Goal: Task Accomplishment & Management: Use online tool/utility

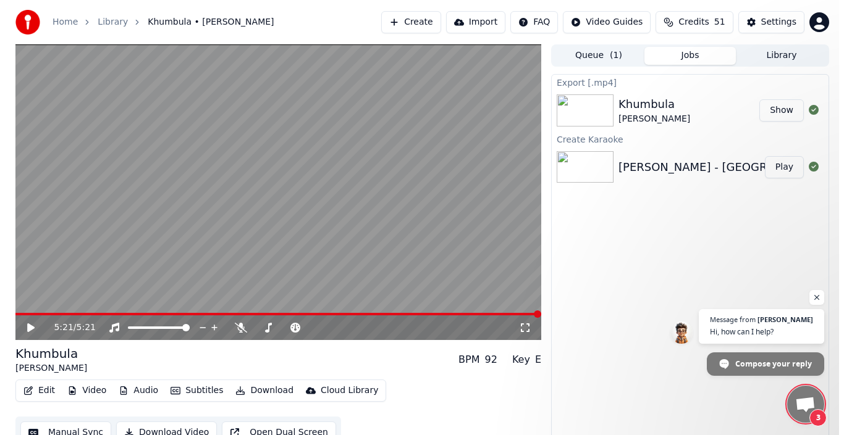
scroll to position [14, 0]
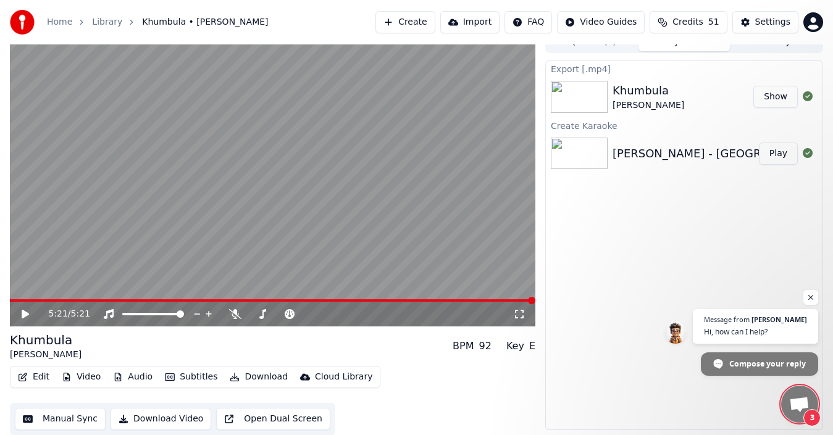
click at [422, 21] on button "Create" at bounding box center [405, 22] width 60 height 22
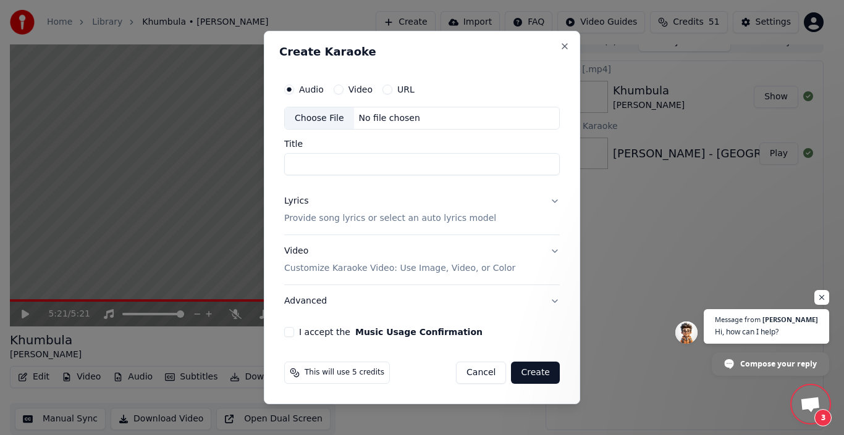
click at [319, 117] on div "Choose File" at bounding box center [319, 118] width 69 height 22
type input "**********"
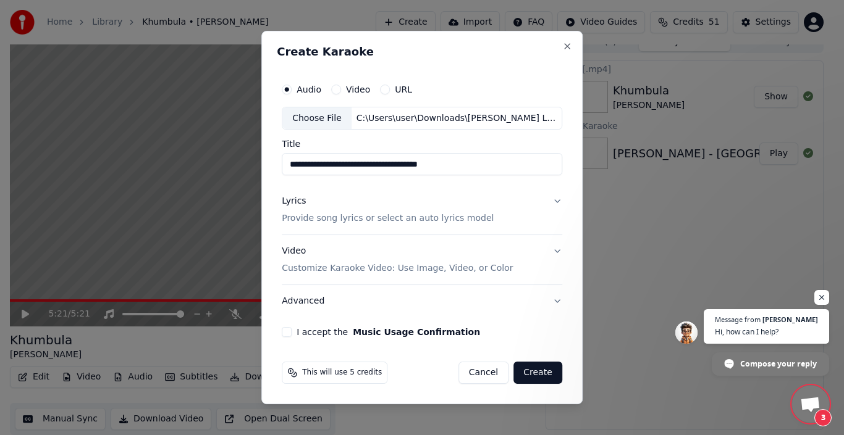
click at [346, 221] on p "Provide song lyrics or select an auto lyrics model" at bounding box center [388, 219] width 212 height 12
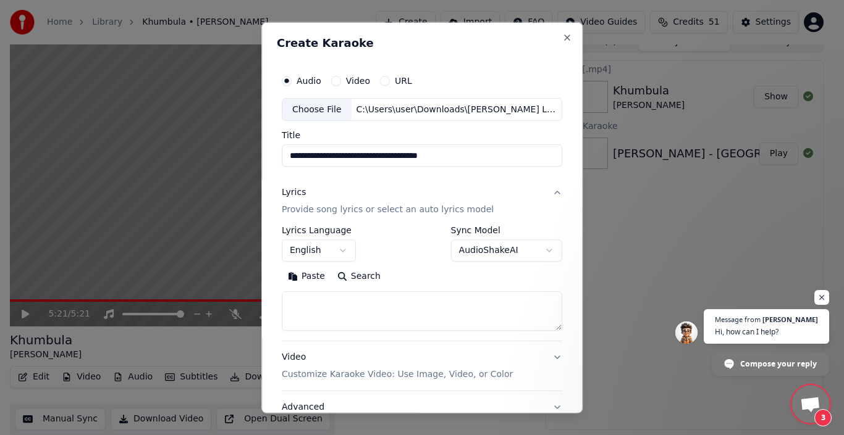
click at [308, 306] on textarea at bounding box center [422, 311] width 280 height 40
paste textarea "**********"
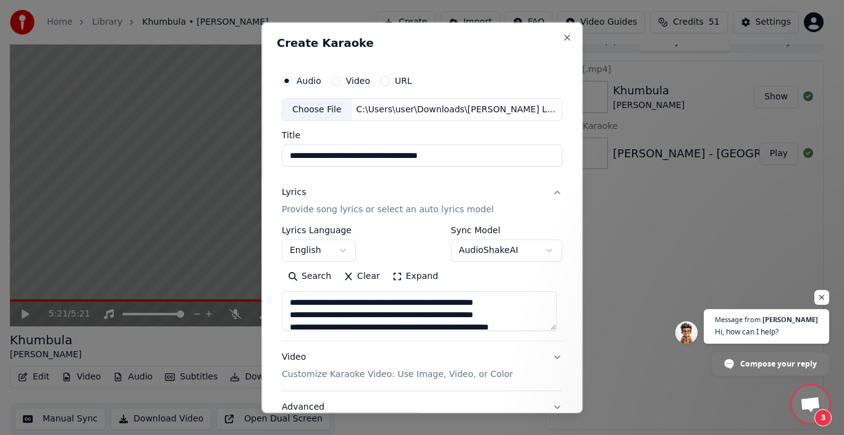
scroll to position [374, 0]
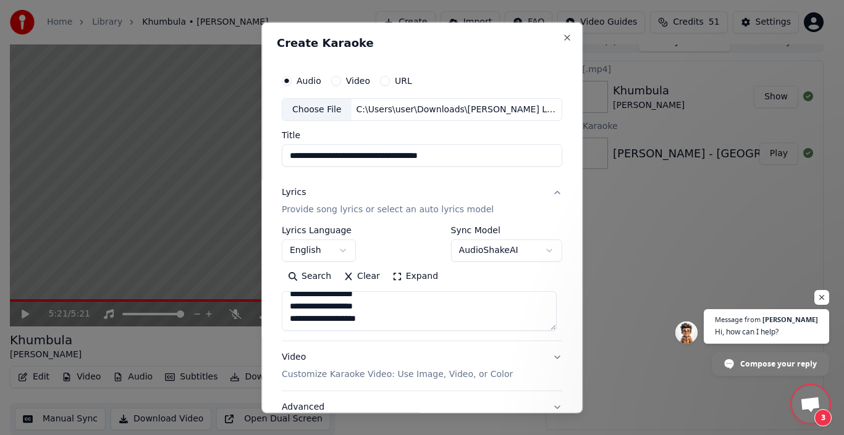
type textarea "**********"
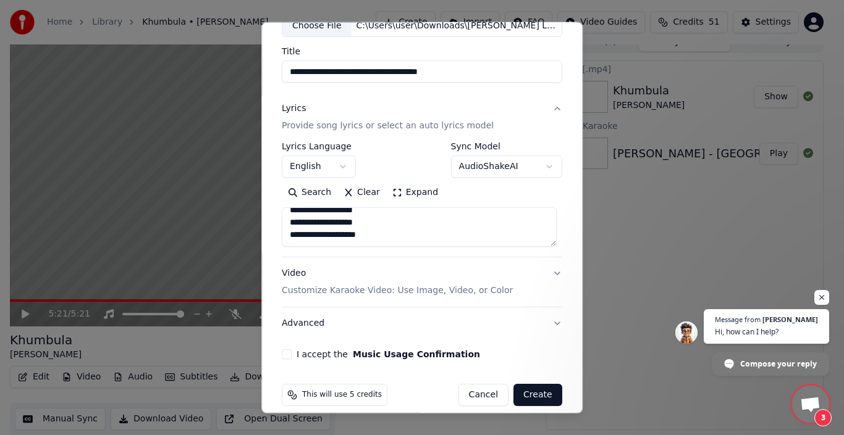
scroll to position [97, 0]
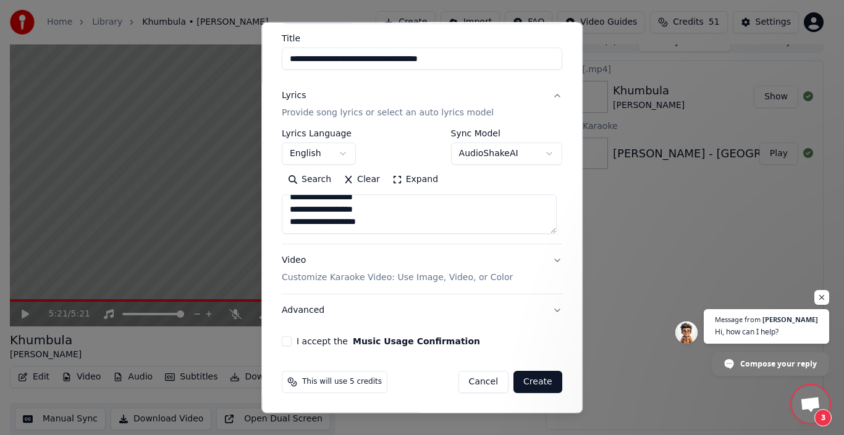
click at [429, 280] on p "Customize Karaoke Video: Use Image, Video, or Color" at bounding box center [397, 278] width 231 height 12
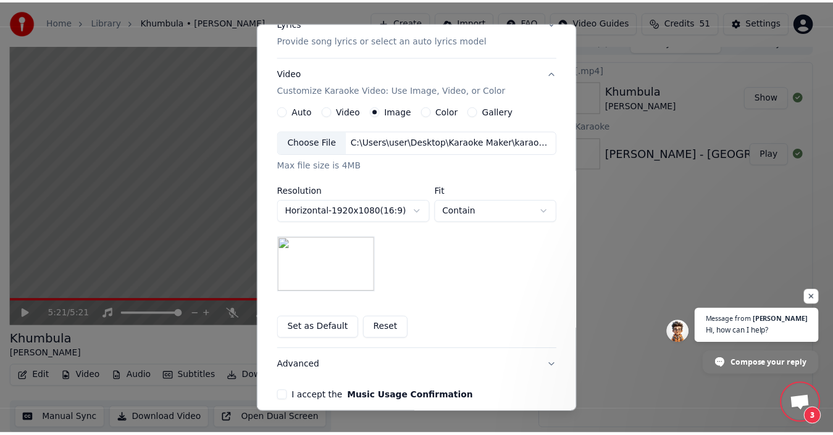
scroll to position [225, 0]
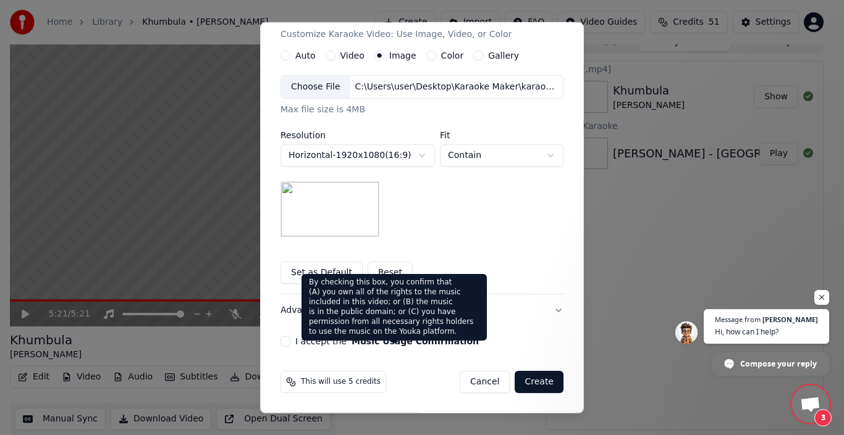
click at [403, 343] on button "Music Usage Confirmation" at bounding box center [414, 341] width 127 height 9
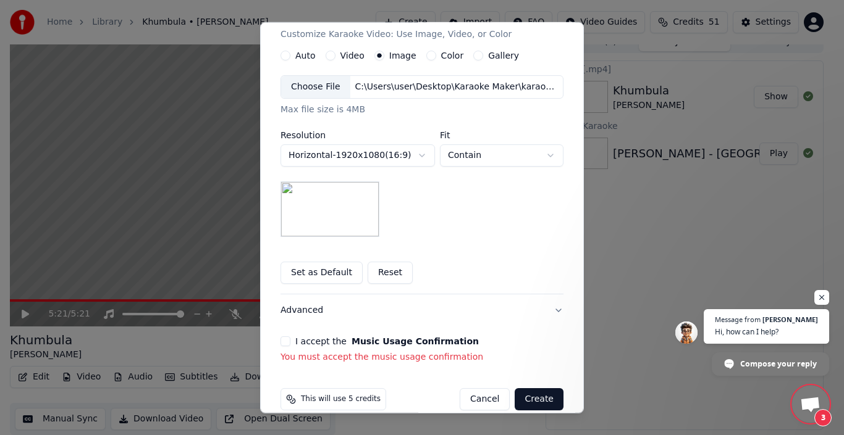
click at [285, 343] on button "I accept the Music Usage Confirmation" at bounding box center [285, 342] width 10 height 10
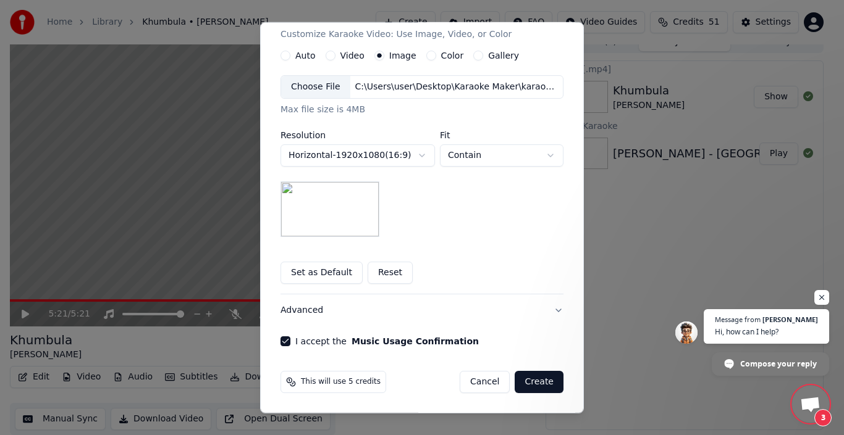
click at [526, 382] on button "Create" at bounding box center [538, 382] width 49 height 22
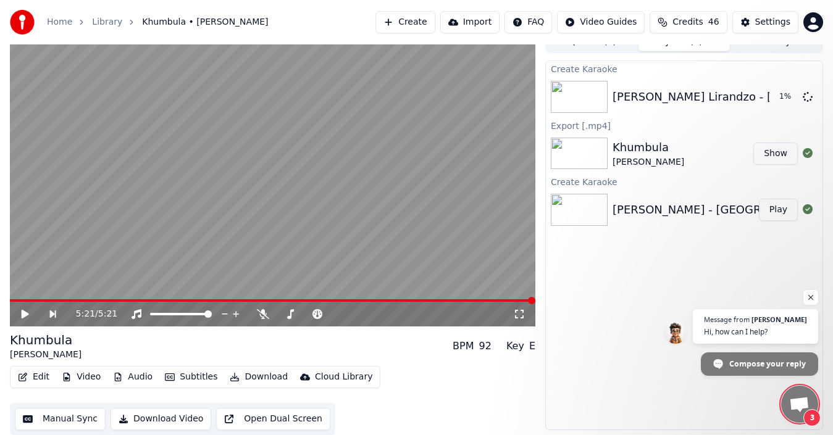
click at [176, 235] on video at bounding box center [273, 179] width 526 height 296
click at [26, 313] on icon at bounding box center [25, 314] width 6 height 7
click at [813, 301] on span "Open chat" at bounding box center [810, 297] width 15 height 15
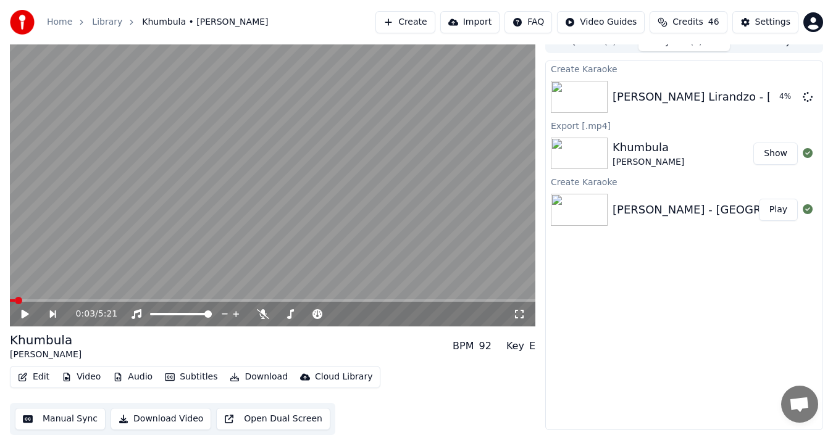
click at [776, 151] on button "Show" at bounding box center [775, 154] width 44 height 22
click at [770, 153] on button "Show" at bounding box center [775, 154] width 44 height 22
click at [780, 98] on button "Play" at bounding box center [778, 97] width 39 height 22
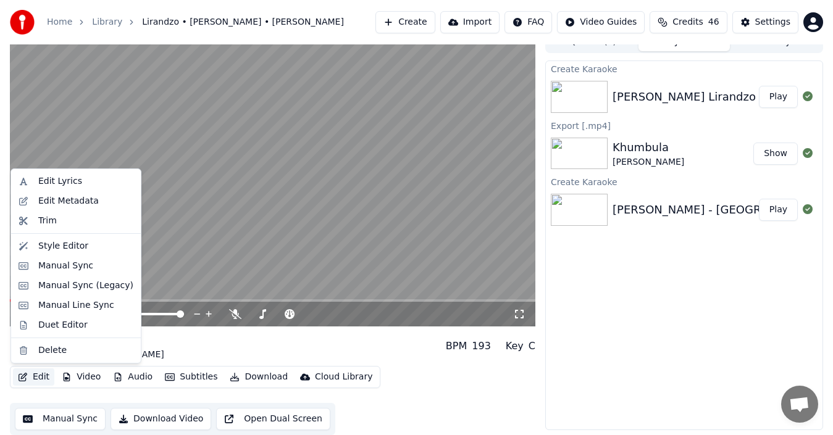
click at [37, 375] on button "Edit" at bounding box center [33, 377] width 41 height 17
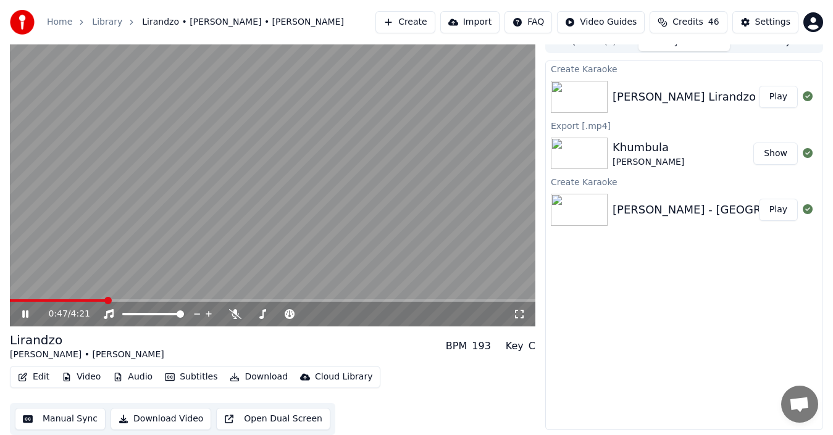
drag, startPoint x: 103, startPoint y: 302, endPoint x: 73, endPoint y: 296, distance: 30.3
click at [60, 300] on span at bounding box center [35, 301] width 50 height 2
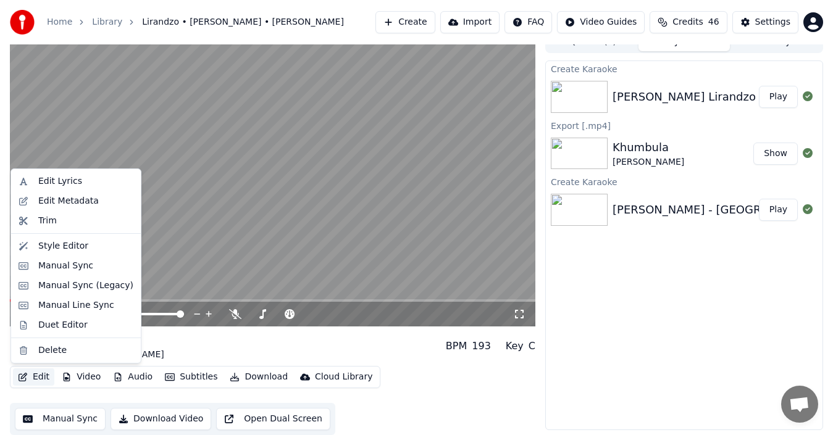
click at [41, 375] on button "Edit" at bounding box center [33, 377] width 41 height 17
click at [80, 184] on div "Edit Lyrics" at bounding box center [85, 181] width 95 height 12
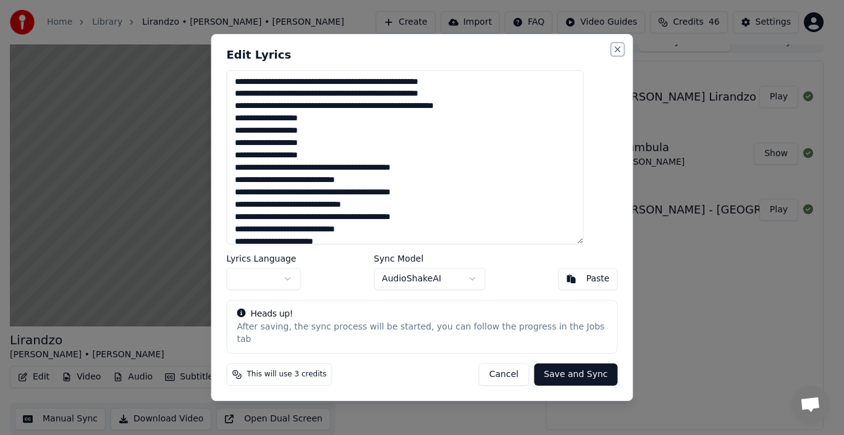
click at [613, 54] on button "Close" at bounding box center [618, 49] width 10 height 10
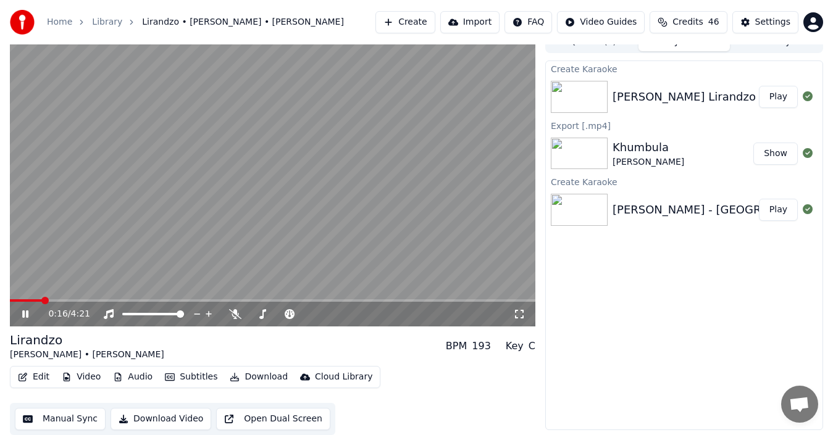
click at [41, 300] on span at bounding box center [26, 301] width 32 height 2
click at [23, 311] on icon at bounding box center [25, 314] width 6 height 7
click at [23, 312] on icon at bounding box center [25, 314] width 7 height 9
click at [38, 298] on video at bounding box center [273, 179] width 526 height 296
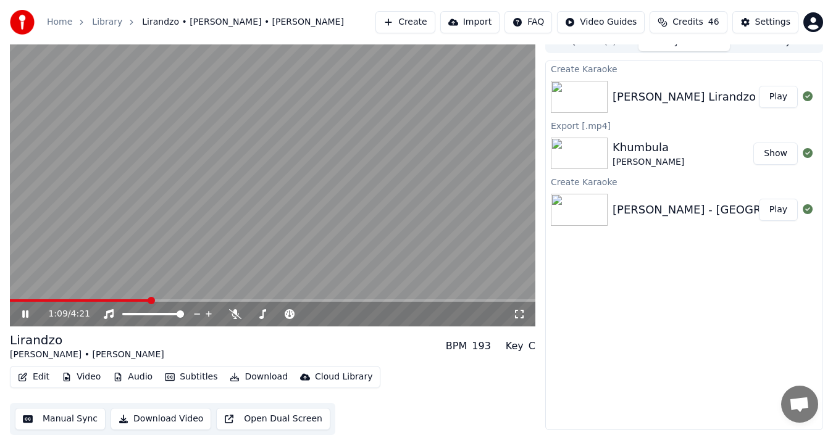
click at [43, 300] on span at bounding box center [80, 301] width 140 height 2
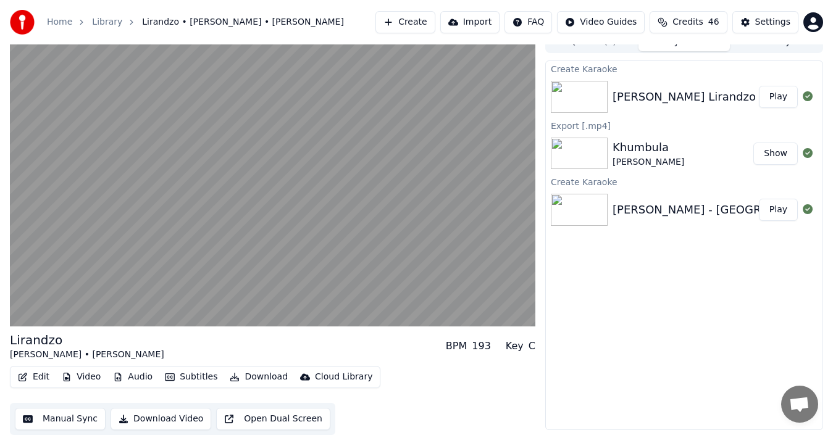
click at [161, 220] on video at bounding box center [273, 179] width 526 height 296
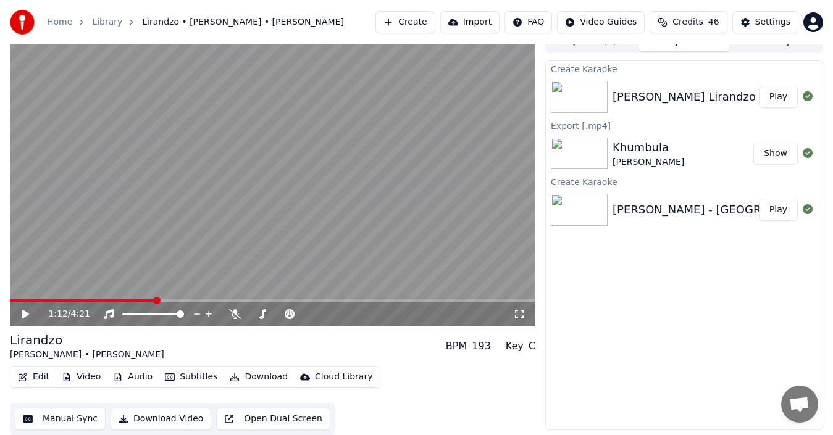
click at [161, 220] on video at bounding box center [273, 179] width 526 height 296
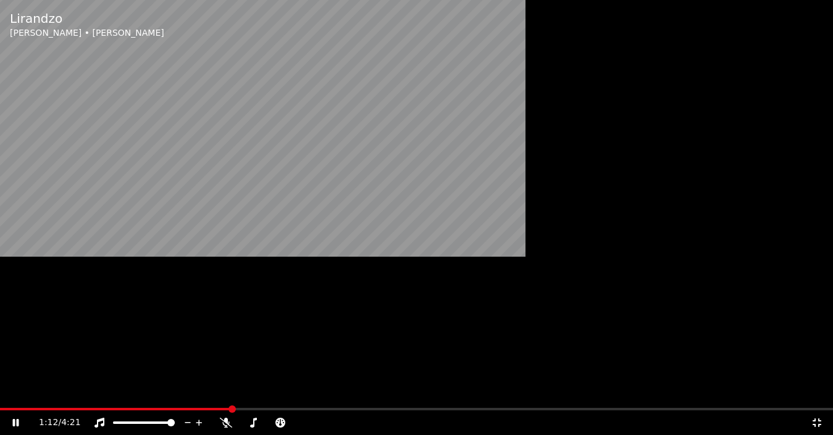
click at [161, 234] on video at bounding box center [416, 217] width 833 height 435
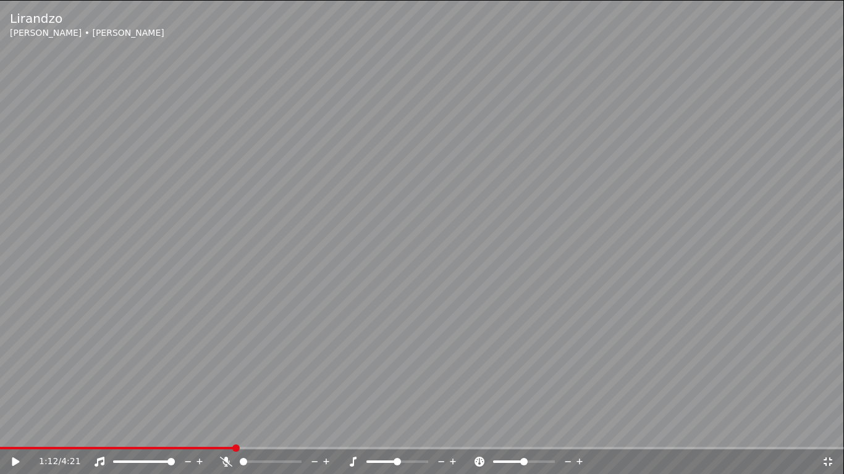
click at [161, 234] on video at bounding box center [422, 237] width 844 height 474
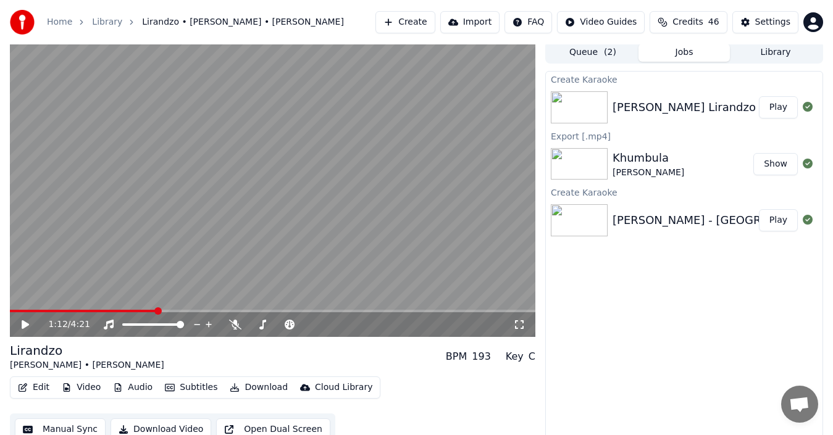
click at [161, 220] on video at bounding box center [273, 189] width 526 height 296
click at [25, 320] on icon at bounding box center [34, 325] width 28 height 10
click at [131, 309] on video at bounding box center [273, 189] width 526 height 296
click at [128, 311] on span at bounding box center [69, 311] width 119 height 2
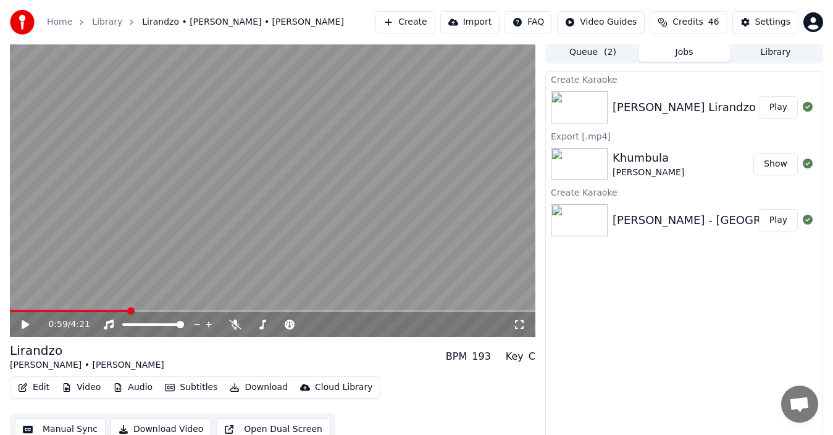
click at [23, 324] on icon at bounding box center [25, 325] width 7 height 9
click at [28, 325] on icon at bounding box center [25, 324] width 6 height 7
click at [21, 326] on icon at bounding box center [34, 325] width 28 height 10
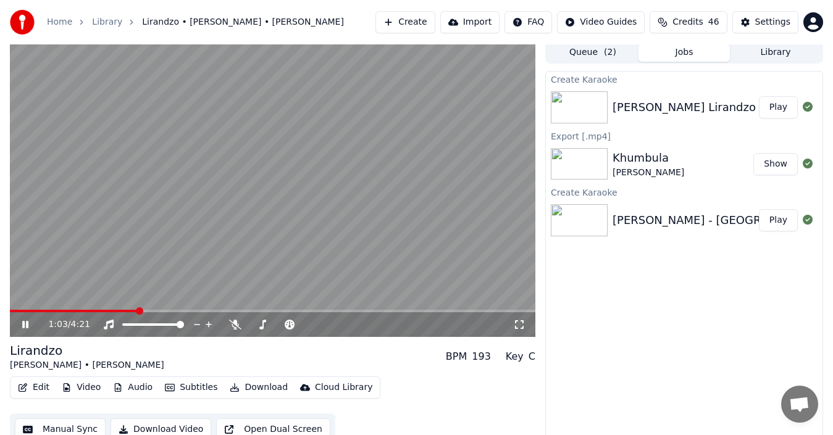
click at [21, 326] on icon at bounding box center [34, 325] width 28 height 10
click at [27, 327] on icon at bounding box center [25, 324] width 6 height 7
click at [27, 327] on icon at bounding box center [25, 325] width 7 height 9
click at [27, 327] on icon at bounding box center [25, 324] width 6 height 7
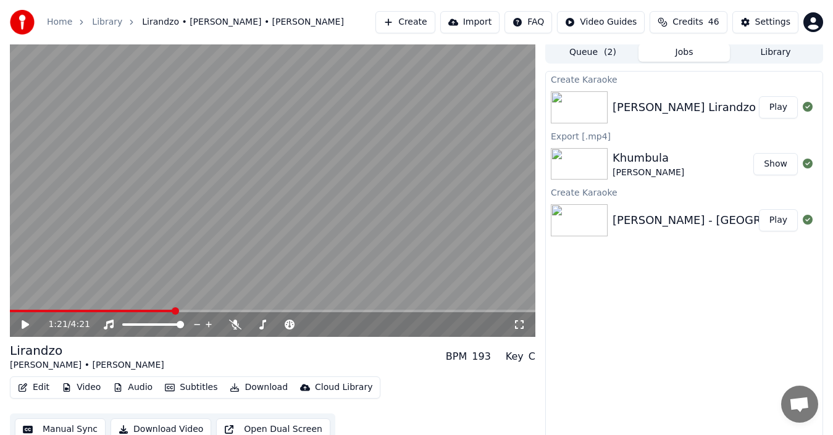
click at [27, 327] on icon at bounding box center [25, 325] width 7 height 9
click at [143, 310] on span at bounding box center [76, 311] width 133 height 2
click at [25, 327] on icon at bounding box center [34, 325] width 28 height 10
click at [124, 312] on span at bounding box center [79, 311] width 139 height 2
click at [24, 327] on icon at bounding box center [25, 325] width 7 height 9
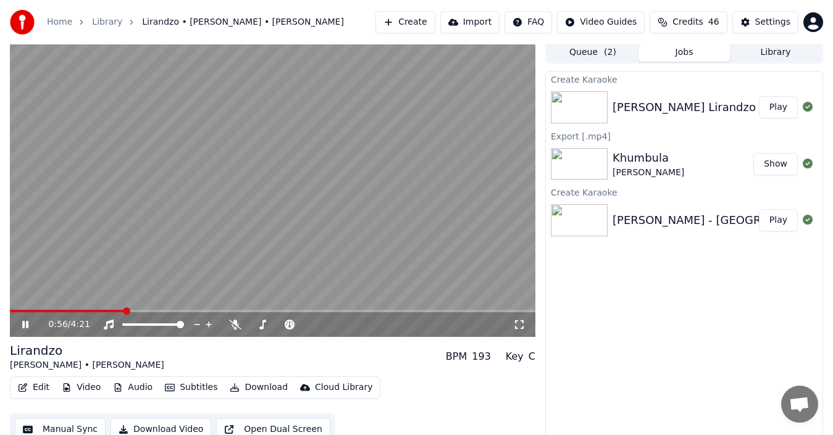
click at [24, 327] on icon at bounding box center [25, 324] width 6 height 7
click at [24, 327] on icon at bounding box center [25, 325] width 7 height 9
click at [103, 312] on span at bounding box center [56, 311] width 93 height 2
click at [41, 388] on button "Edit" at bounding box center [33, 387] width 41 height 17
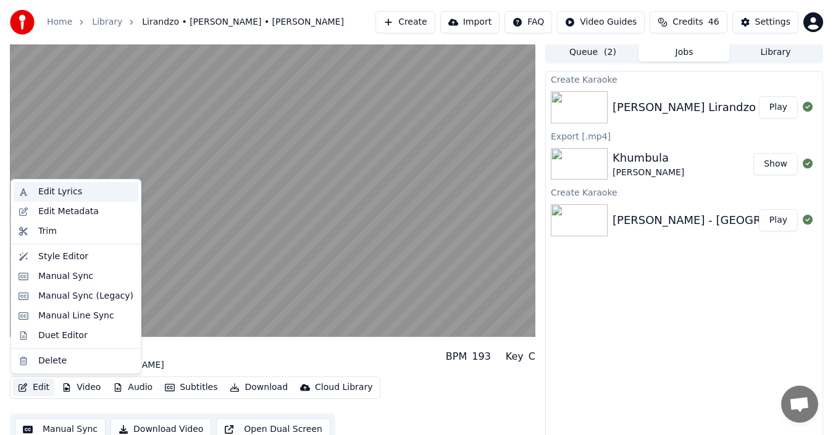
click at [54, 187] on div "Edit Lyrics" at bounding box center [60, 192] width 44 height 12
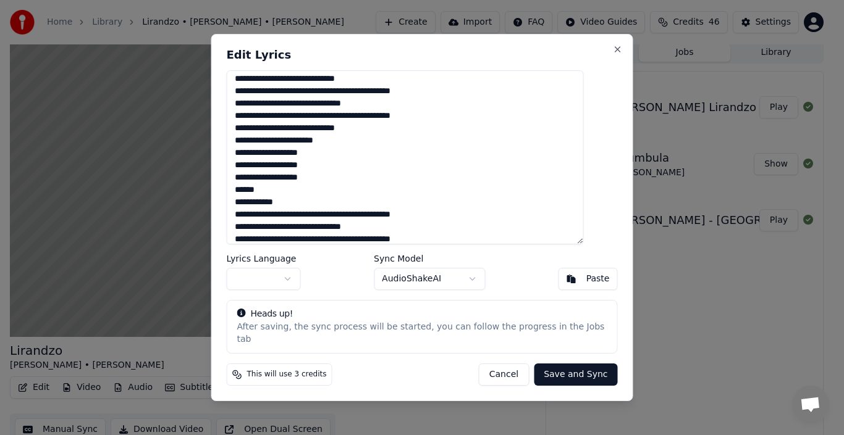
scroll to position [104, 0]
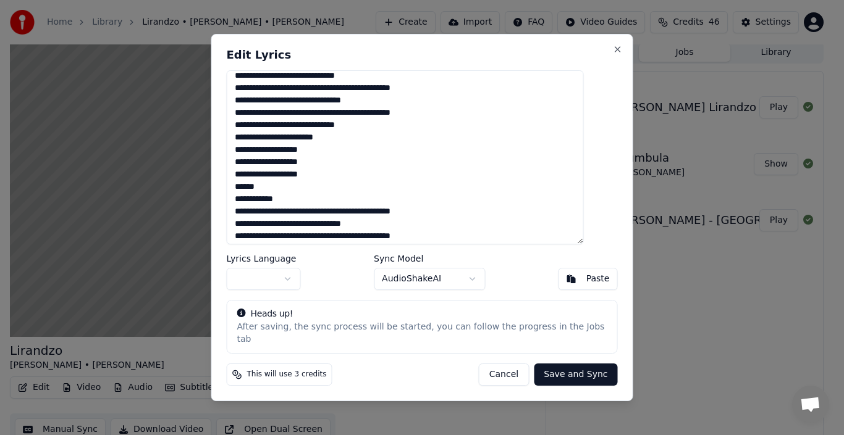
click at [266, 208] on textarea at bounding box center [405, 157] width 357 height 174
click at [285, 196] on textarea at bounding box center [405, 157] width 357 height 174
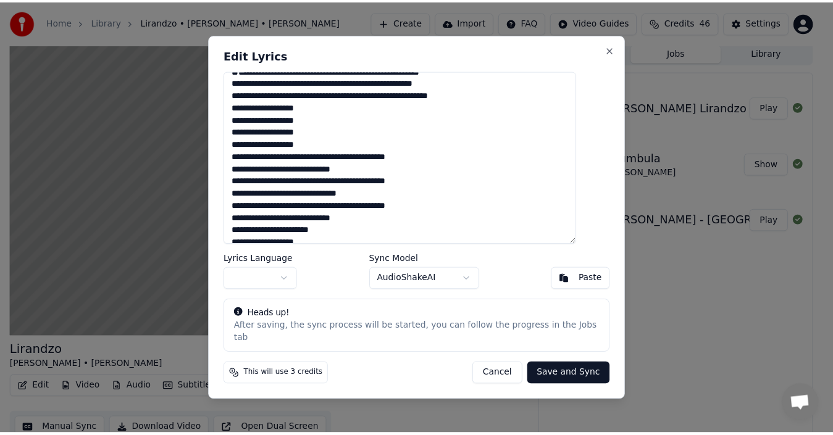
scroll to position [0, 0]
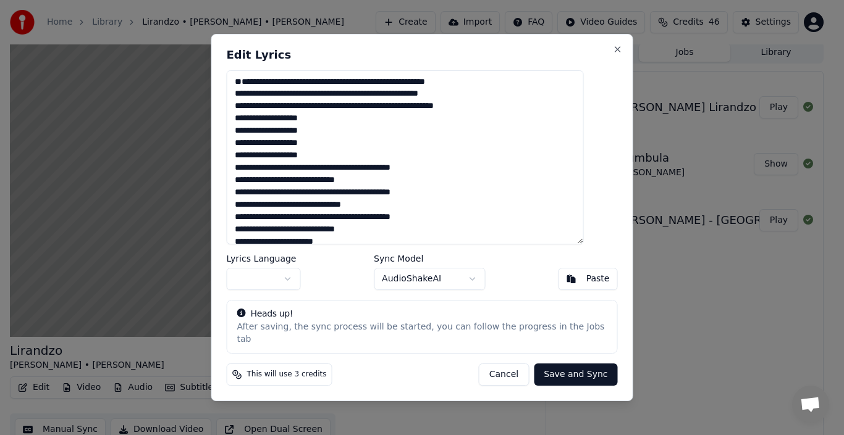
click at [499, 366] on button "Cancel" at bounding box center [504, 375] width 50 height 22
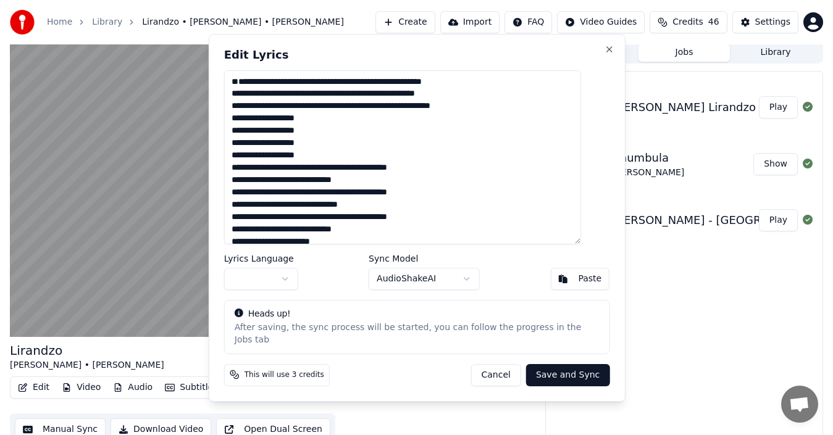
type textarea "**********"
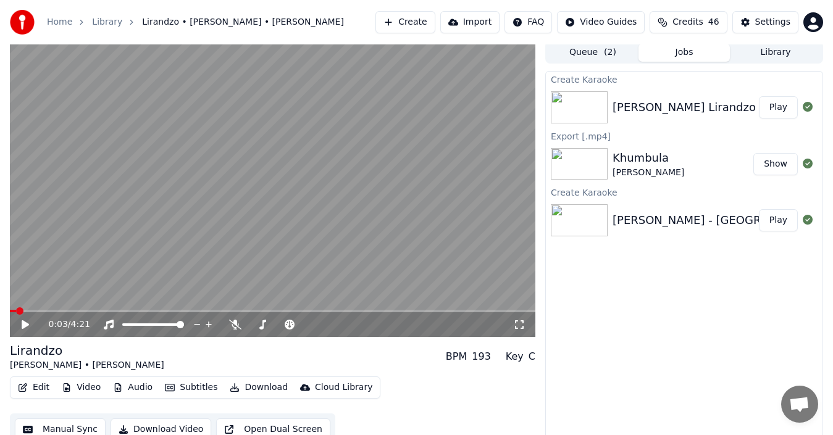
click at [16, 310] on span at bounding box center [13, 311] width 6 height 2
click at [27, 322] on icon at bounding box center [34, 325] width 28 height 10
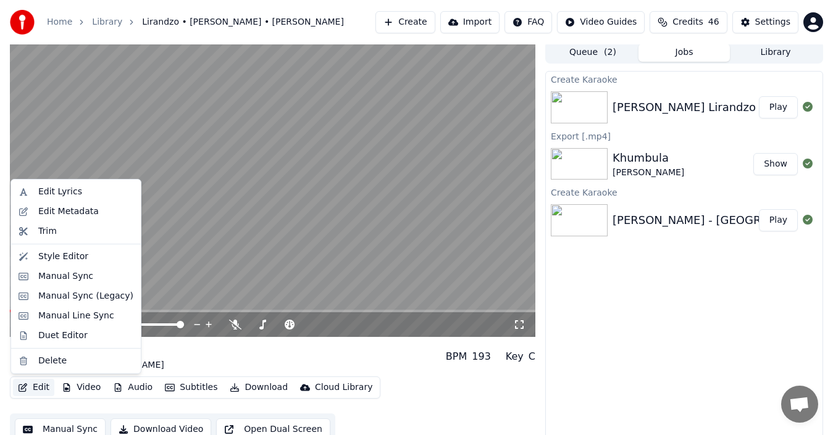
click at [34, 385] on button "Edit" at bounding box center [33, 387] width 41 height 17
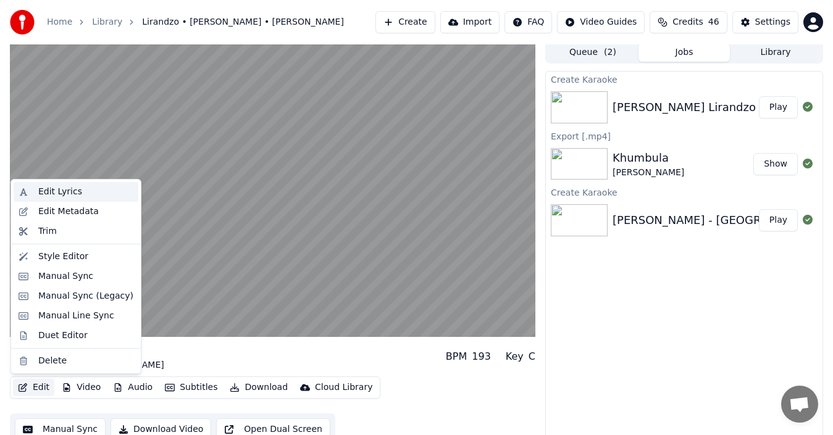
click at [64, 196] on div "Edit Lyrics" at bounding box center [60, 192] width 44 height 12
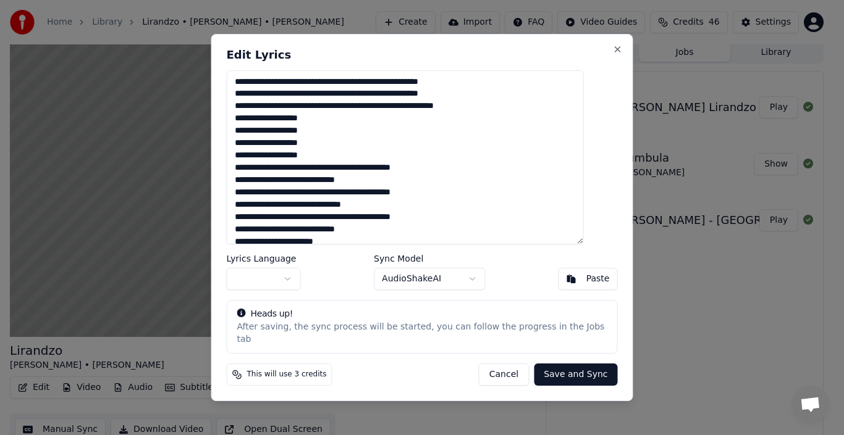
click at [262, 91] on textarea at bounding box center [405, 157] width 357 height 174
click at [489, 364] on button "Cancel" at bounding box center [504, 375] width 50 height 22
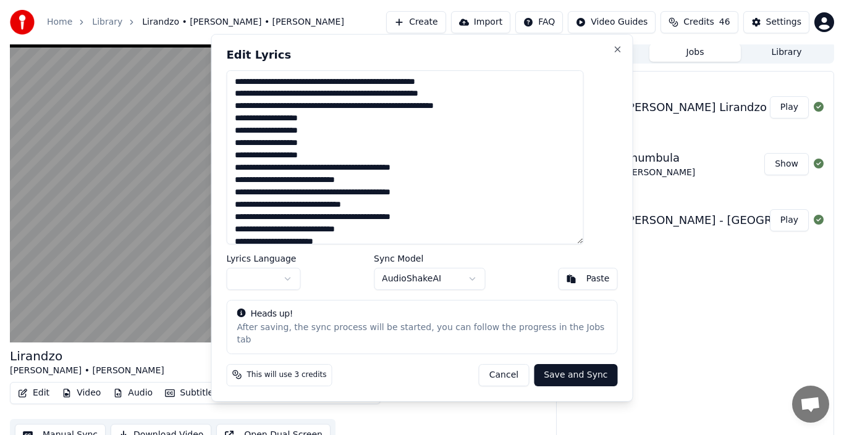
type textarea "**********"
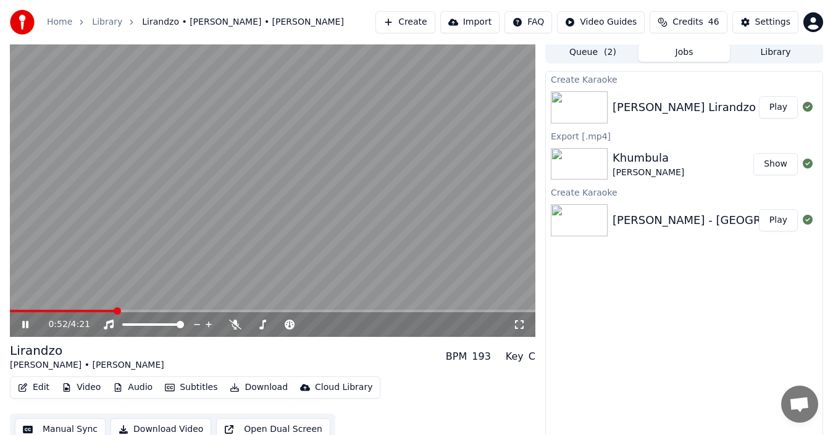
scroll to position [14, 0]
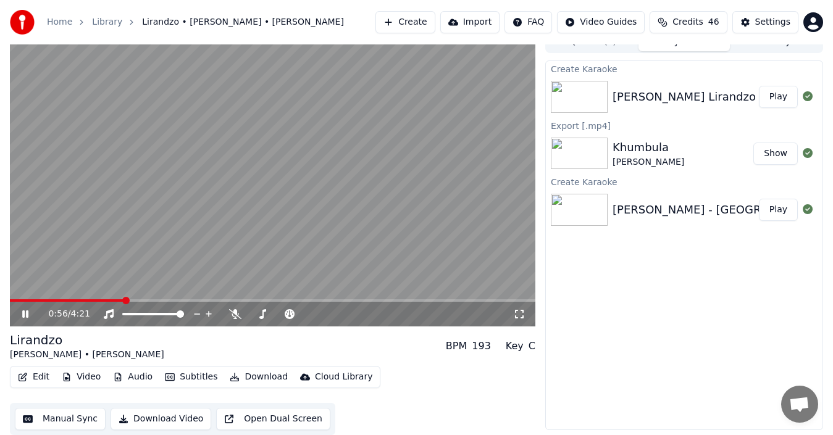
click at [41, 421] on button "Manual Sync" at bounding box center [60, 419] width 91 height 22
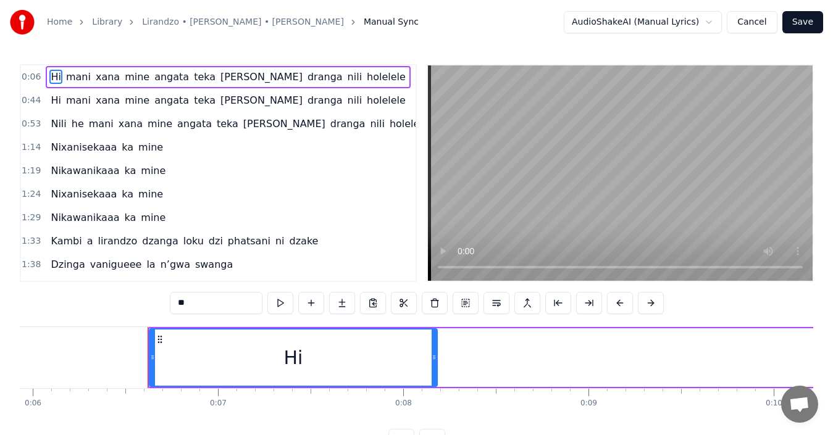
scroll to position [0, 1164]
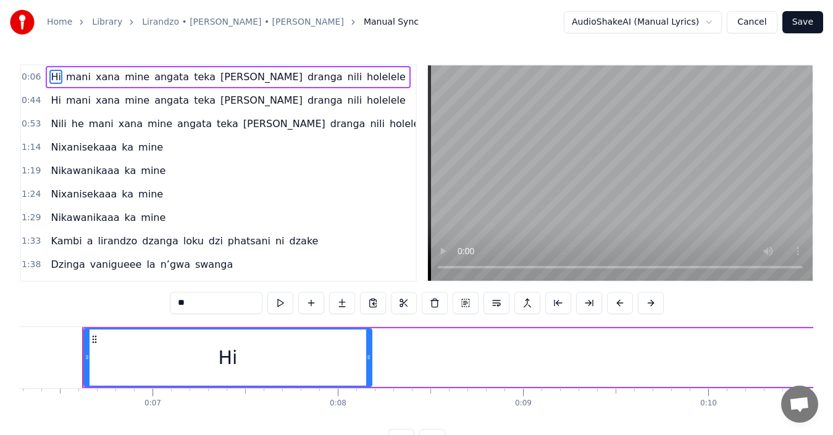
click at [231, 353] on div "Hi" at bounding box center [227, 358] width 19 height 28
click at [246, 355] on div "Hi" at bounding box center [228, 358] width 287 height 56
click at [243, 356] on div "Hi" at bounding box center [228, 358] width 287 height 56
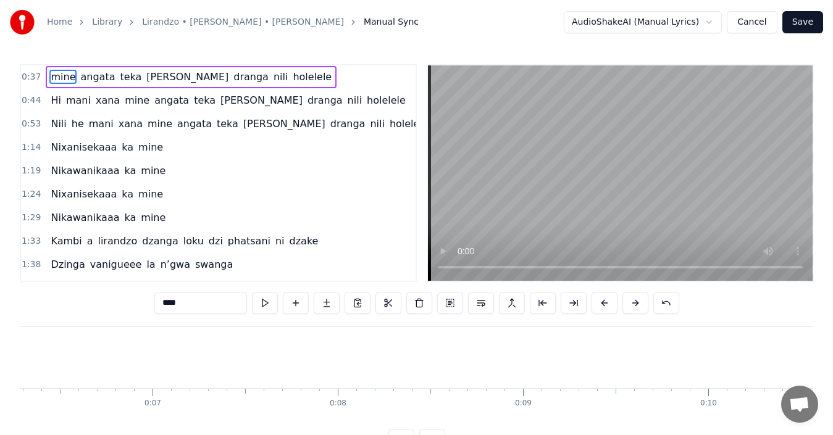
type input "****"
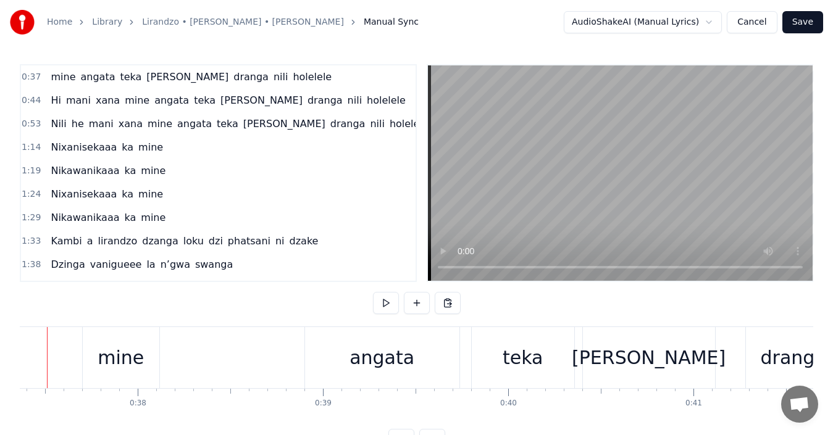
scroll to position [0, 6888]
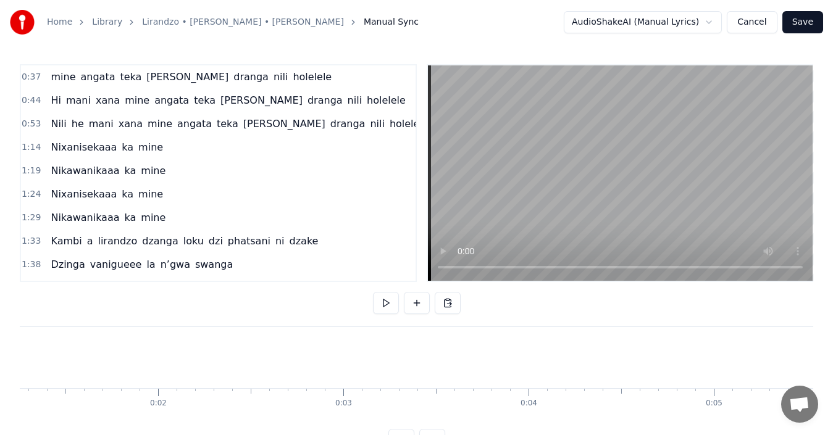
scroll to position [0, 0]
click at [49, 77] on span "mine" at bounding box center [62, 77] width 27 height 14
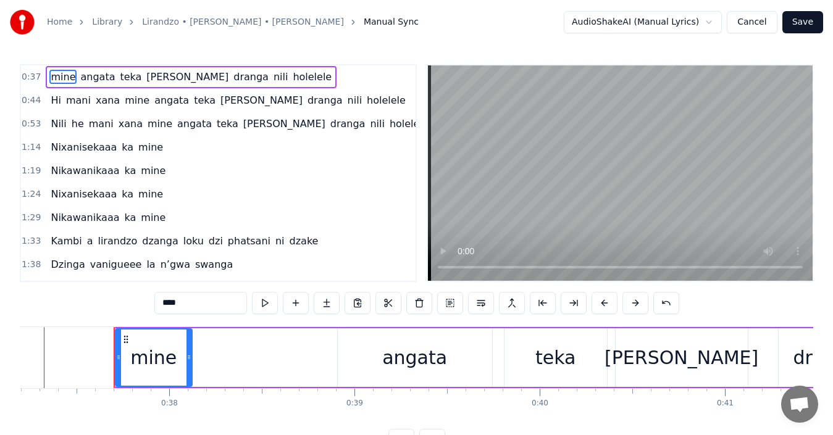
scroll to position [0, 6922]
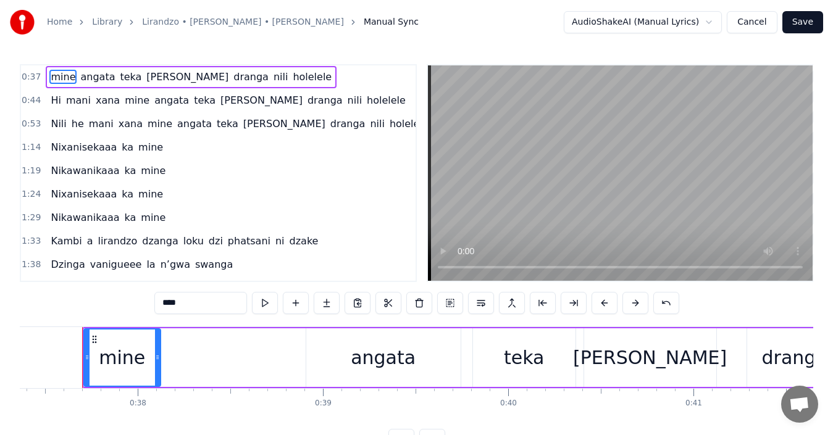
click at [227, 264] on div "1:38 Dzinga vanigueee la n’gwa swanga" at bounding box center [218, 264] width 395 height 23
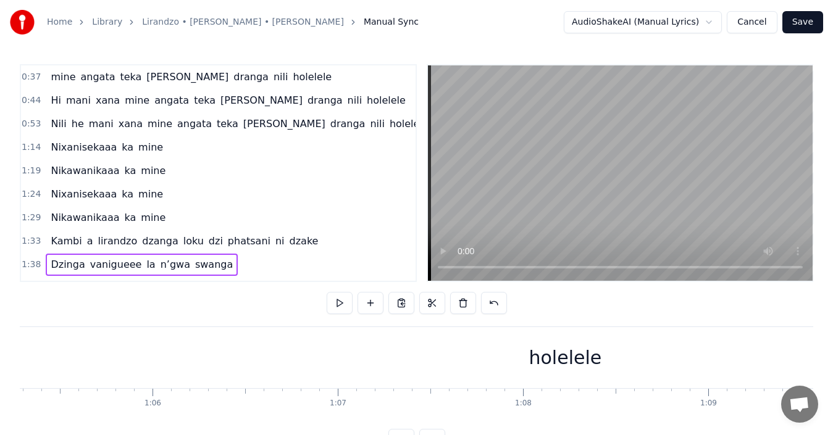
click at [217, 284] on div "0:37 mine angata teka [PERSON_NAME] [PERSON_NAME] holelele 0:44 Hi mani xana mi…" at bounding box center [417, 257] width 794 height 387
click at [56, 76] on span "mine" at bounding box center [62, 77] width 27 height 14
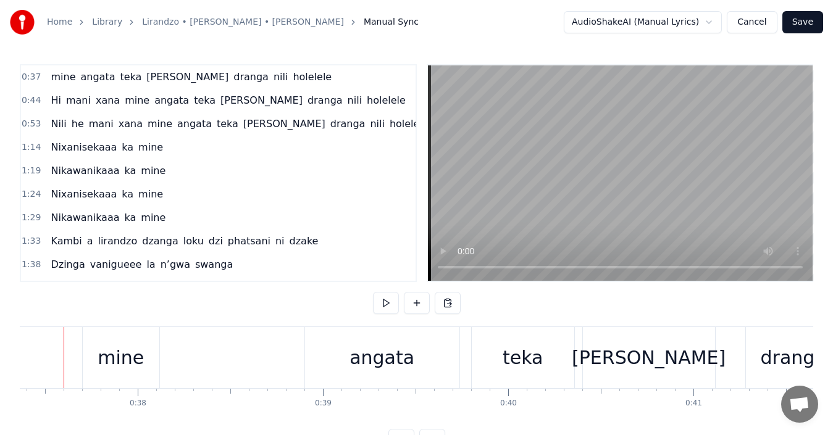
scroll to position [0, 6904]
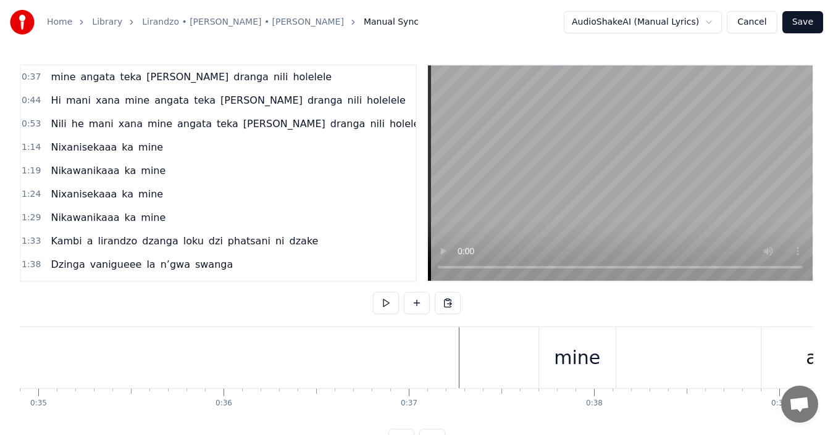
scroll to position [0, 6250]
click at [92, 78] on span "angata" at bounding box center [97, 77] width 37 height 14
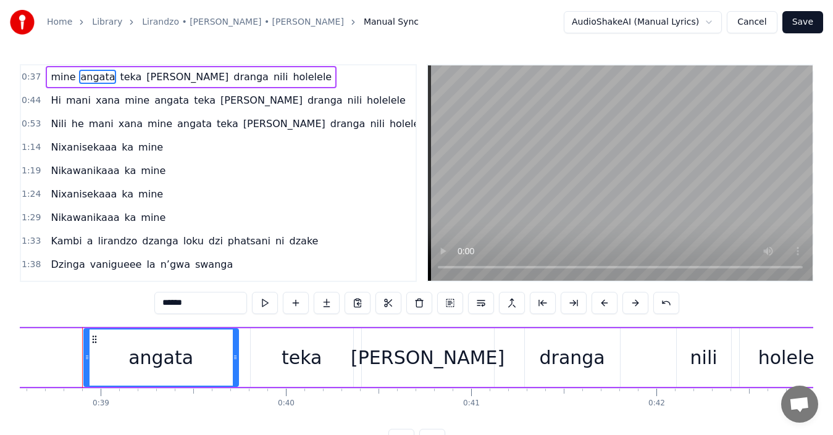
click at [54, 75] on span "mine" at bounding box center [62, 77] width 27 height 14
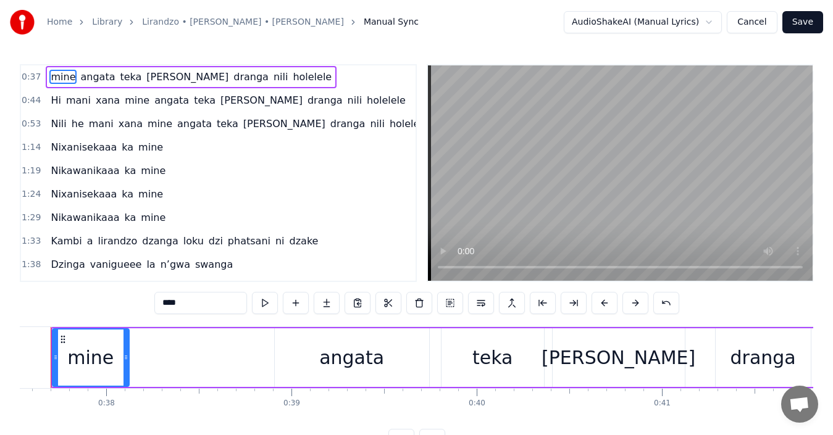
scroll to position [0, 6922]
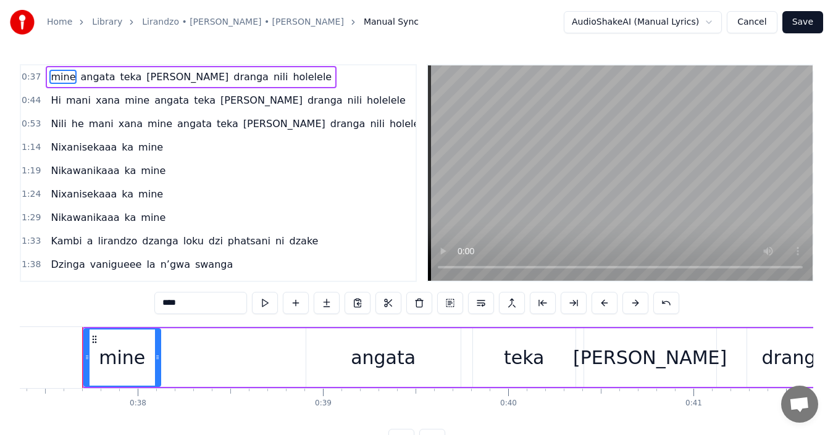
click at [162, 306] on input "****" at bounding box center [200, 303] width 93 height 22
click at [167, 306] on input "******" at bounding box center [200, 303] width 93 height 22
type input "*"
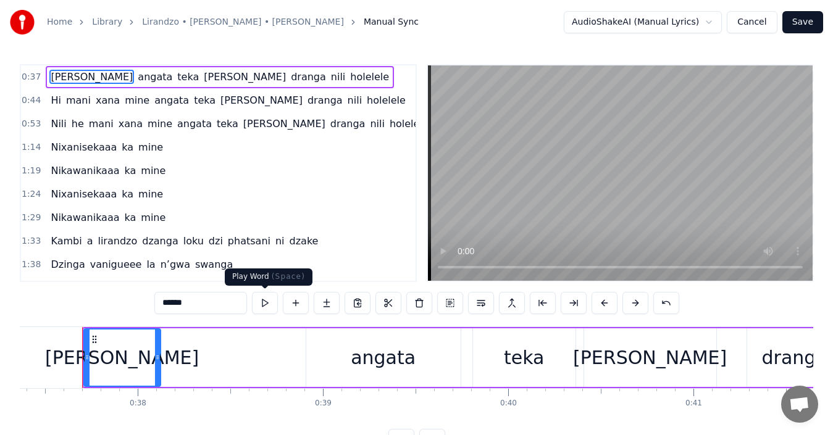
type input "******"
click at [264, 300] on button at bounding box center [265, 303] width 26 height 22
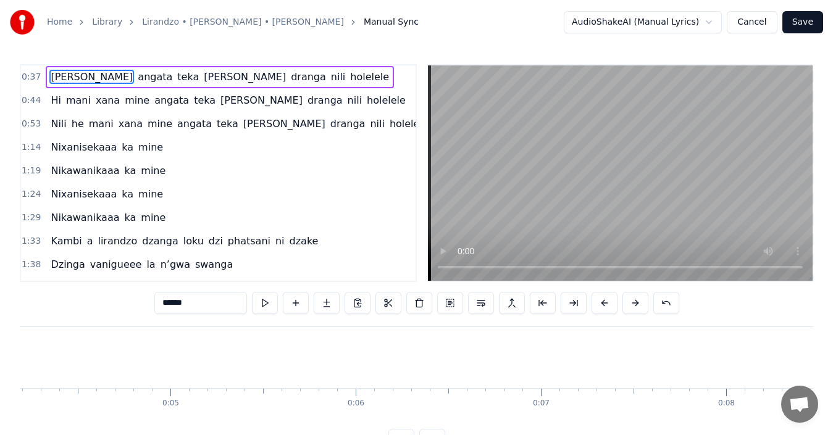
scroll to position [0, 639]
click at [31, 75] on span "0:37" at bounding box center [31, 77] width 19 height 12
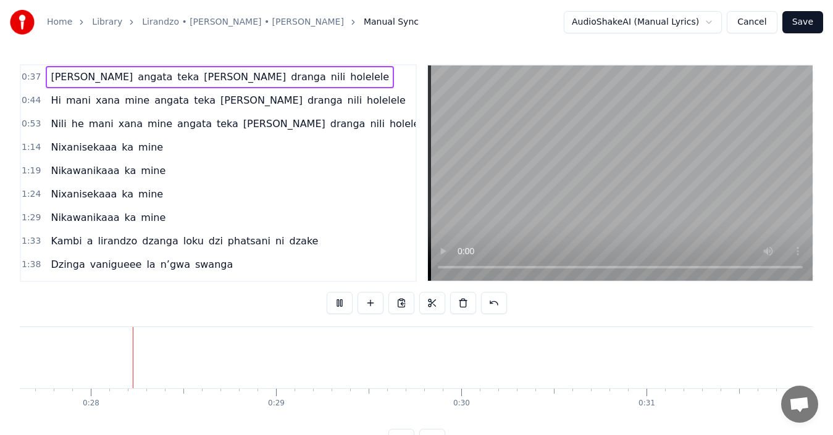
scroll to position [0, 5095]
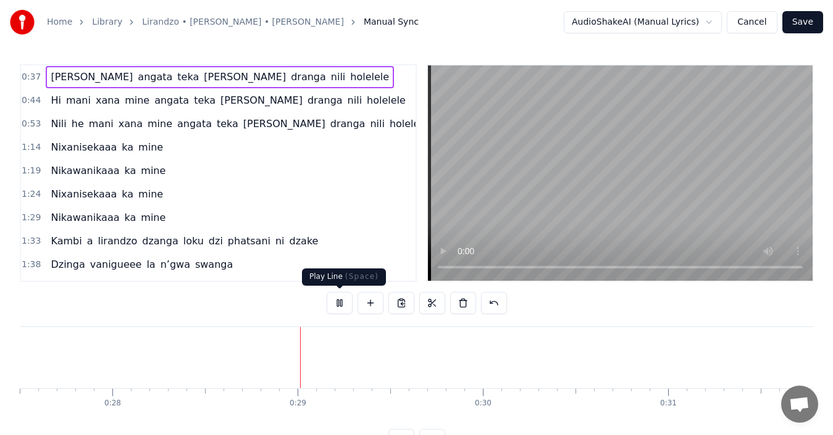
click at [341, 303] on button at bounding box center [340, 303] width 26 height 22
click at [136, 82] on span "angata" at bounding box center [154, 77] width 37 height 14
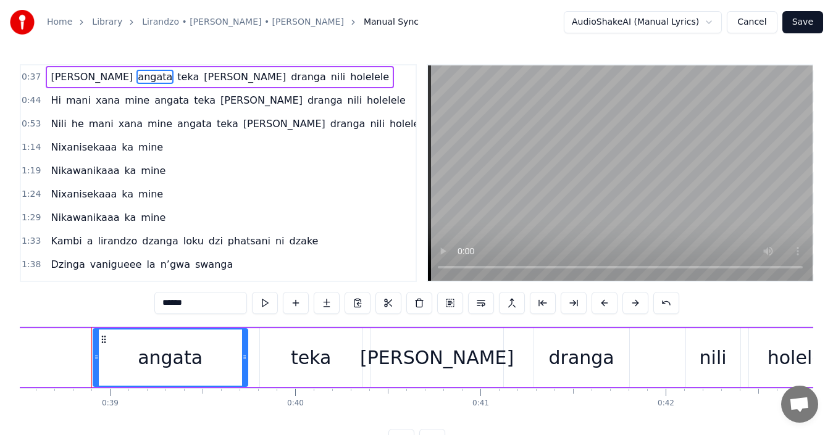
scroll to position [0, 7144]
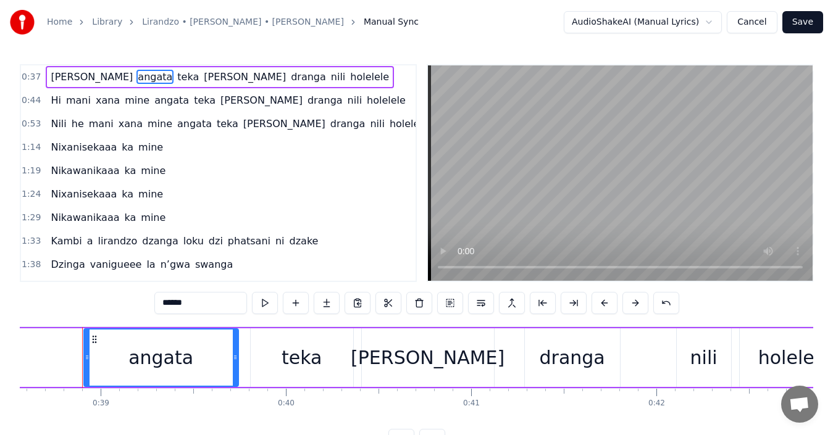
click at [69, 80] on span "[PERSON_NAME]" at bounding box center [91, 77] width 85 height 14
type input "******"
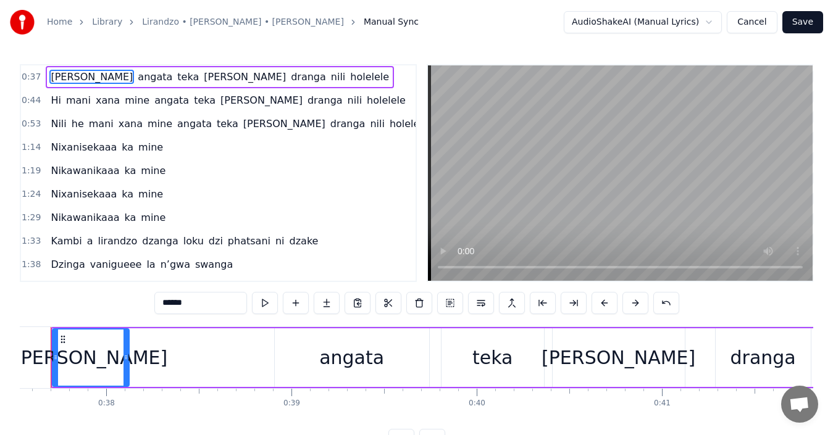
scroll to position [0, 6922]
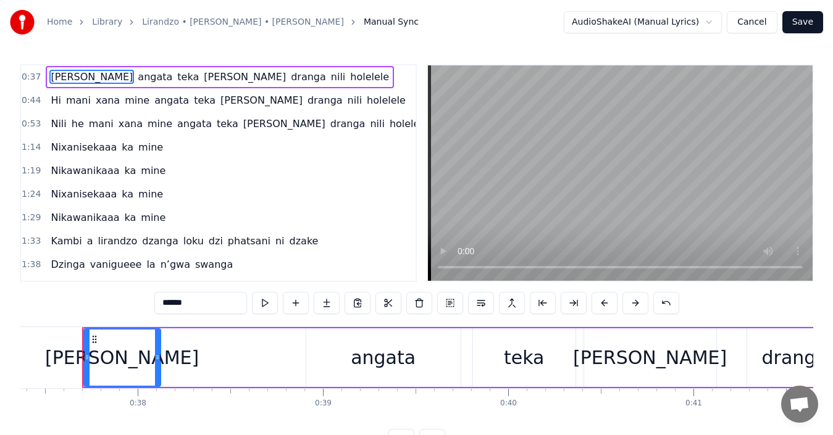
click at [195, 306] on input "******" at bounding box center [200, 303] width 93 height 22
click at [295, 309] on button at bounding box center [296, 303] width 26 height 22
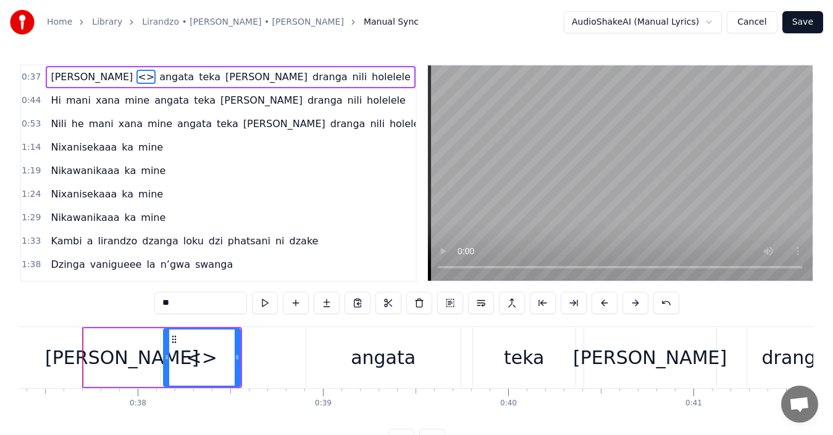
click at [207, 363] on div "<>" at bounding box center [202, 358] width 31 height 28
click at [663, 304] on button at bounding box center [666, 303] width 26 height 22
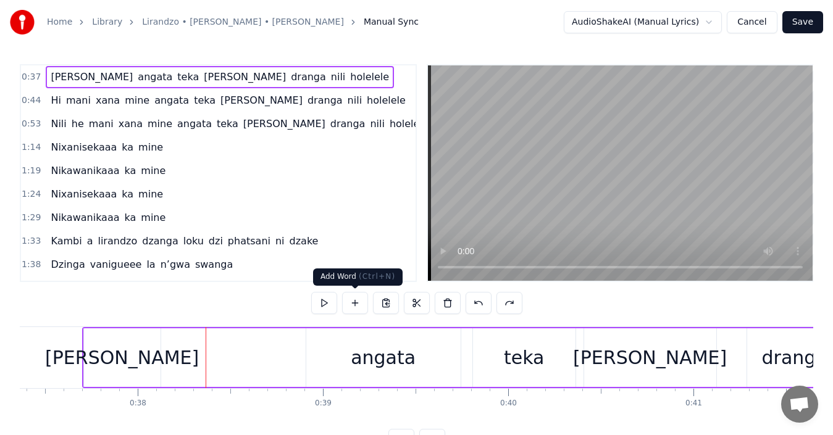
click at [350, 303] on button at bounding box center [355, 303] width 26 height 22
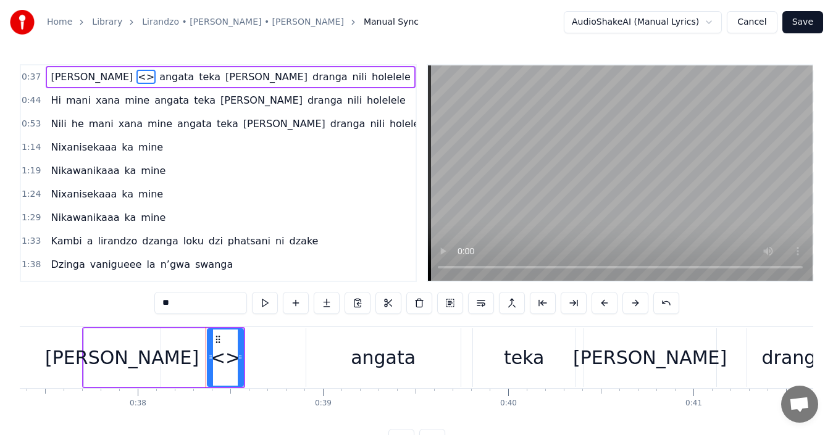
click at [136, 80] on span "<>" at bounding box center [145, 77] width 19 height 14
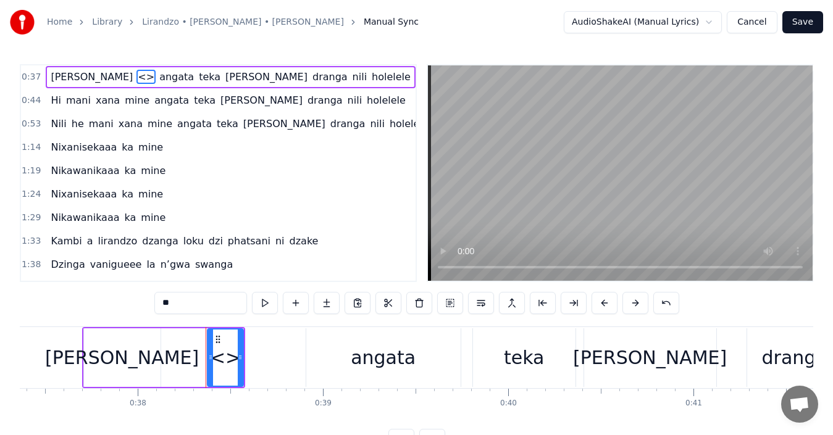
click at [225, 354] on div "<>" at bounding box center [225, 358] width 31 height 28
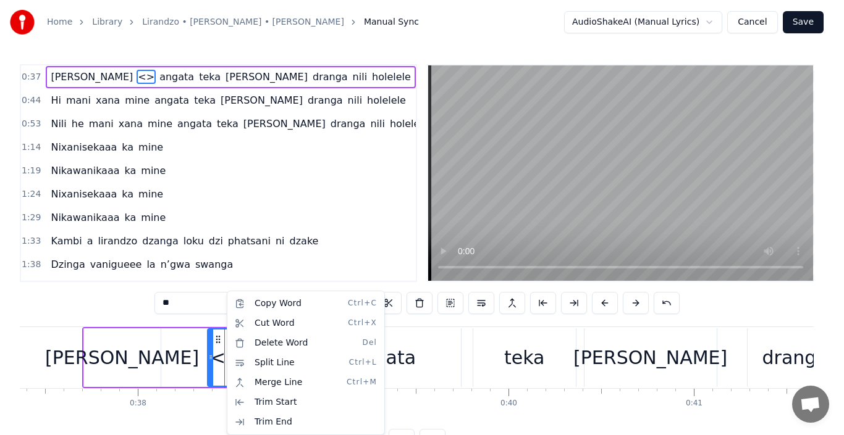
click at [225, 354] on html "Home Library Lirandzo • [PERSON_NAME] • [PERSON_NAME] Manual Sync AudioShakeAI …" at bounding box center [422, 235] width 844 height 471
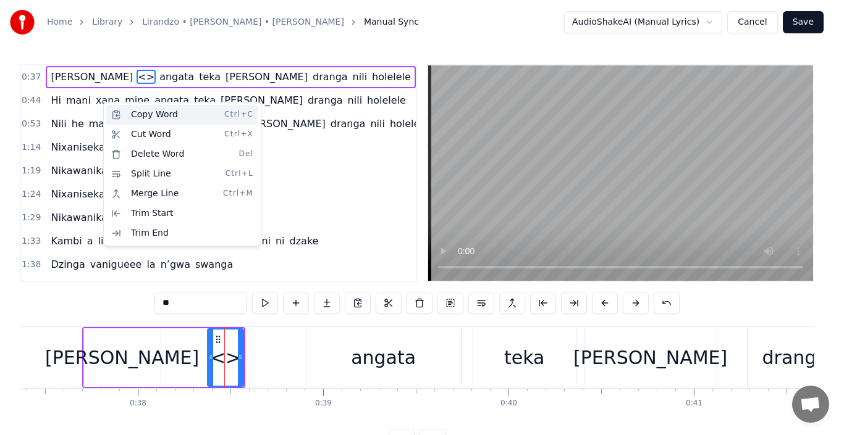
click at [141, 115] on div "Copy Word Ctrl+C" at bounding box center [182, 115] width 152 height 20
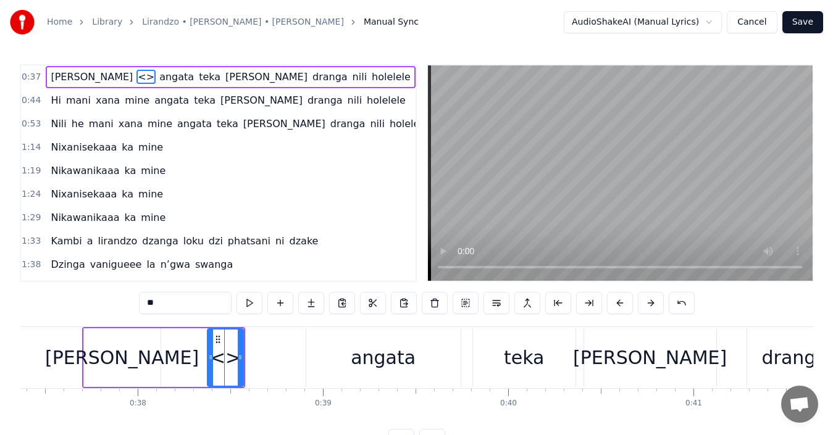
click at [225, 359] on div "<>" at bounding box center [225, 358] width 31 height 28
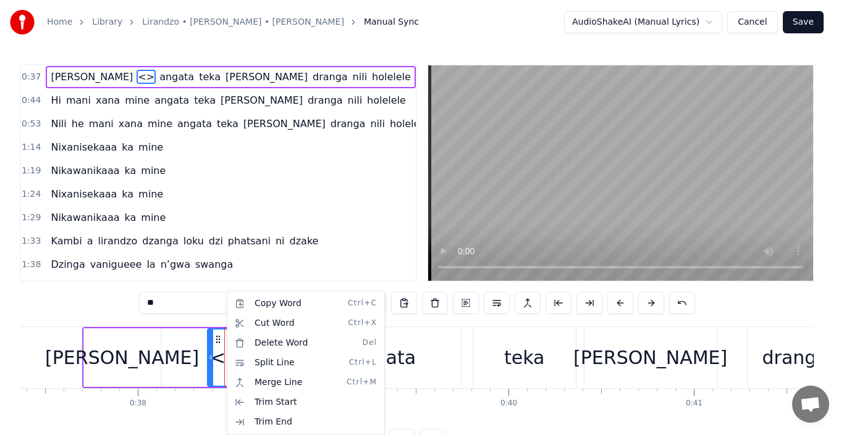
click at [225, 359] on html "Home Library Lirandzo • [PERSON_NAME] • [PERSON_NAME] Manual Sync AudioShakeAI …" at bounding box center [422, 235] width 844 height 471
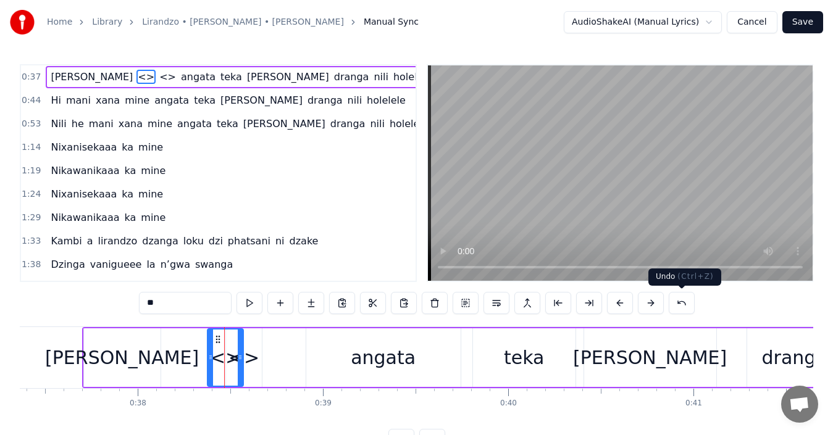
click at [681, 303] on button at bounding box center [682, 303] width 26 height 22
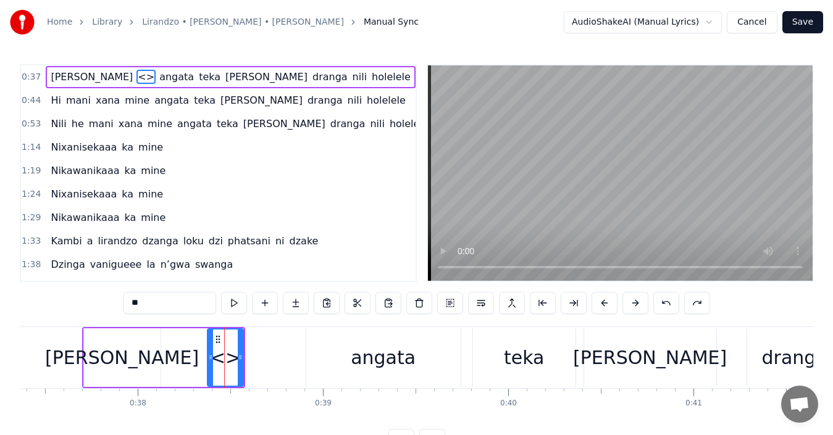
click at [681, 303] on div "**" at bounding box center [417, 303] width 587 height 22
click at [669, 305] on button at bounding box center [666, 303] width 26 height 22
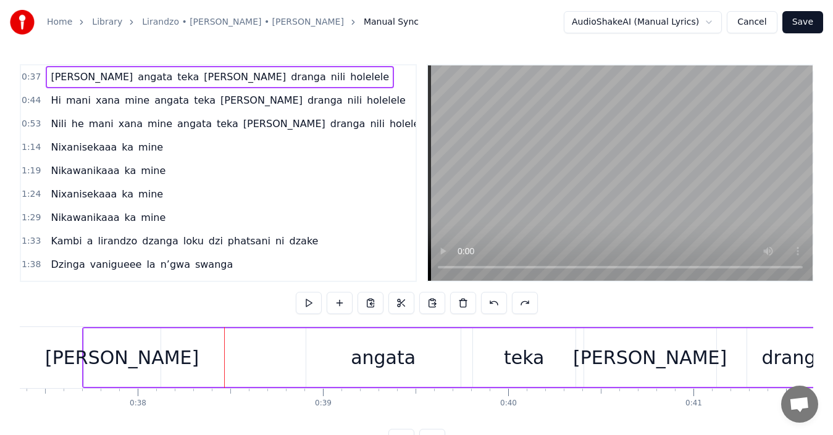
click at [67, 82] on span "[PERSON_NAME]" at bounding box center [91, 77] width 85 height 14
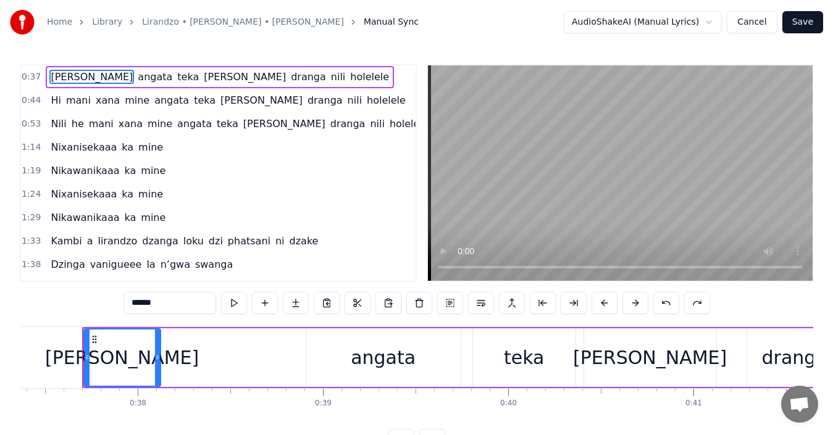
click at [168, 304] on input "******" at bounding box center [170, 303] width 93 height 22
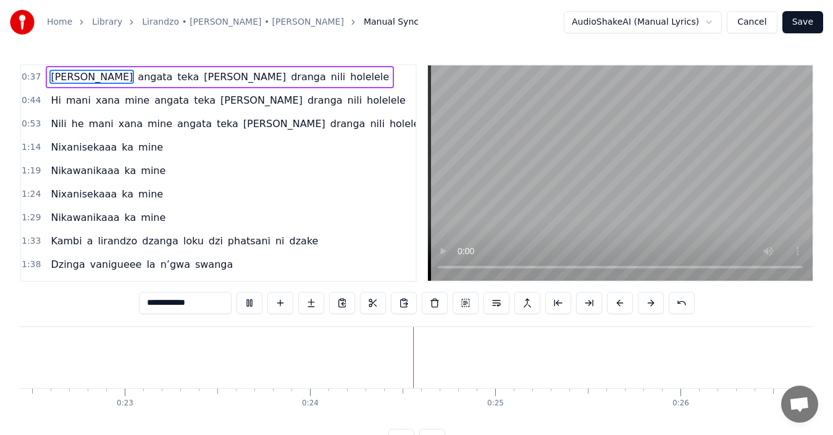
scroll to position [0, 4416]
click at [155, 303] on input "**********" at bounding box center [185, 303] width 93 height 22
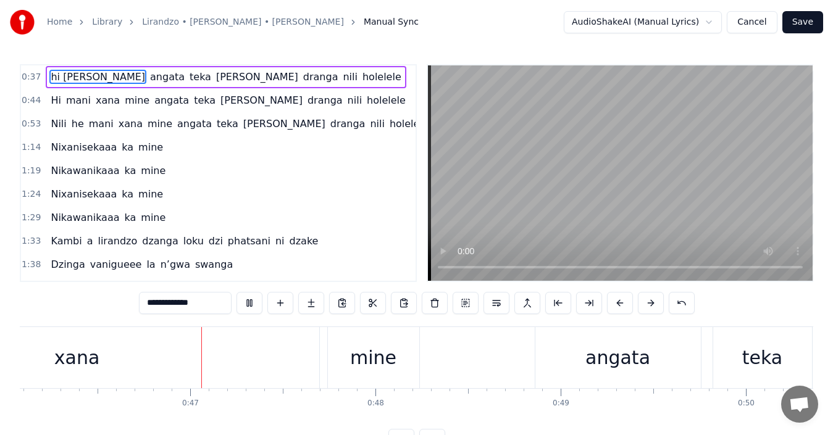
scroll to position [0, 8553]
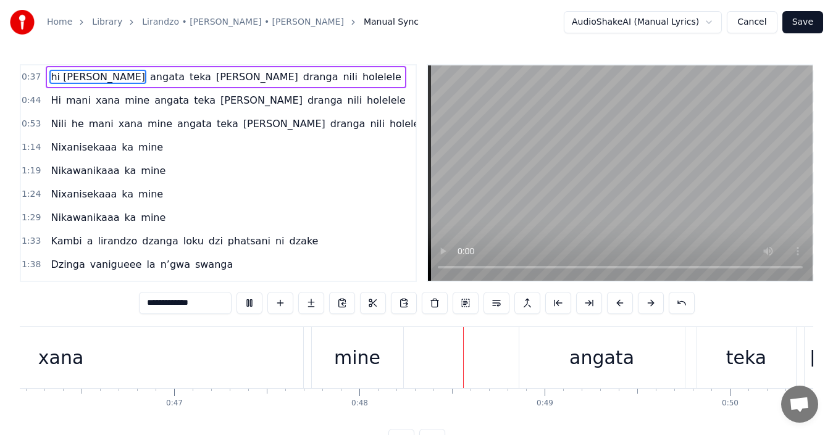
type input "**********"
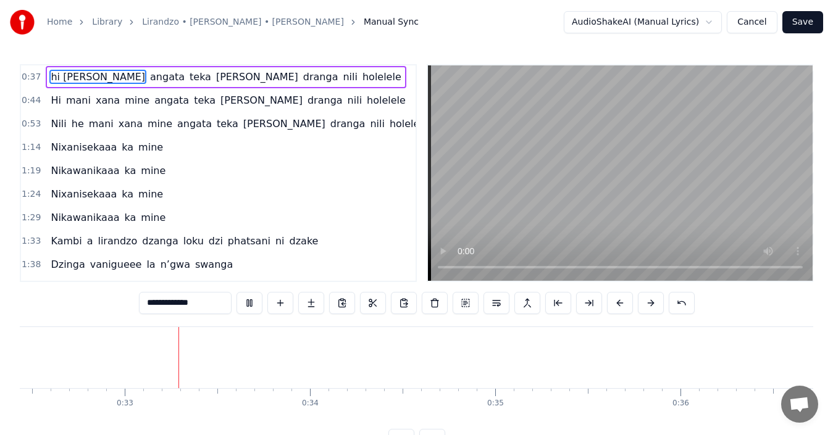
scroll to position [0, 6021]
click at [28, 75] on span "0:37" at bounding box center [31, 77] width 19 height 12
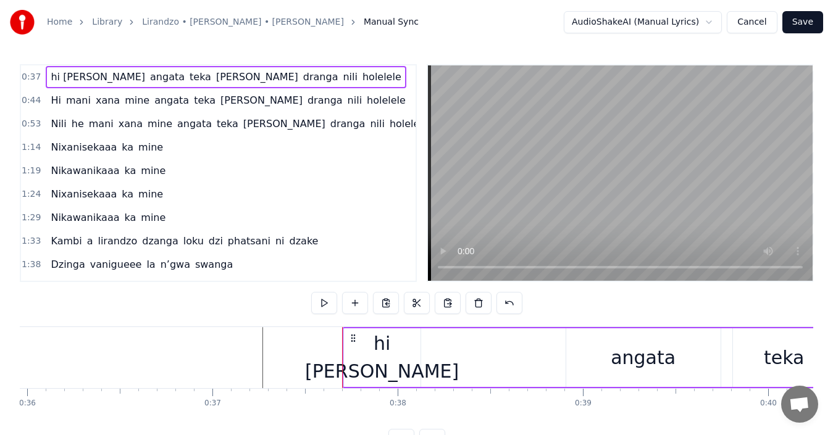
scroll to position [0, 6922]
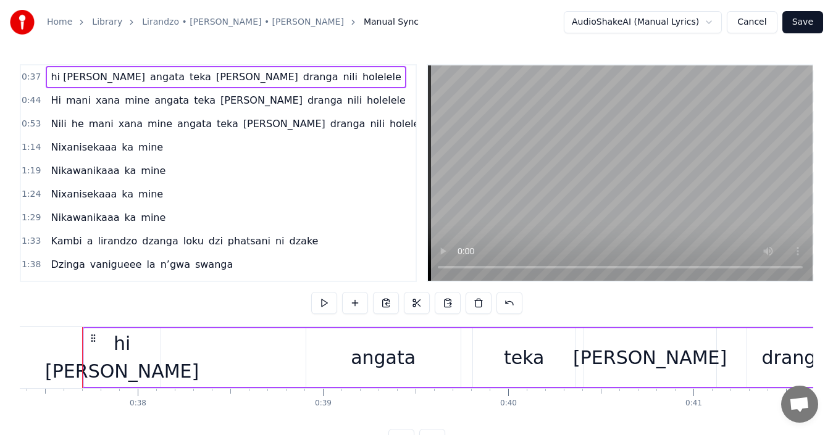
click at [28, 75] on span "0:37" at bounding box center [31, 77] width 19 height 12
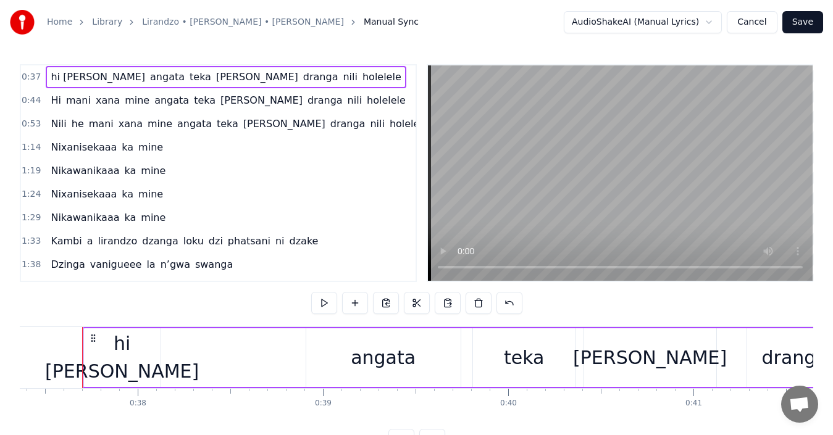
click at [28, 75] on span "0:37" at bounding box center [31, 77] width 19 height 12
drag, startPoint x: 133, startPoint y: 369, endPoint x: 103, endPoint y: 369, distance: 30.3
click at [103, 369] on div "hi [PERSON_NAME]" at bounding box center [122, 358] width 154 height 56
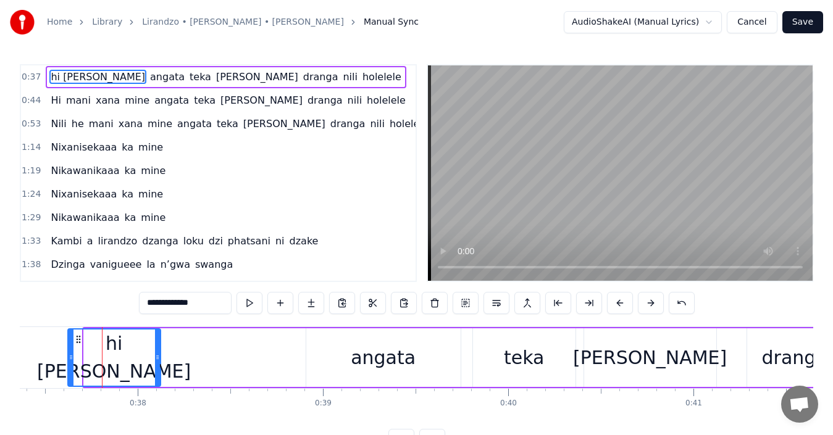
drag, startPoint x: 86, startPoint y: 361, endPoint x: 70, endPoint y: 359, distance: 16.2
click at [70, 359] on icon at bounding box center [71, 358] width 5 height 10
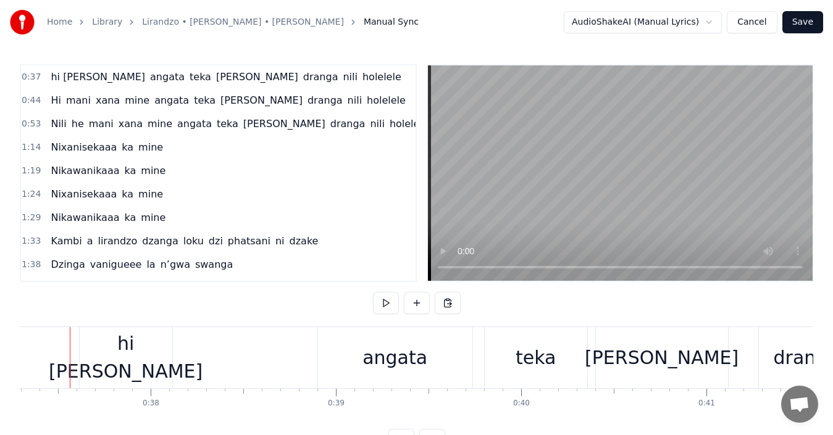
scroll to position [0, 6897]
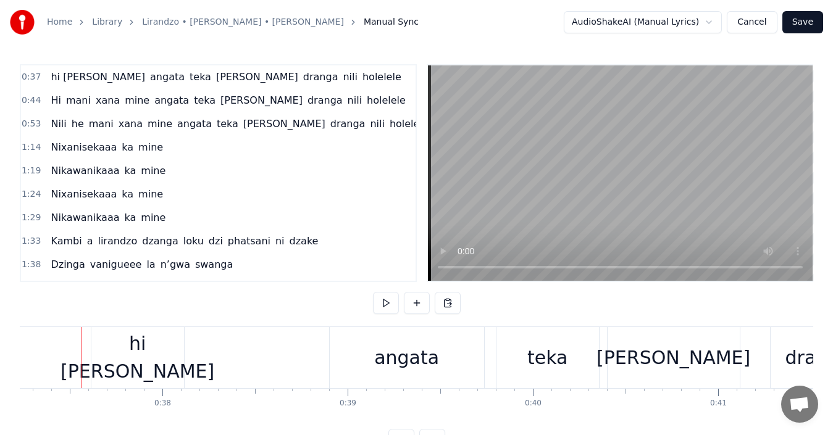
click at [102, 359] on div "hi [PERSON_NAME]" at bounding box center [138, 358] width 154 height 56
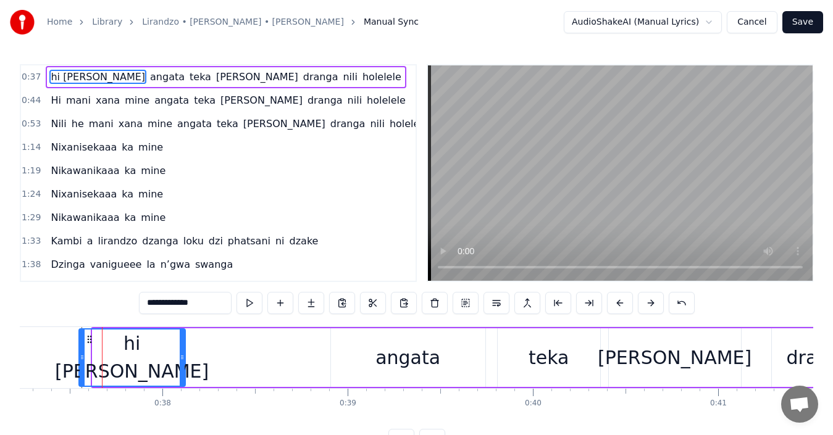
drag, startPoint x: 96, startPoint y: 358, endPoint x: 83, endPoint y: 358, distance: 13.6
click at [83, 358] on icon at bounding box center [82, 358] width 5 height 10
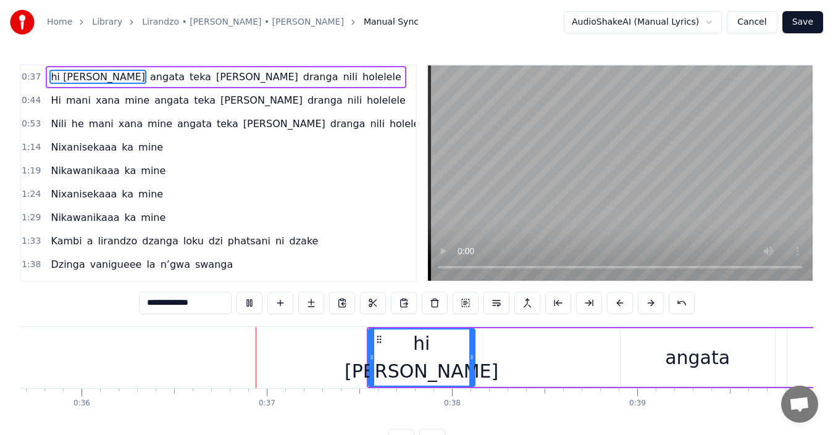
scroll to position [0, 6662]
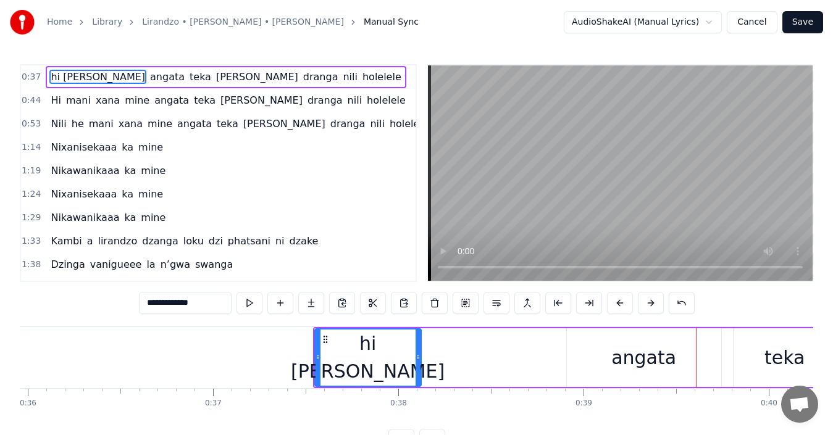
click at [353, 350] on div "hi [PERSON_NAME]" at bounding box center [368, 358] width 154 height 56
click at [319, 357] on icon at bounding box center [318, 358] width 5 height 10
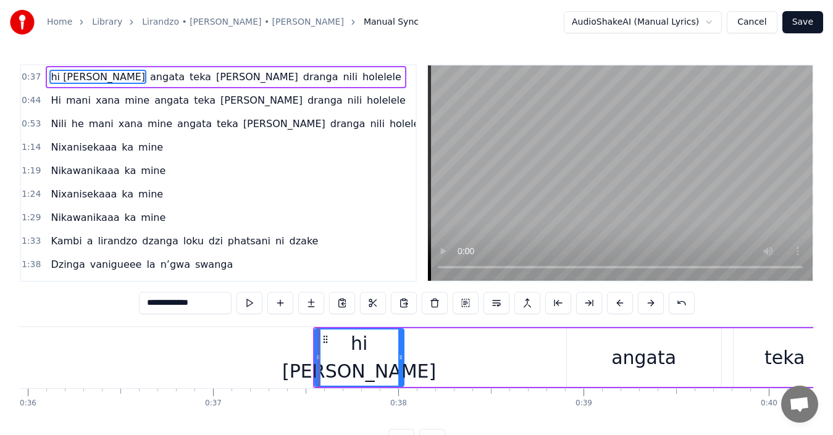
drag, startPoint x: 415, startPoint y: 384, endPoint x: 398, endPoint y: 384, distance: 17.3
click at [398, 384] on div at bounding box center [400, 358] width 5 height 56
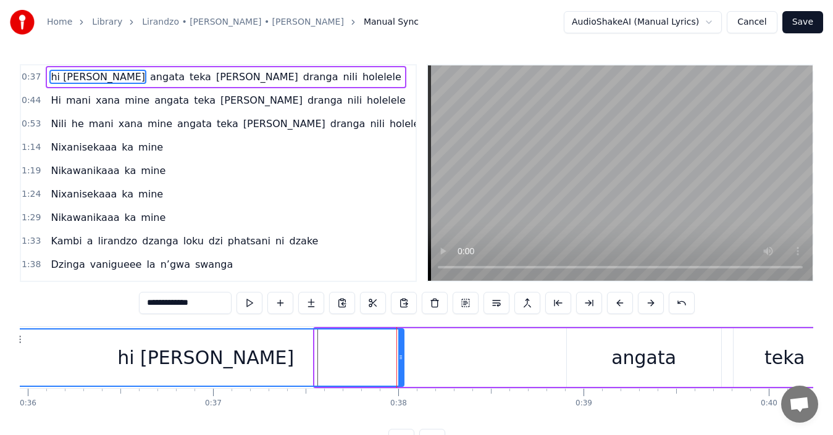
drag, startPoint x: 317, startPoint y: 360, endPoint x: 10, endPoint y: 368, distance: 307.0
click at [10, 368] on div "Home Library Lirandzo • [PERSON_NAME] • [PERSON_NAME] Manual Sync AudioShakeAI …" at bounding box center [416, 225] width 833 height 451
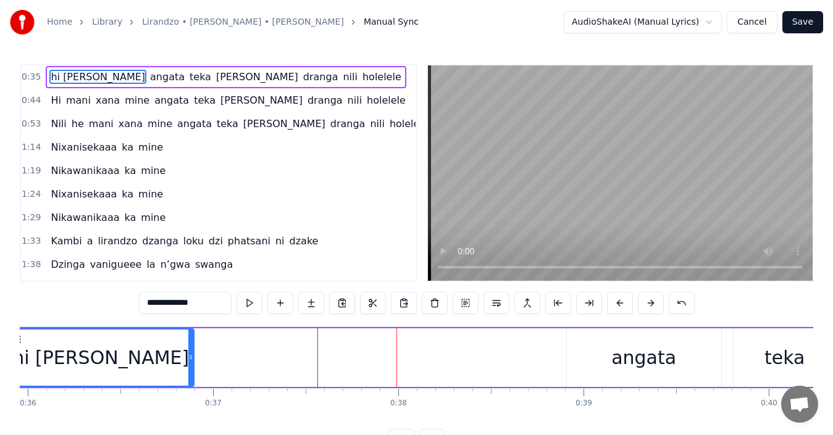
drag, startPoint x: 399, startPoint y: 359, endPoint x: 189, endPoint y: 369, distance: 210.2
click at [189, 369] on div at bounding box center [190, 358] width 5 height 56
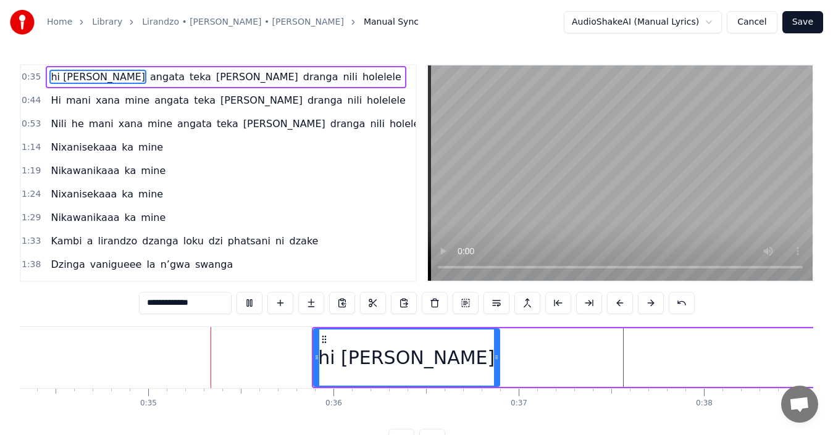
scroll to position [0, 6407]
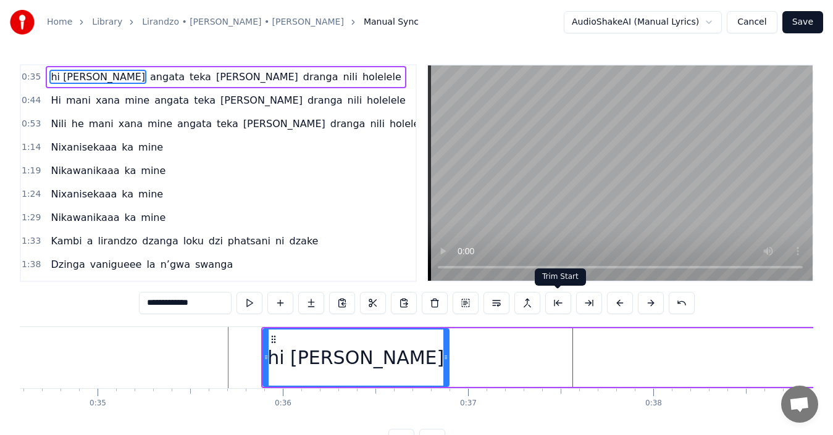
click at [561, 304] on button at bounding box center [558, 303] width 26 height 22
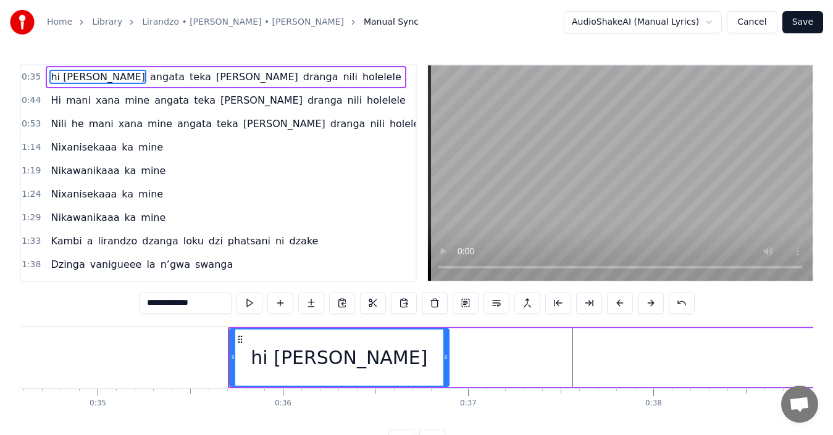
click at [561, 304] on button at bounding box center [558, 303] width 26 height 22
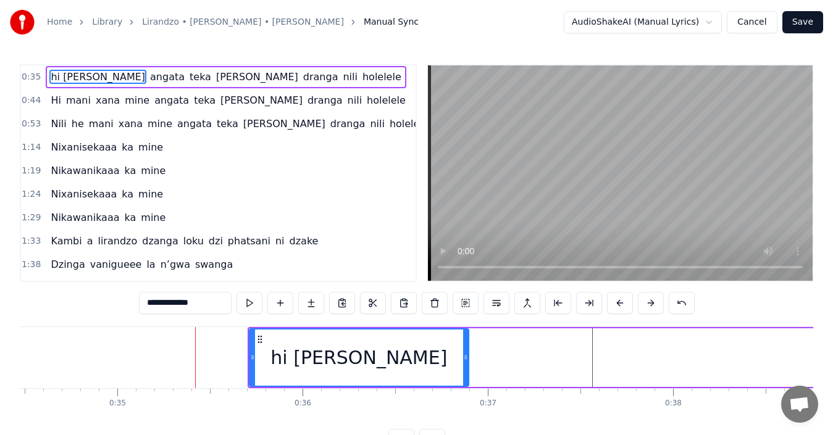
scroll to position [0, 6456]
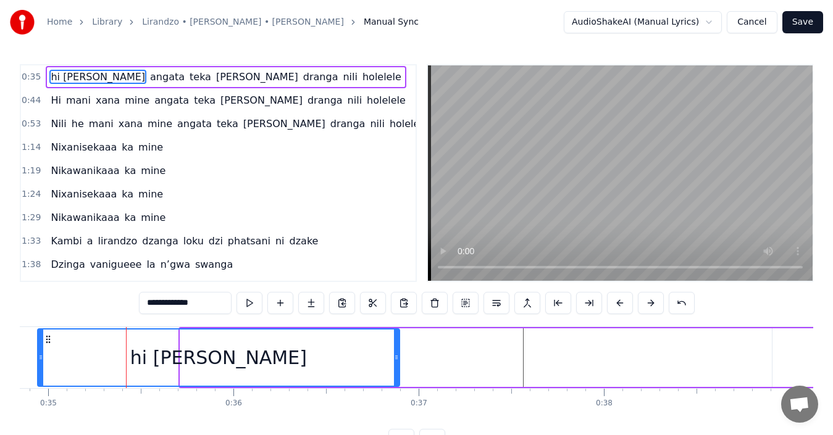
drag, startPoint x: 184, startPoint y: 354, endPoint x: 41, endPoint y: 345, distance: 143.0
click at [41, 345] on div at bounding box center [40, 358] width 5 height 56
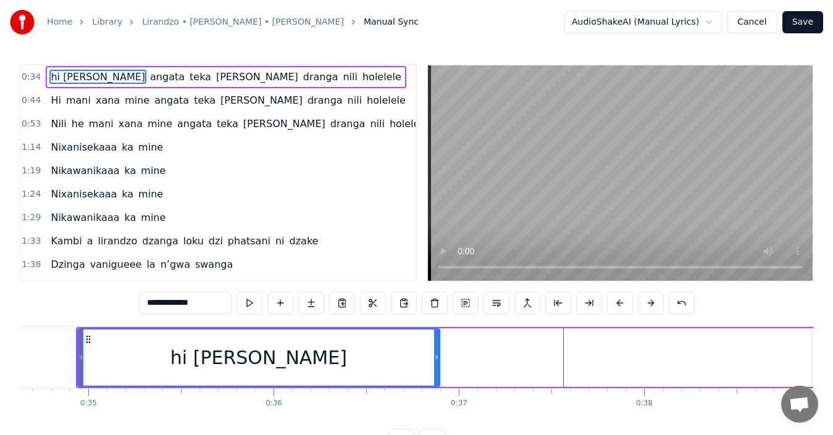
scroll to position [0, 6415]
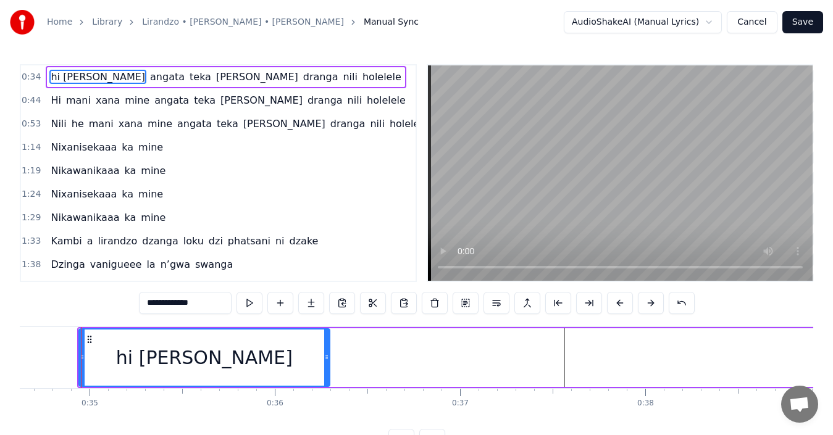
drag, startPoint x: 436, startPoint y: 353, endPoint x: 325, endPoint y: 353, distance: 111.2
click at [325, 353] on icon at bounding box center [326, 358] width 5 height 10
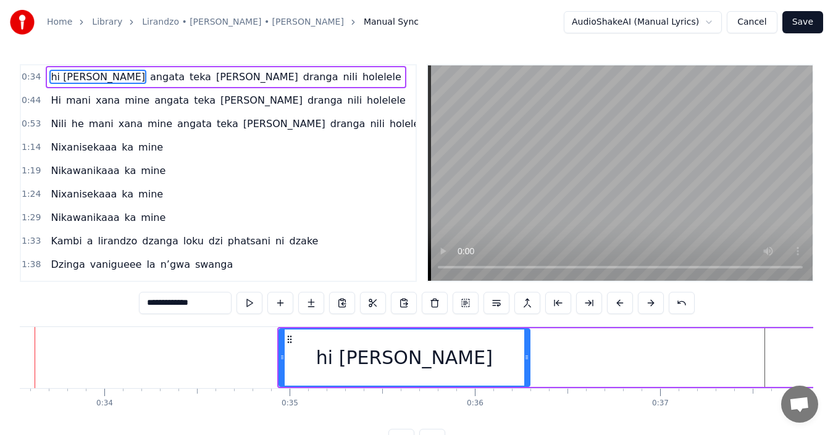
scroll to position [0, 6168]
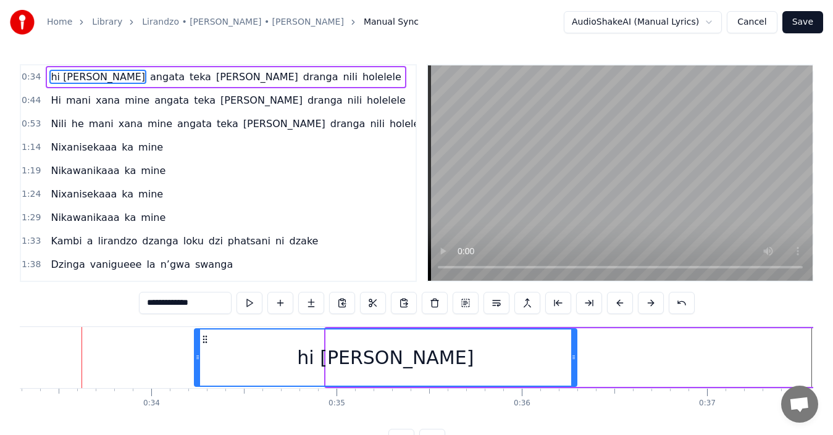
drag, startPoint x: 329, startPoint y: 354, endPoint x: 197, endPoint y: 359, distance: 131.6
click at [197, 359] on icon at bounding box center [197, 358] width 5 height 10
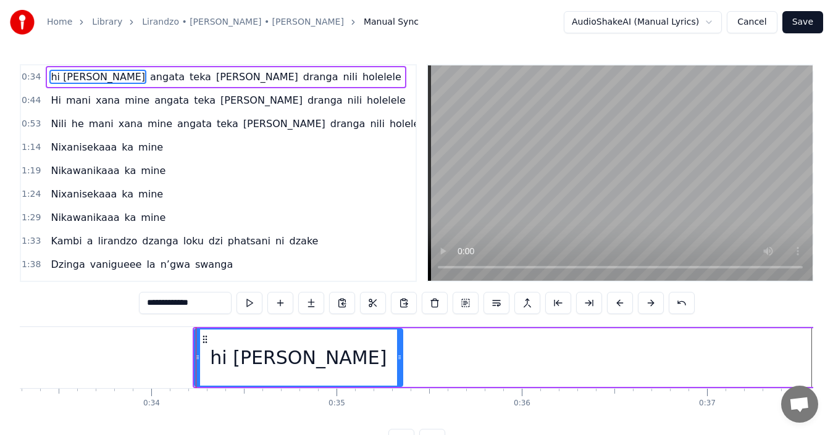
drag, startPoint x: 500, startPoint y: 346, endPoint x: 398, endPoint y: 346, distance: 101.3
click at [398, 346] on div at bounding box center [399, 358] width 5 height 56
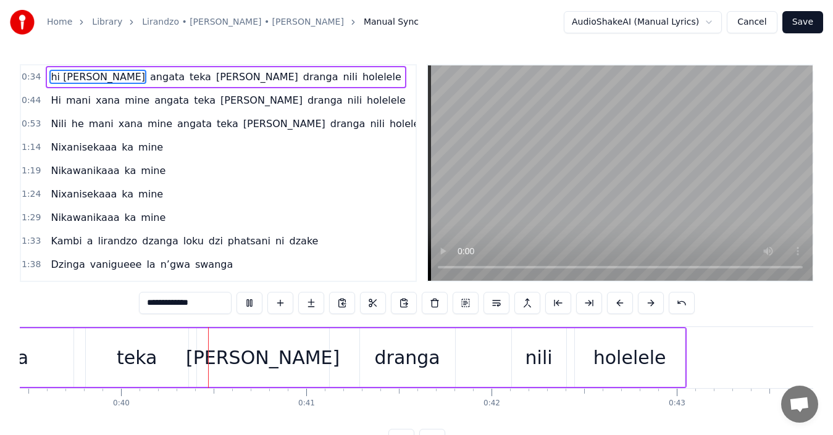
scroll to position [0, 7336]
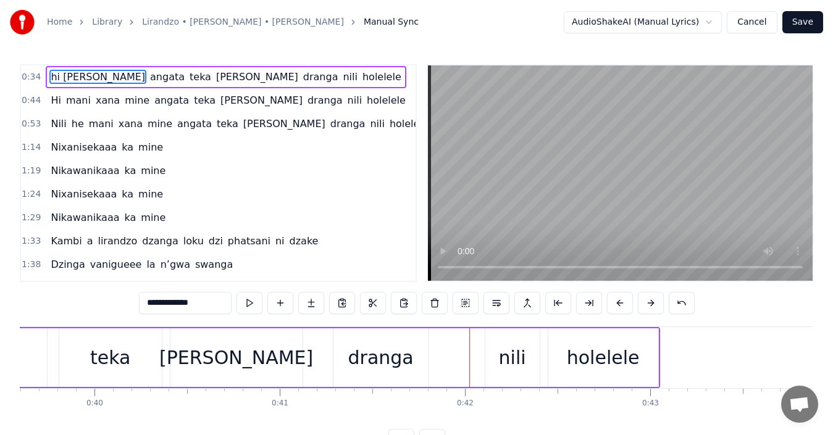
click at [97, 77] on span "hi [PERSON_NAME]" at bounding box center [97, 77] width 97 height 14
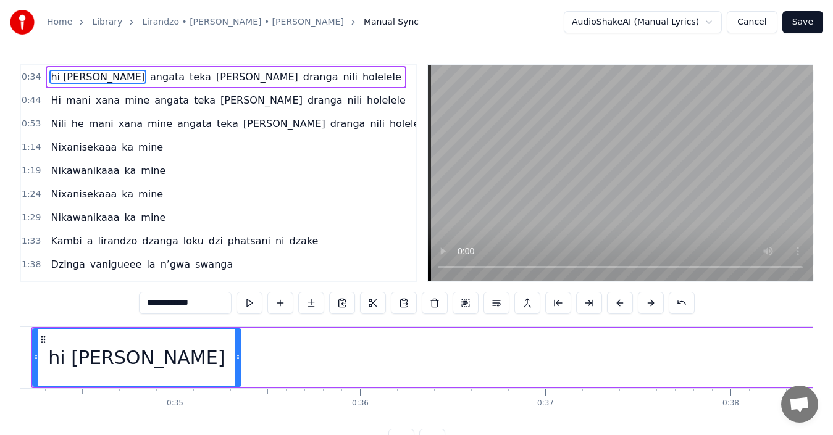
scroll to position [0, 6279]
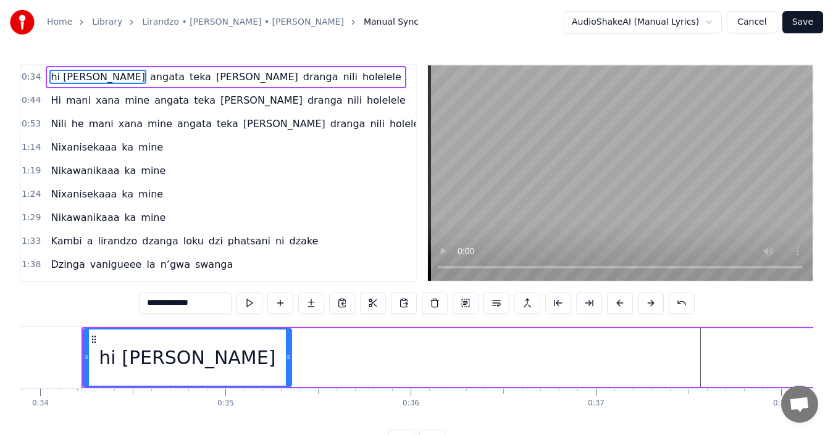
click at [200, 303] on input "**********" at bounding box center [185, 303] width 93 height 22
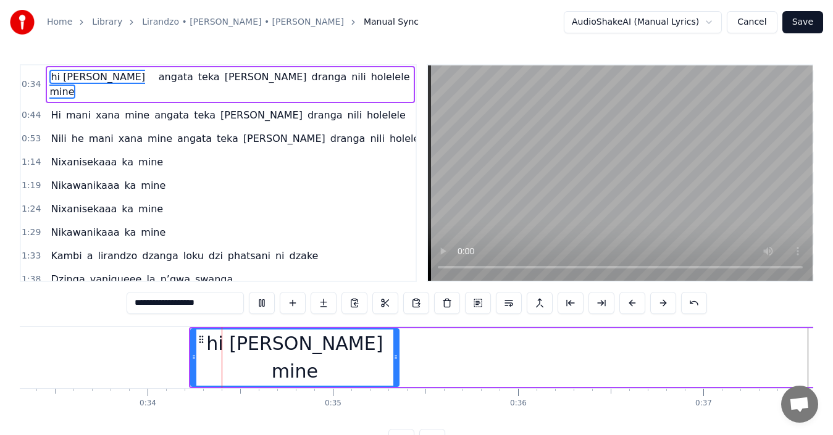
scroll to position [0, 6206]
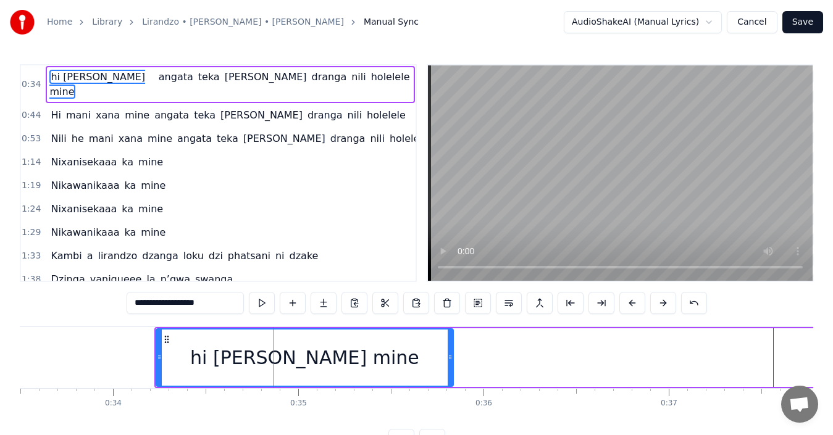
drag, startPoint x: 363, startPoint y: 359, endPoint x: 452, endPoint y: 355, distance: 89.0
click at [452, 355] on icon at bounding box center [450, 358] width 5 height 10
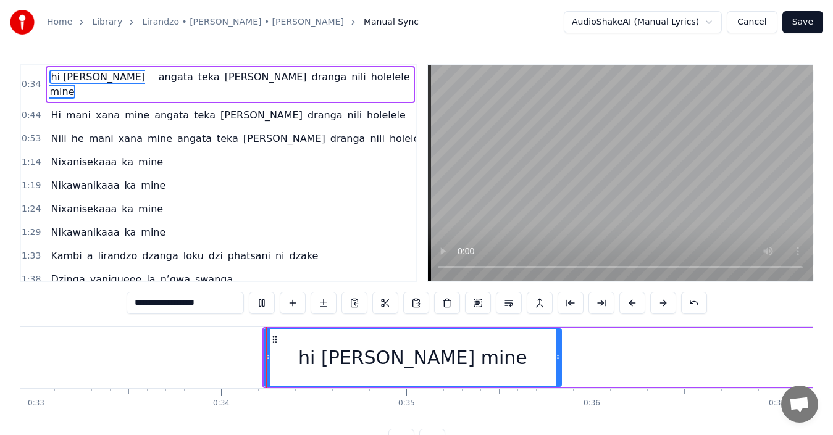
scroll to position [0, 6180]
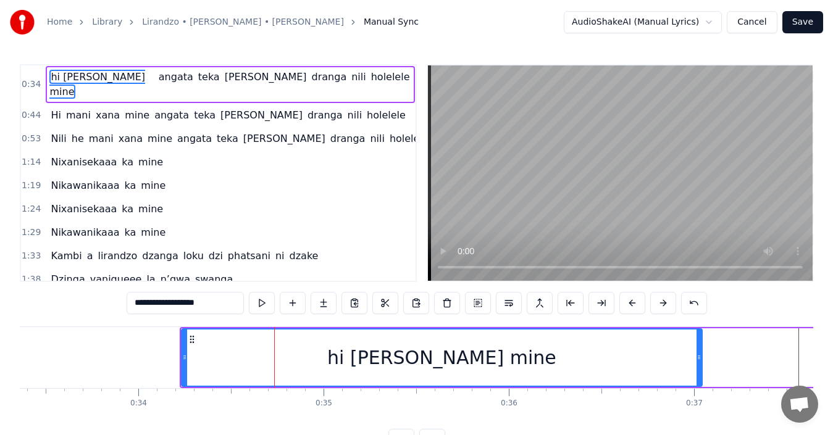
drag, startPoint x: 475, startPoint y: 358, endPoint x: 698, endPoint y: 351, distance: 223.6
click at [698, 351] on div at bounding box center [699, 358] width 5 height 56
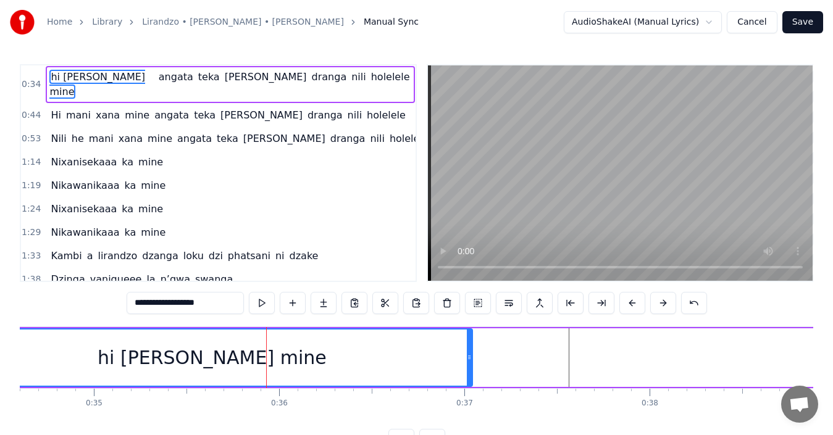
scroll to position [0, 6431]
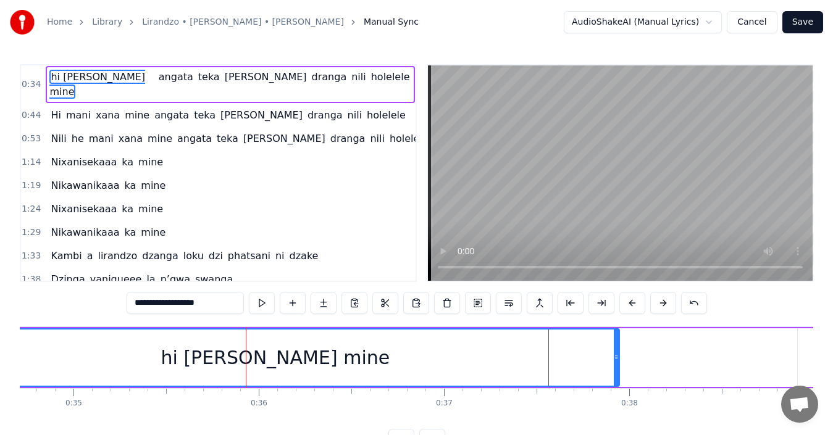
drag, startPoint x: 448, startPoint y: 360, endPoint x: 615, endPoint y: 364, distance: 167.4
click at [615, 364] on div at bounding box center [616, 358] width 5 height 56
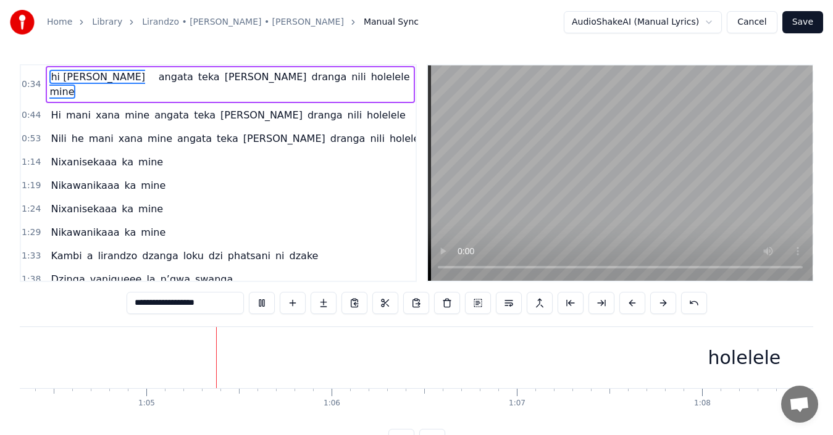
scroll to position [0, 11941]
click at [369, 132] on span "nili" at bounding box center [377, 139] width 17 height 14
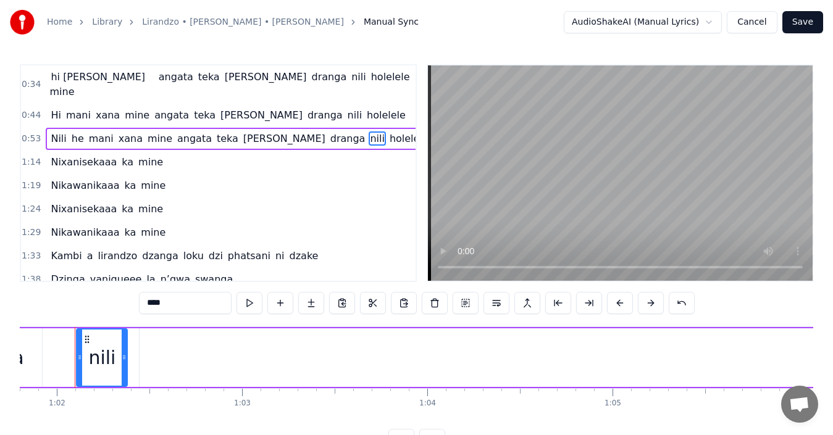
scroll to position [0, 11443]
click at [388, 132] on span "holelele" at bounding box center [408, 139] width 41 height 14
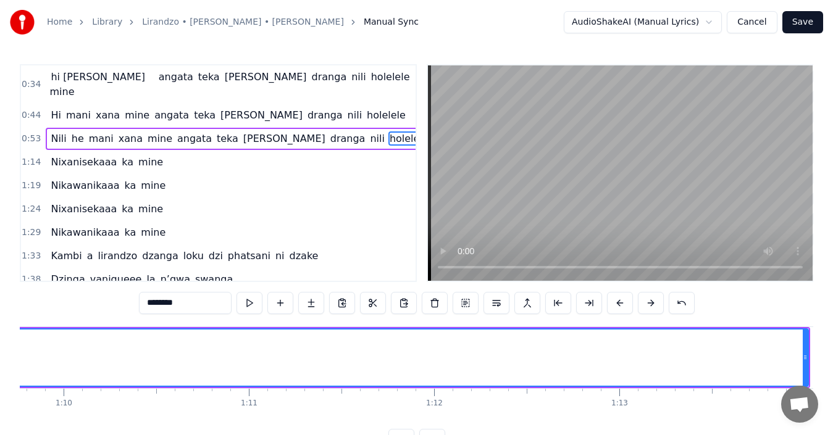
scroll to position [0, 13118]
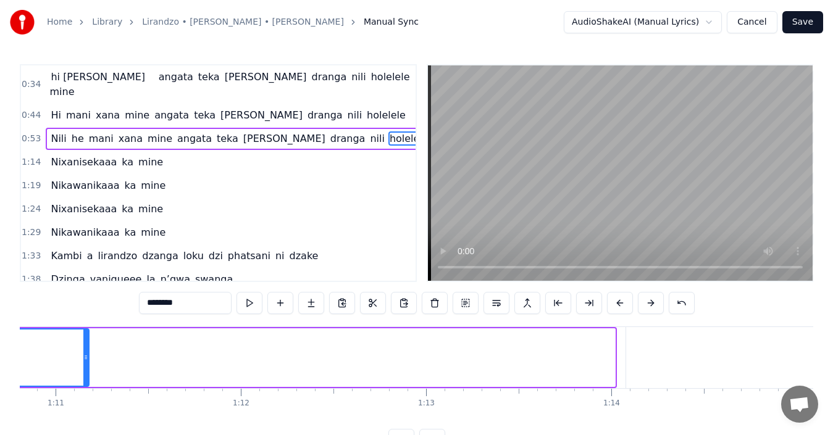
drag, startPoint x: 613, startPoint y: 358, endPoint x: 87, endPoint y: 358, distance: 526.2
click at [87, 358] on icon at bounding box center [85, 358] width 5 height 10
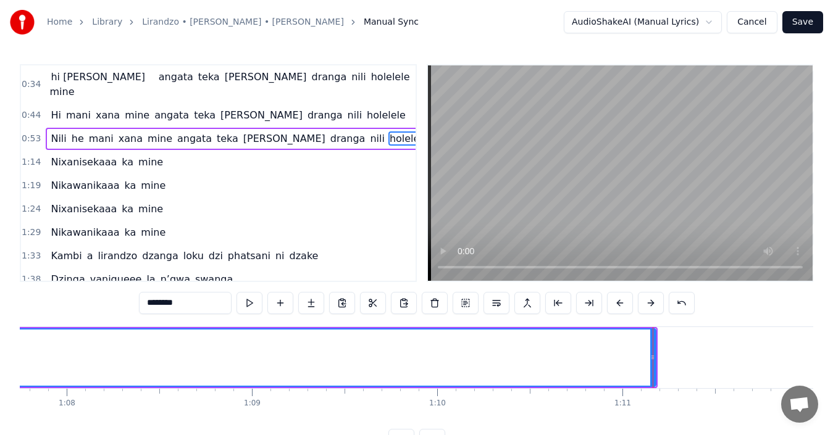
scroll to position [0, 12550]
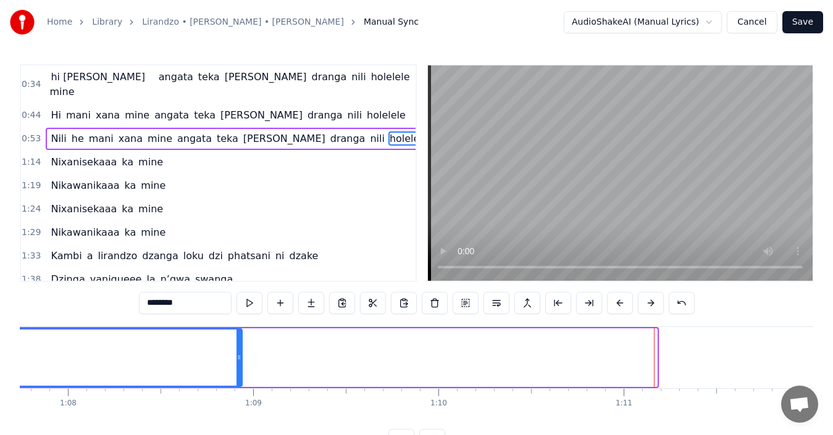
drag, startPoint x: 653, startPoint y: 356, endPoint x: 229, endPoint y: 384, distance: 424.6
click at [237, 384] on div at bounding box center [239, 358] width 5 height 56
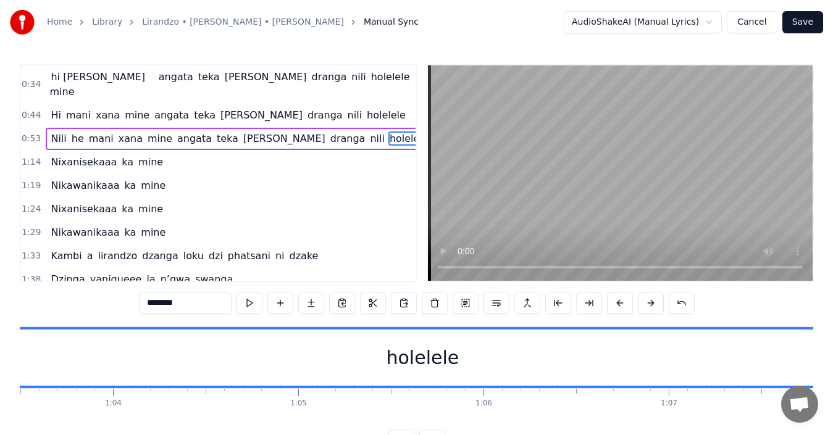
scroll to position [0, 11997]
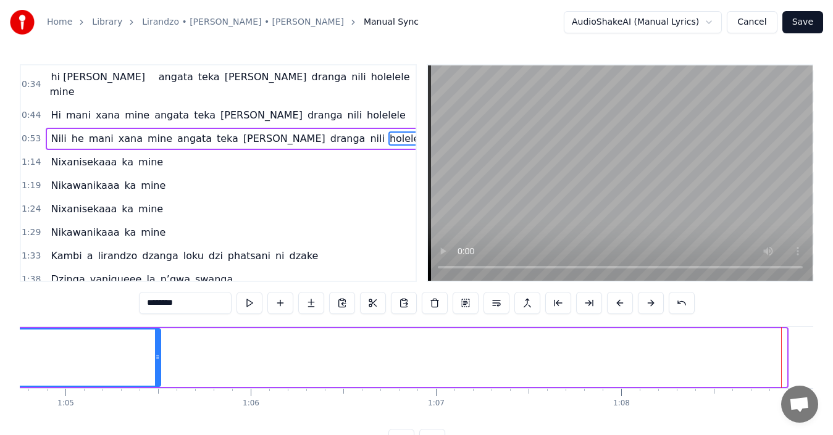
drag, startPoint x: 783, startPoint y: 361, endPoint x: 157, endPoint y: 341, distance: 626.5
click at [157, 341] on div at bounding box center [157, 358] width 5 height 56
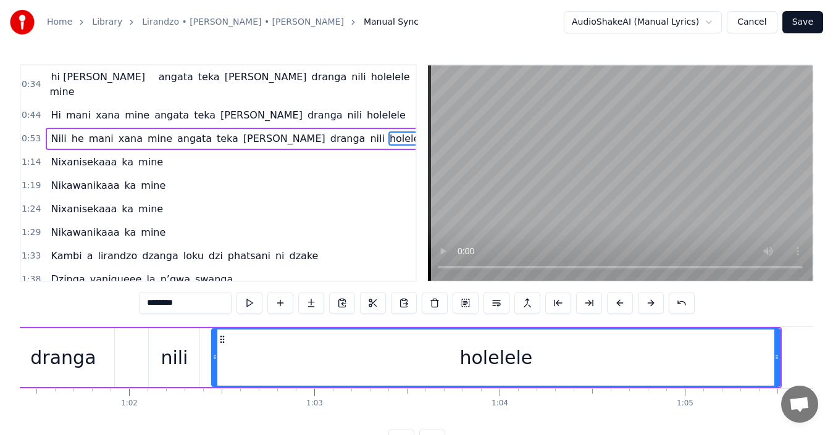
scroll to position [0, 11455]
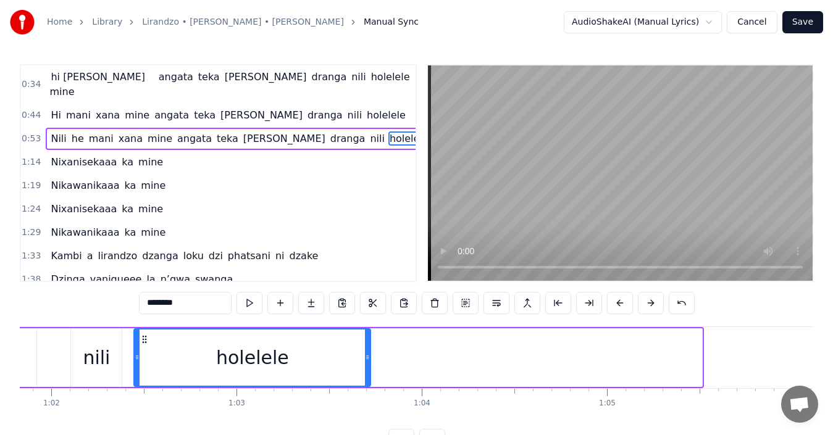
drag, startPoint x: 698, startPoint y: 354, endPoint x: 367, endPoint y: 364, distance: 331.8
click at [367, 364] on div at bounding box center [367, 358] width 5 height 56
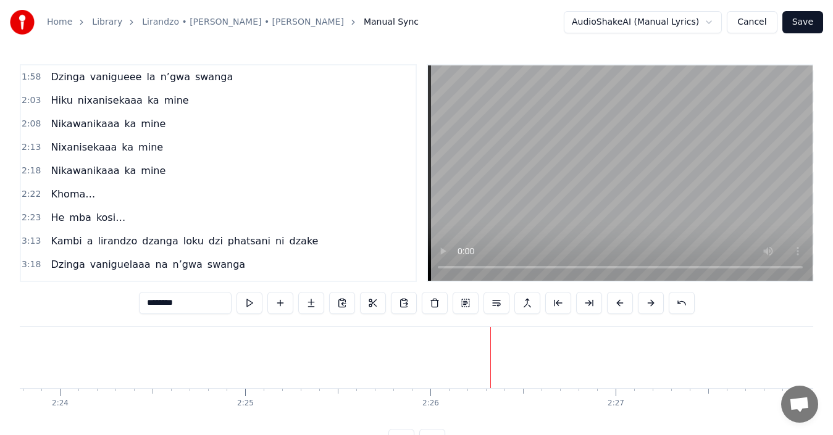
scroll to position [321, 0]
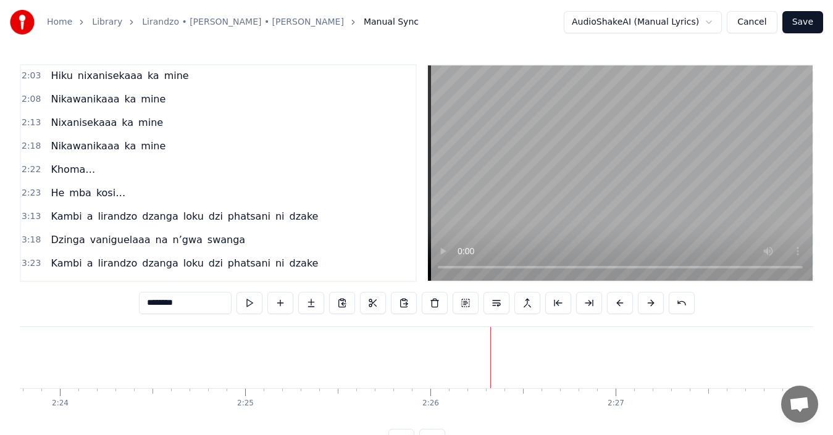
click at [57, 186] on span "He" at bounding box center [57, 193] width 16 height 14
type input "**"
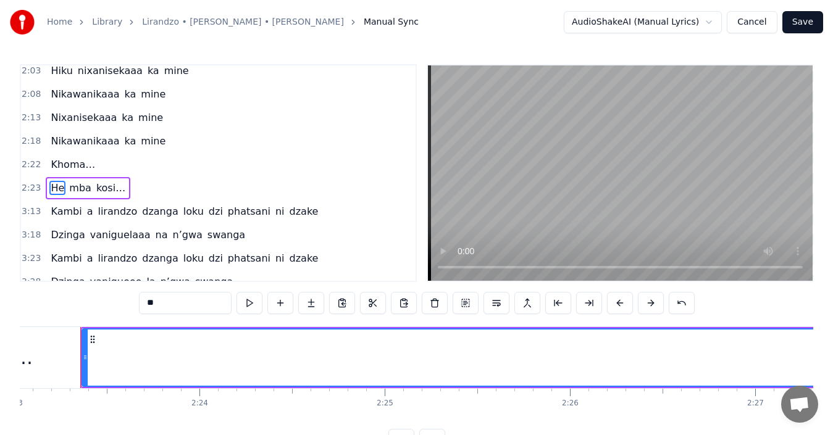
scroll to position [0, 26497]
click at [432, 306] on button at bounding box center [435, 303] width 26 height 22
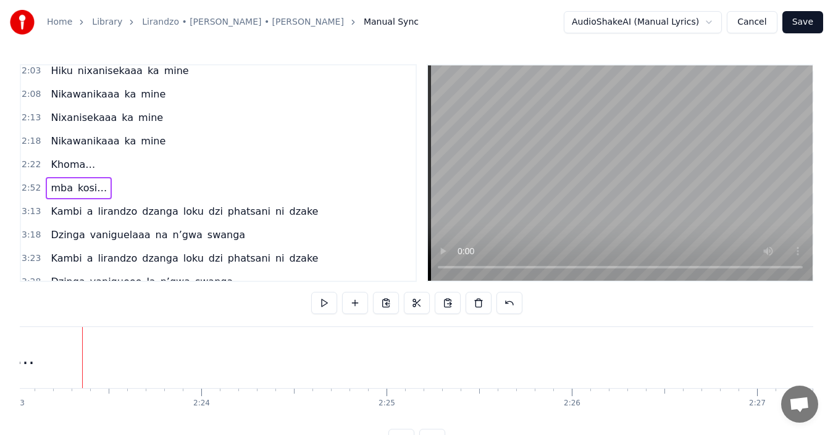
click at [56, 181] on span "mba" at bounding box center [61, 188] width 25 height 14
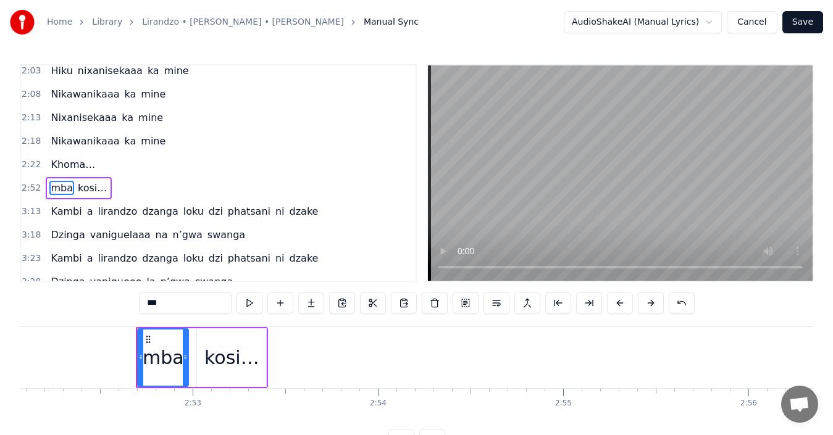
scroll to position [0, 31932]
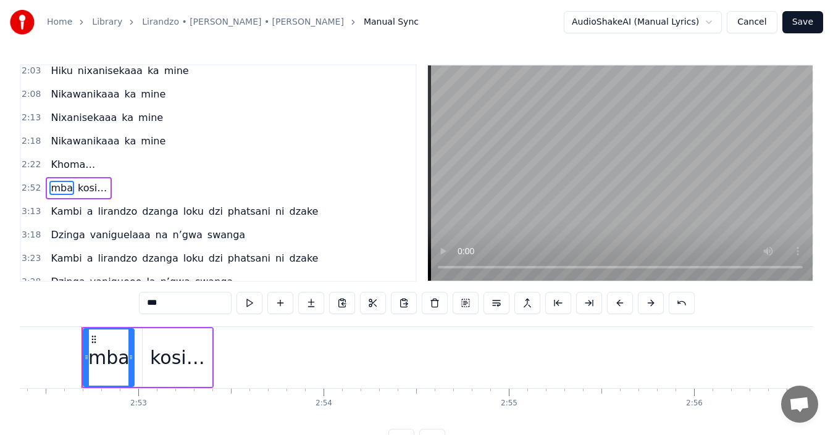
click at [147, 306] on input "***" at bounding box center [185, 303] width 93 height 22
type input "*"
type input "*****"
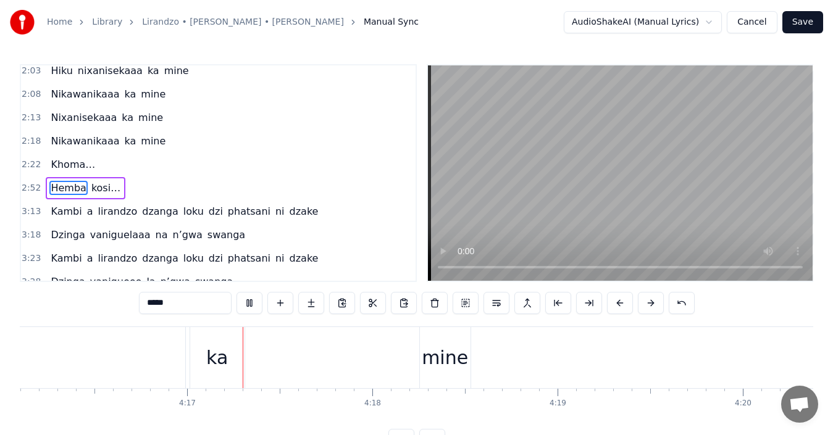
scroll to position [0, 47500]
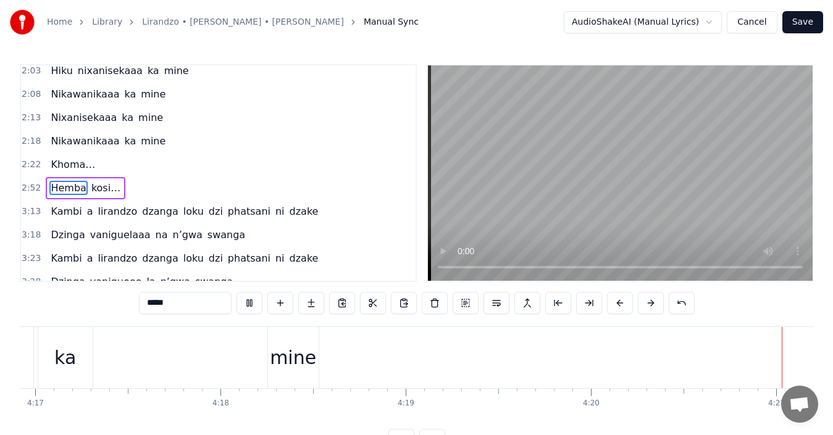
click at [807, 21] on button "Save" at bounding box center [802, 22] width 41 height 22
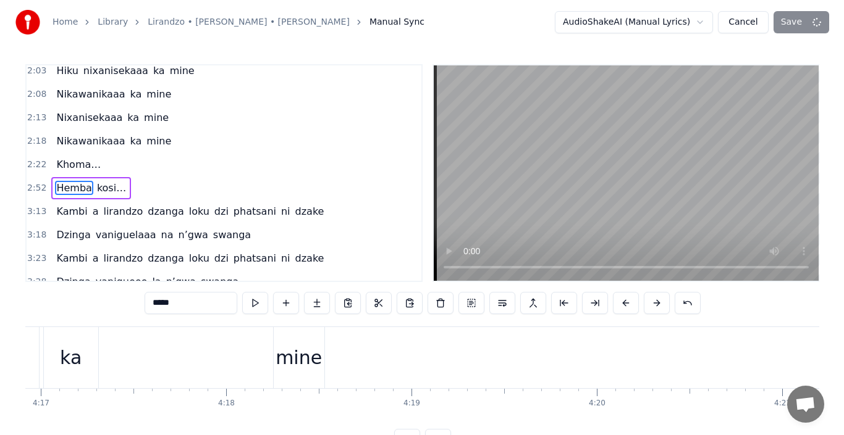
scroll to position [0, 47600]
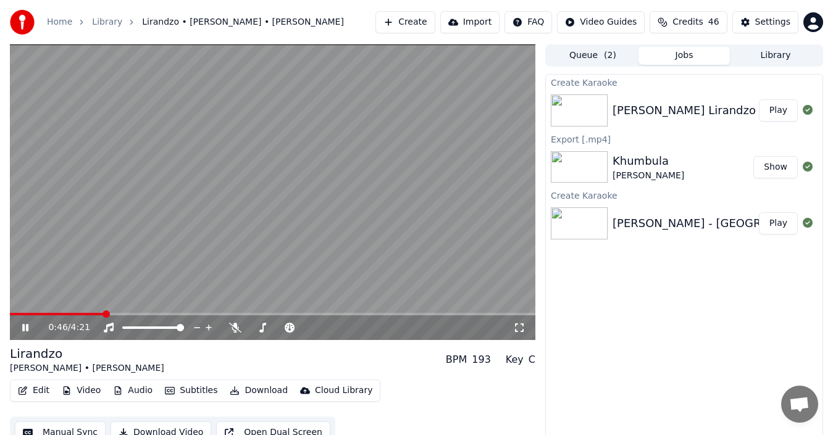
click at [248, 389] on button "Download" at bounding box center [259, 390] width 68 height 17
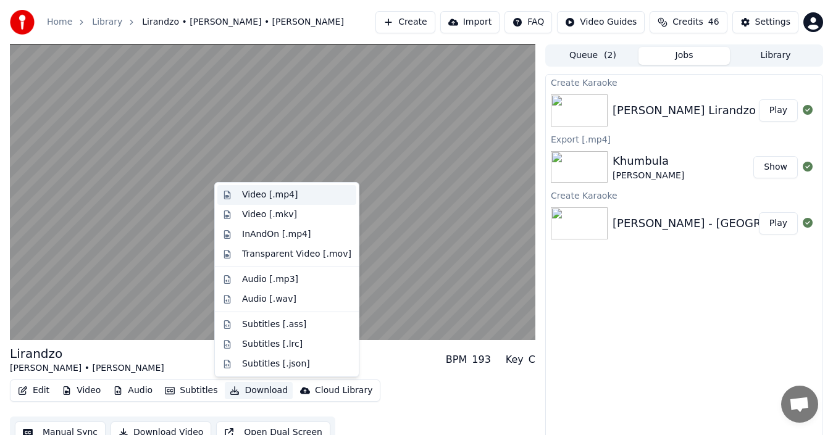
click at [256, 191] on div "Video [.mp4]" at bounding box center [270, 195] width 56 height 12
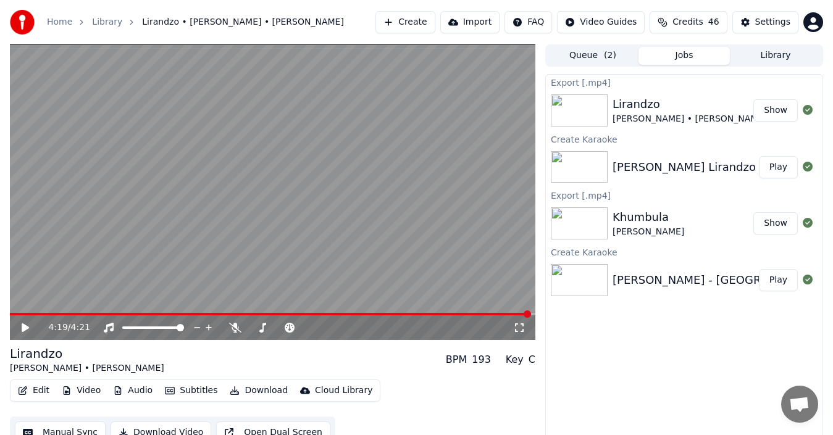
click at [773, 110] on button "Show" at bounding box center [775, 110] width 44 height 22
click at [429, 24] on button "Create" at bounding box center [405, 22] width 60 height 22
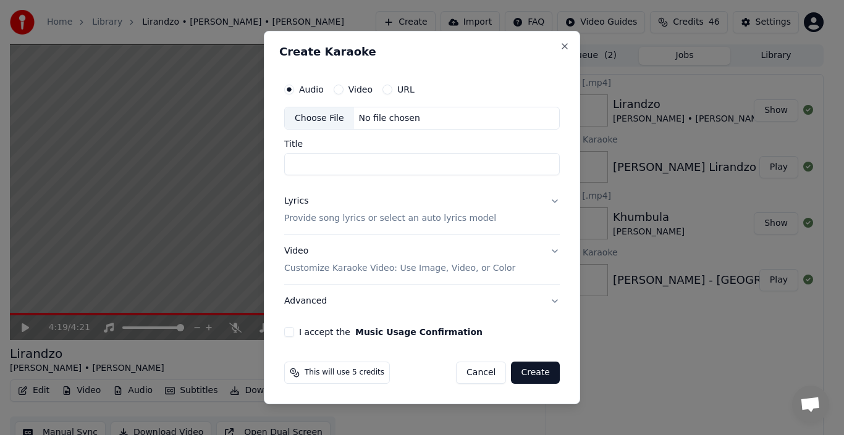
click at [330, 117] on div "Choose File" at bounding box center [319, 118] width 69 height 22
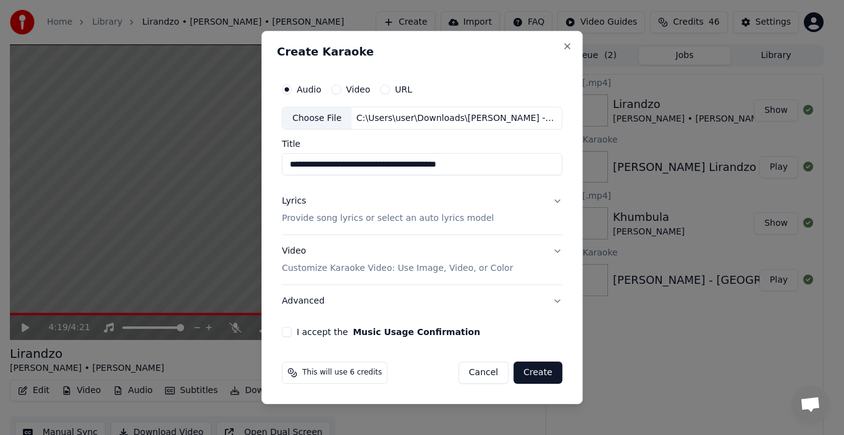
click at [316, 217] on p "Provide song lyrics or select an auto lyrics model" at bounding box center [388, 219] width 212 height 12
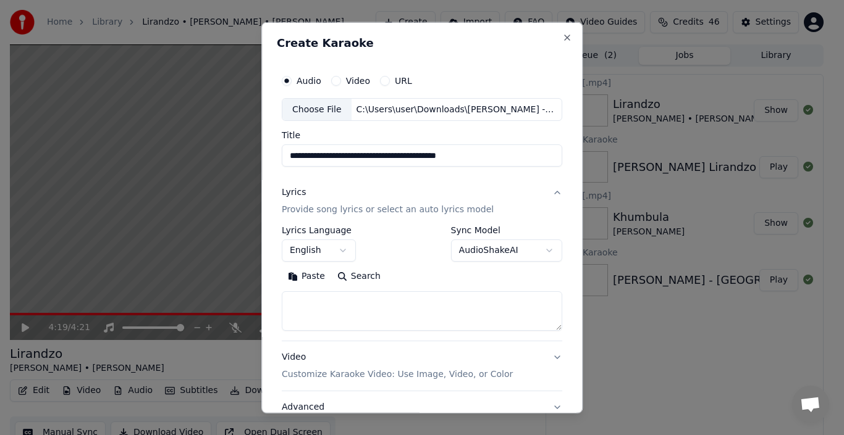
click at [363, 311] on textarea at bounding box center [422, 311] width 280 height 40
click at [482, 157] on input "**********" at bounding box center [422, 156] width 280 height 22
type input "**********"
click at [379, 314] on textarea at bounding box center [422, 311] width 280 height 40
paste textarea "**********"
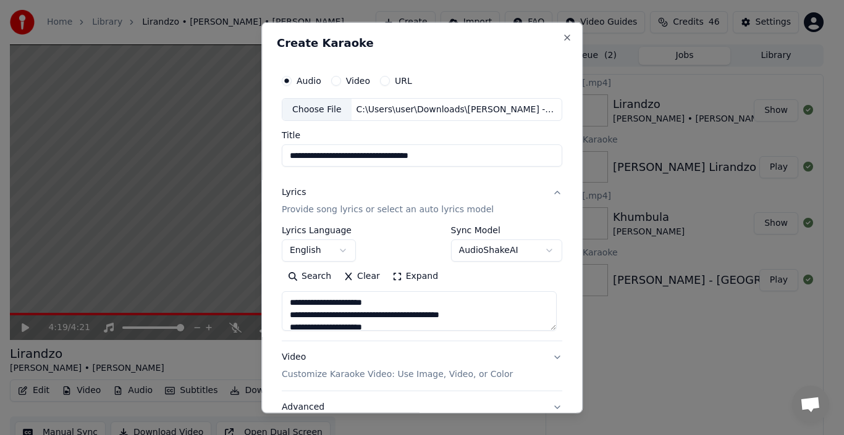
scroll to position [337, 0]
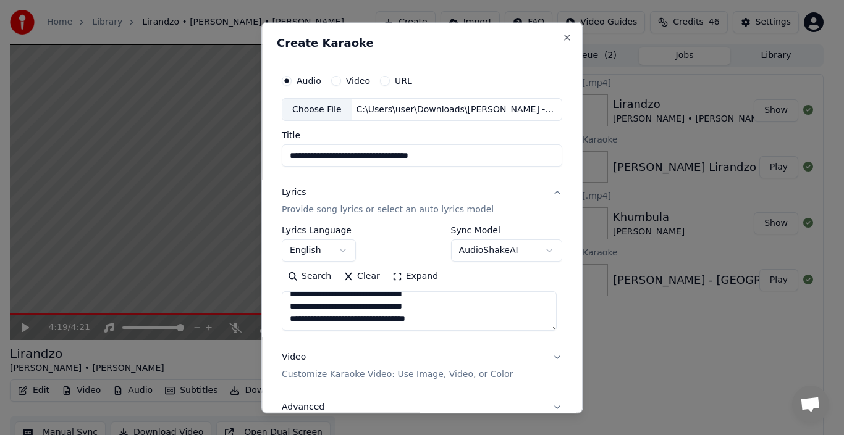
type textarea "**********"
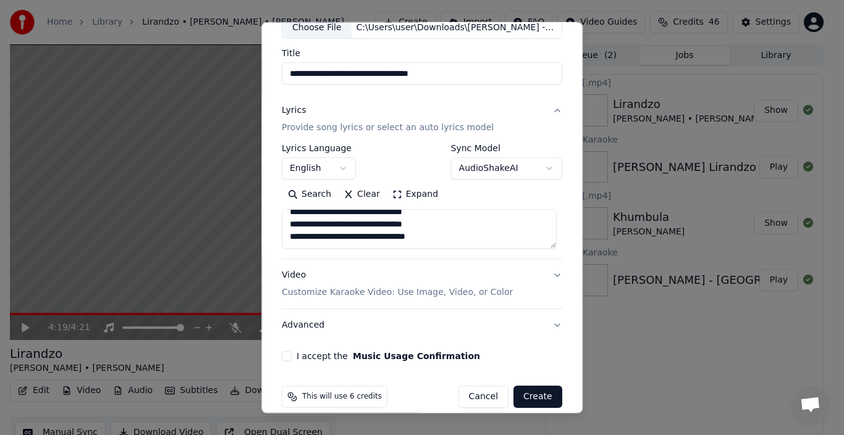
scroll to position [97, 0]
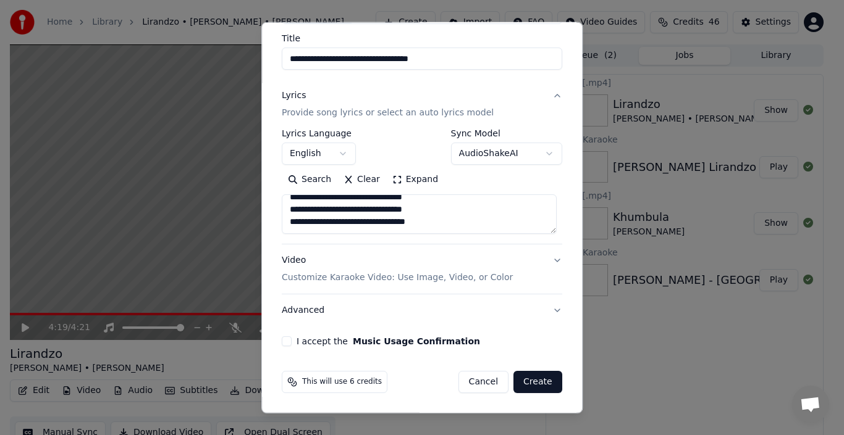
click at [339, 281] on p "Customize Karaoke Video: Use Image, Video, or Color" at bounding box center [397, 278] width 231 height 12
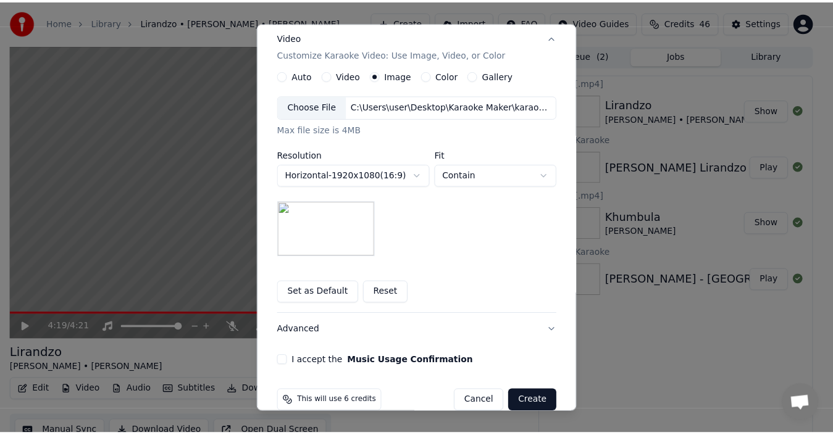
scroll to position [225, 0]
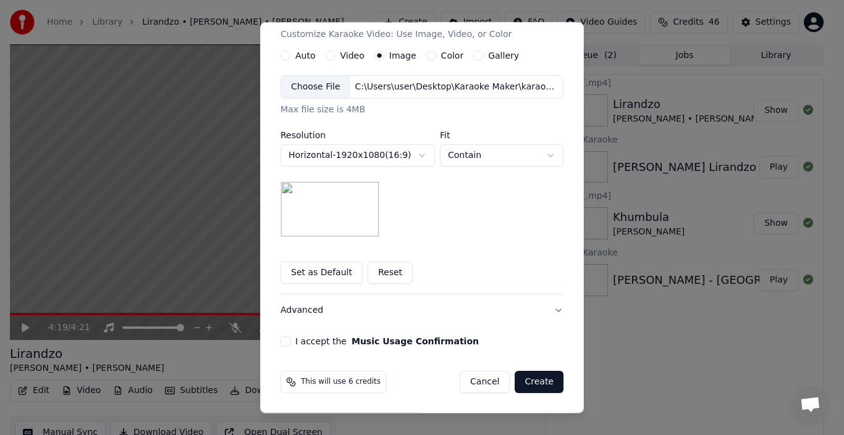
click at [283, 342] on button "I accept the Music Usage Confirmation" at bounding box center [285, 342] width 10 height 10
click at [532, 383] on button "Create" at bounding box center [538, 382] width 49 height 22
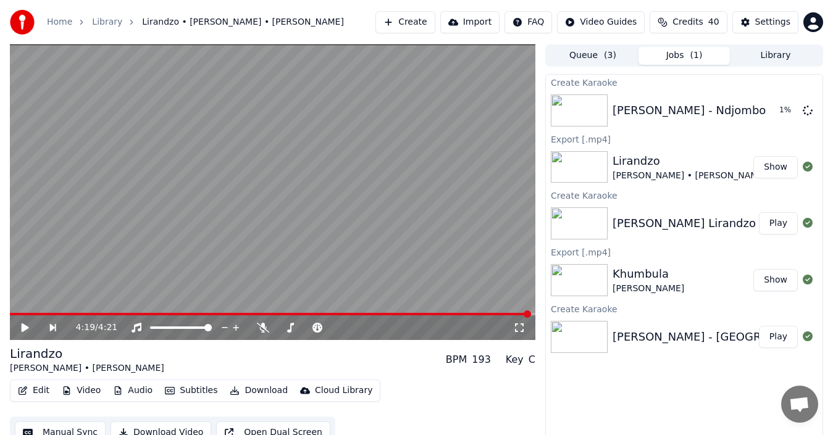
click at [148, 273] on video at bounding box center [273, 192] width 526 height 296
click at [25, 329] on icon at bounding box center [34, 328] width 28 height 10
click at [782, 107] on button "Play" at bounding box center [778, 110] width 39 height 22
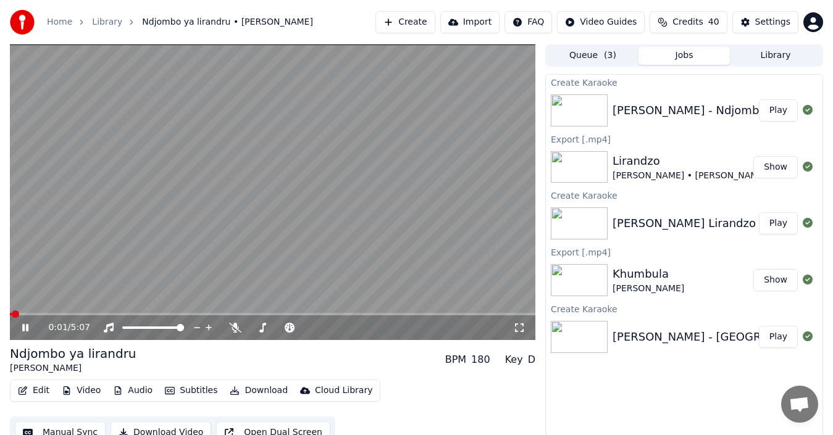
click at [12, 314] on span at bounding box center [11, 314] width 2 height 2
click at [10, 311] on span at bounding box center [13, 314] width 7 height 7
click at [263, 327] on span at bounding box center [280, 328] width 62 height 2
click at [254, 327] on span at bounding box center [251, 328] width 5 height 2
click at [249, 330] on span at bounding box center [252, 327] width 7 height 7
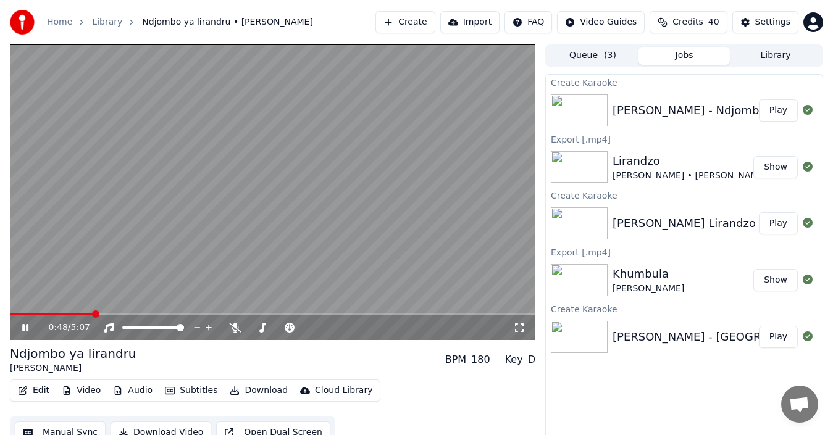
click at [27, 327] on icon at bounding box center [25, 327] width 6 height 7
click at [27, 327] on icon at bounding box center [25, 328] width 7 height 9
click at [14, 316] on div "0:54 / 5:07" at bounding box center [273, 328] width 526 height 25
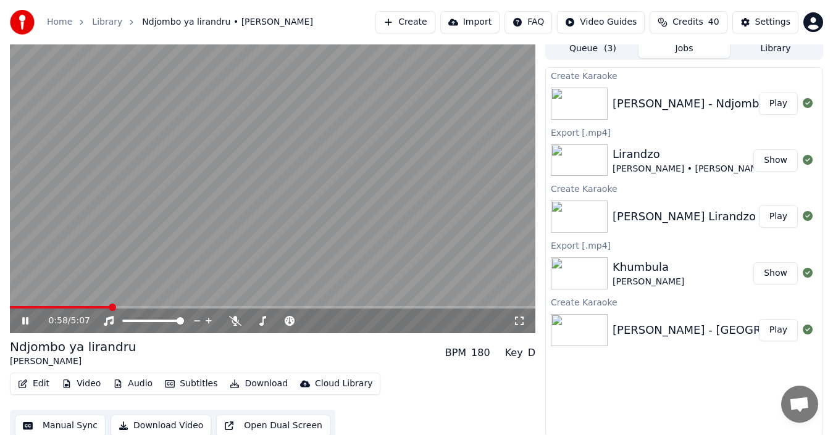
scroll to position [14, 0]
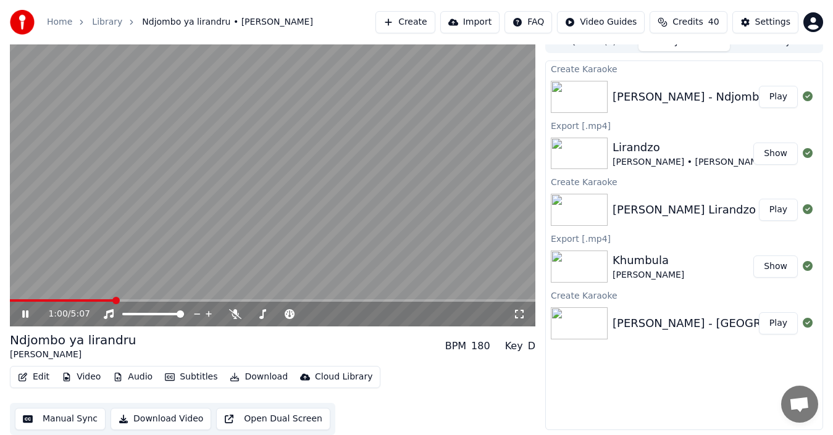
click at [79, 417] on button "Manual Sync" at bounding box center [60, 419] width 91 height 22
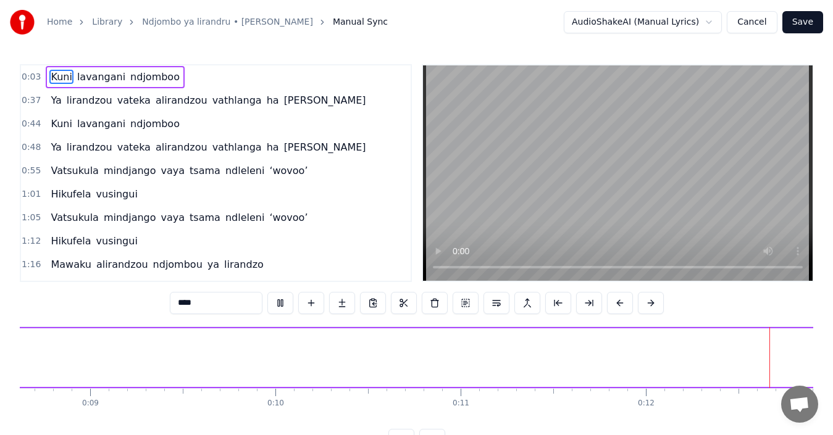
scroll to position [0, 2175]
click at [59, 77] on span "Kuni" at bounding box center [60, 77] width 23 height 14
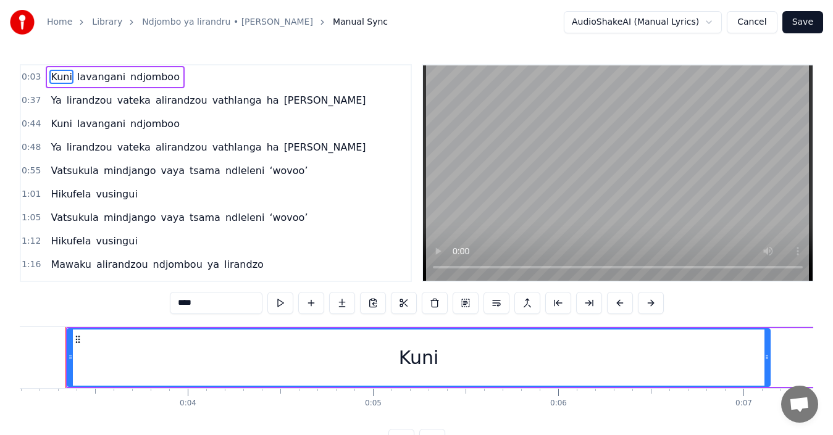
scroll to position [0, 557]
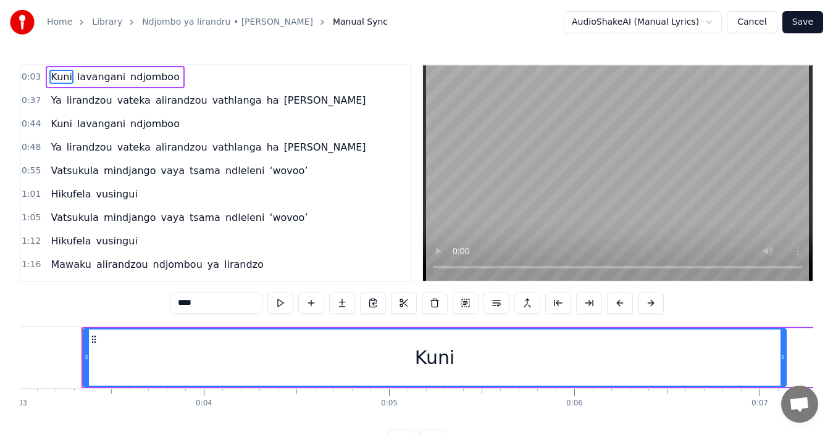
click at [206, 306] on input "****" at bounding box center [216, 303] width 93 height 22
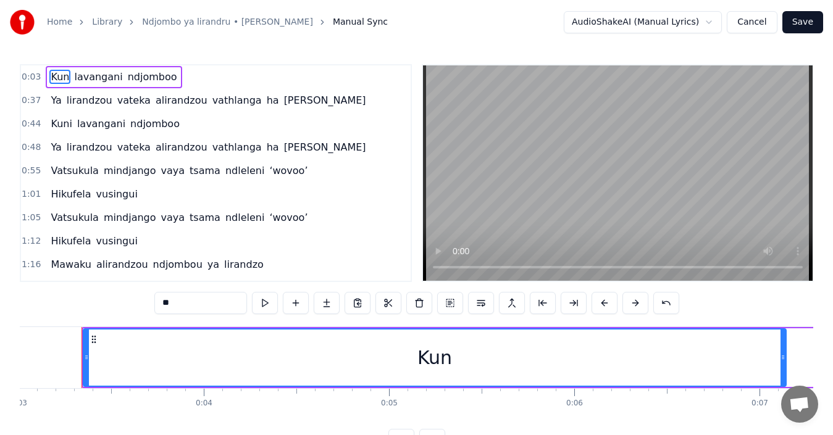
type input "*"
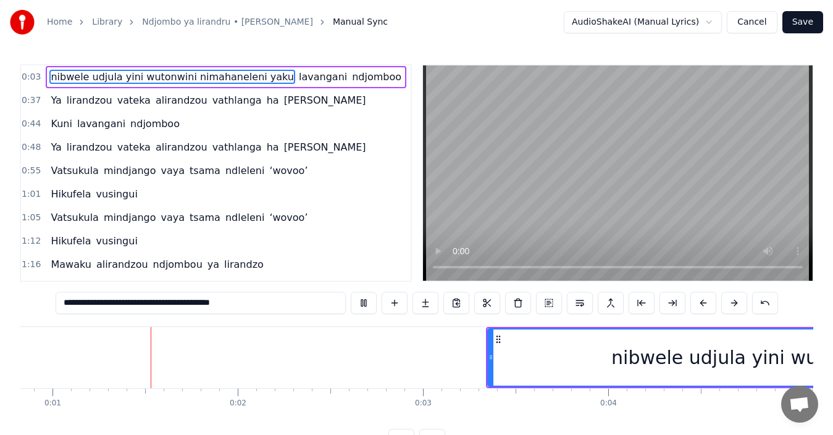
scroll to position [0, 149]
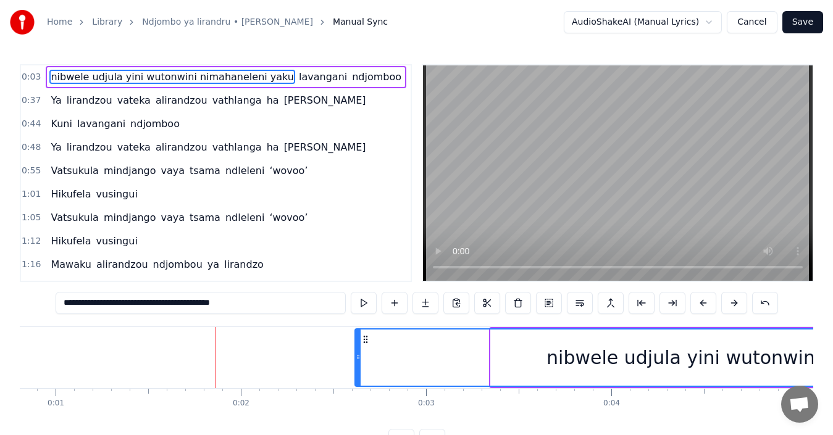
drag, startPoint x: 492, startPoint y: 358, endPoint x: 356, endPoint y: 338, distance: 137.3
click at [356, 338] on div at bounding box center [358, 358] width 5 height 56
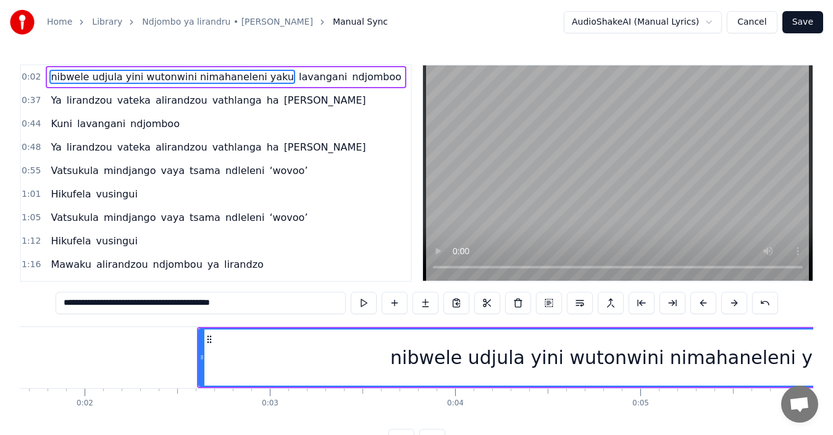
scroll to position [0, 305]
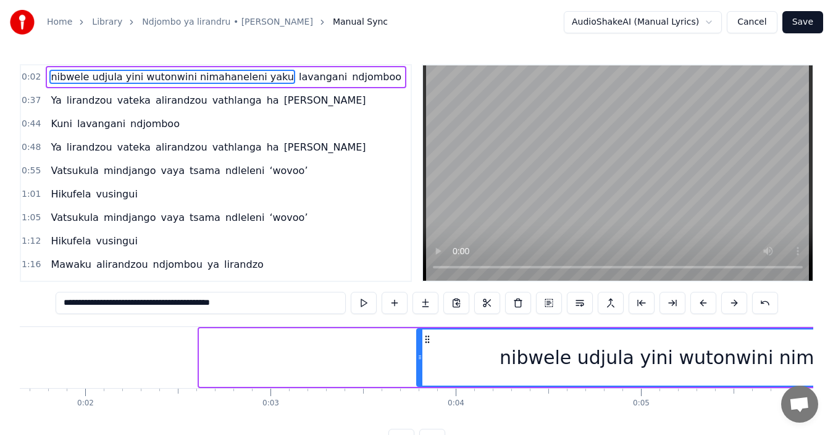
drag, startPoint x: 203, startPoint y: 359, endPoint x: 420, endPoint y: 370, distance: 217.6
click at [420, 370] on div at bounding box center [419, 358] width 5 height 56
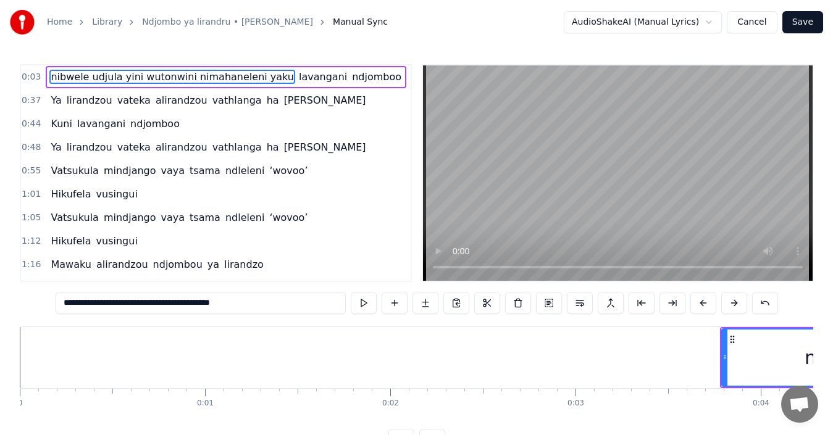
scroll to position [0, 694]
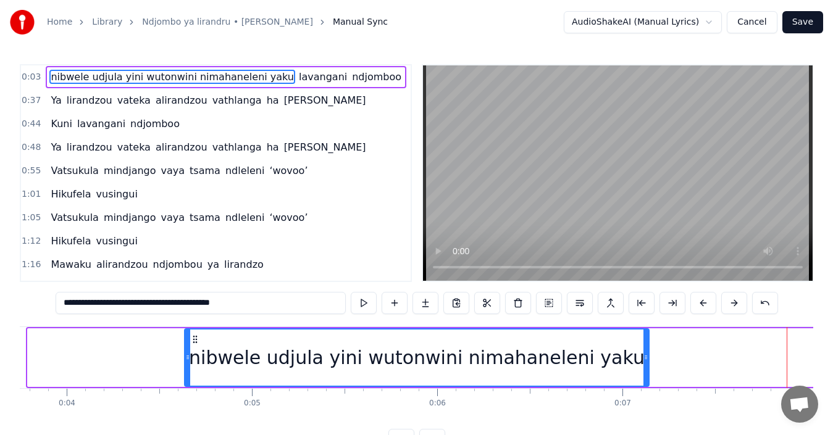
drag, startPoint x: 31, startPoint y: 359, endPoint x: 188, endPoint y: 361, distance: 156.9
click at [188, 361] on icon at bounding box center [187, 358] width 5 height 10
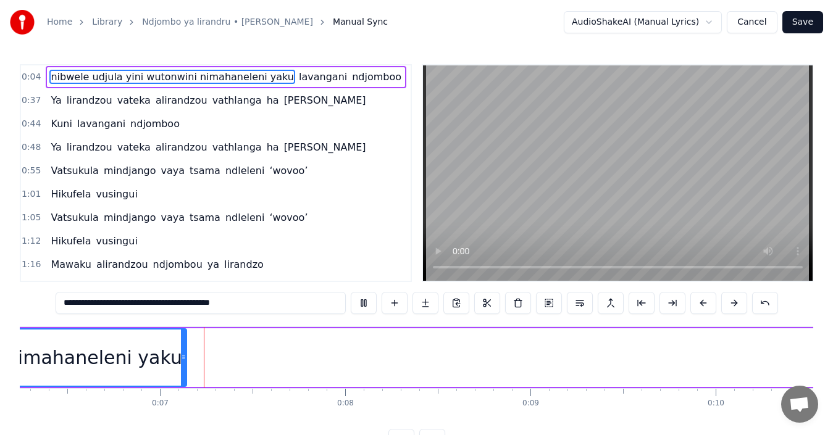
scroll to position [0, 1164]
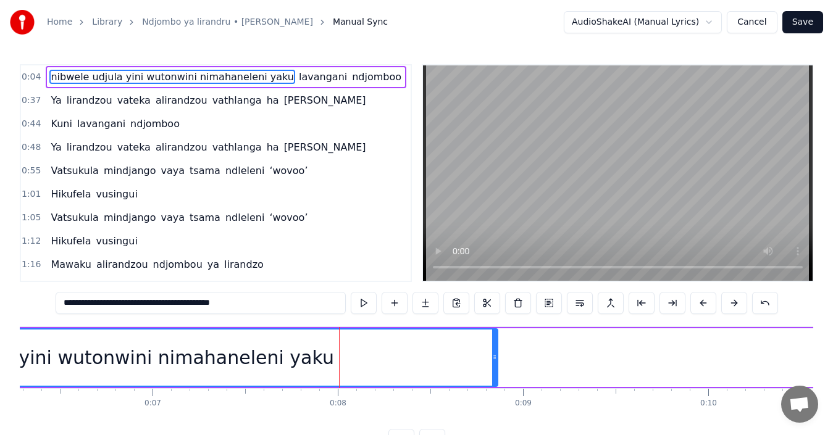
drag, startPoint x: 175, startPoint y: 359, endPoint x: 494, endPoint y: 374, distance: 319.0
click at [494, 374] on div at bounding box center [494, 358] width 5 height 56
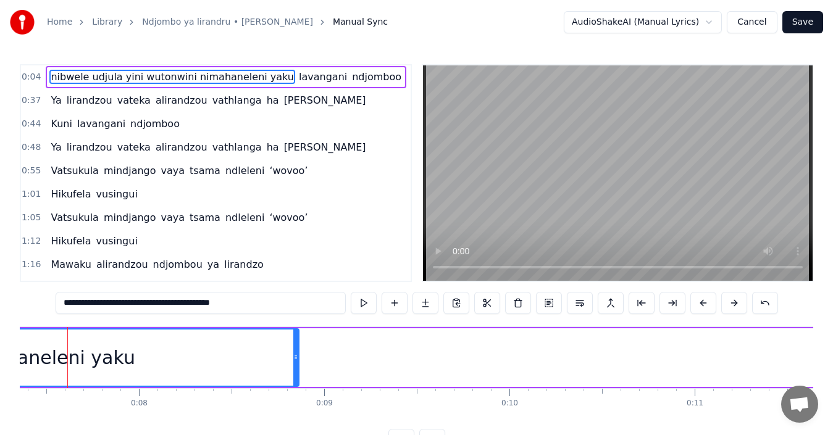
scroll to position [0, 1348]
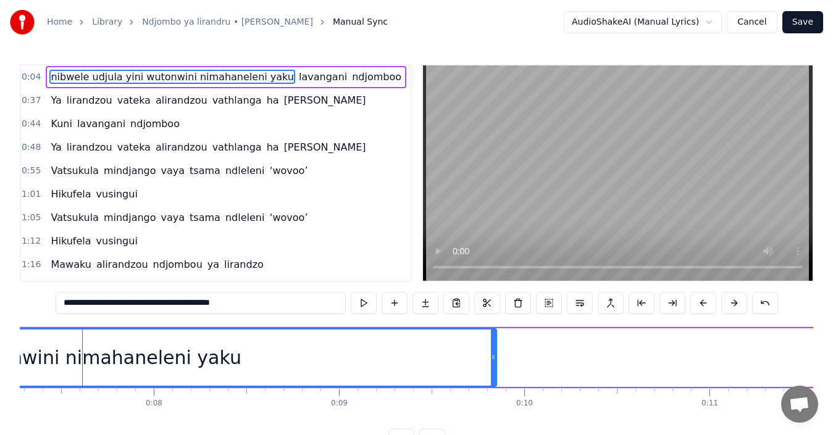
drag, startPoint x: 308, startPoint y: 349, endPoint x: 491, endPoint y: 368, distance: 183.8
click at [491, 368] on div at bounding box center [493, 358] width 5 height 56
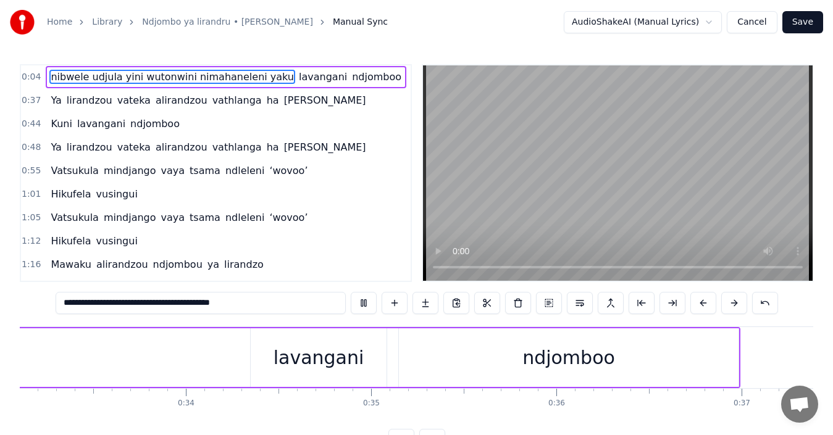
scroll to position [0, 5977]
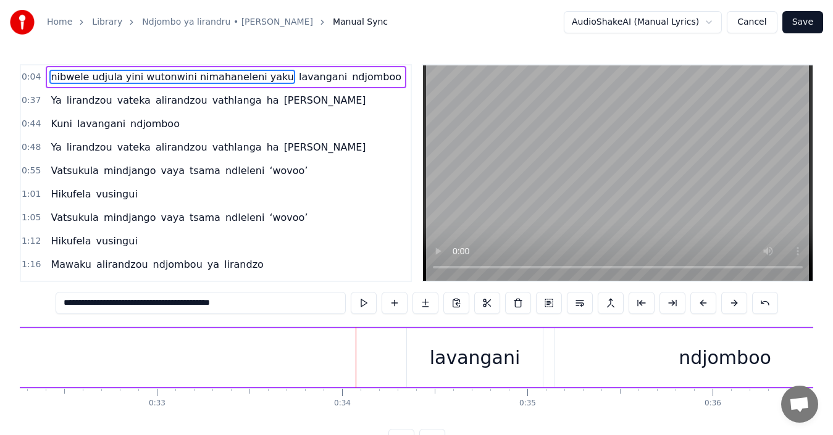
click at [428, 351] on div "lavangani" at bounding box center [475, 358] width 136 height 59
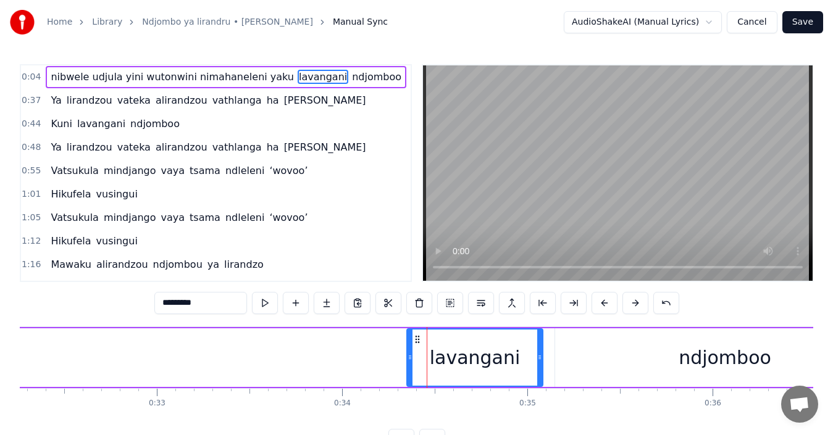
click at [201, 301] on input "*********" at bounding box center [200, 303] width 93 height 22
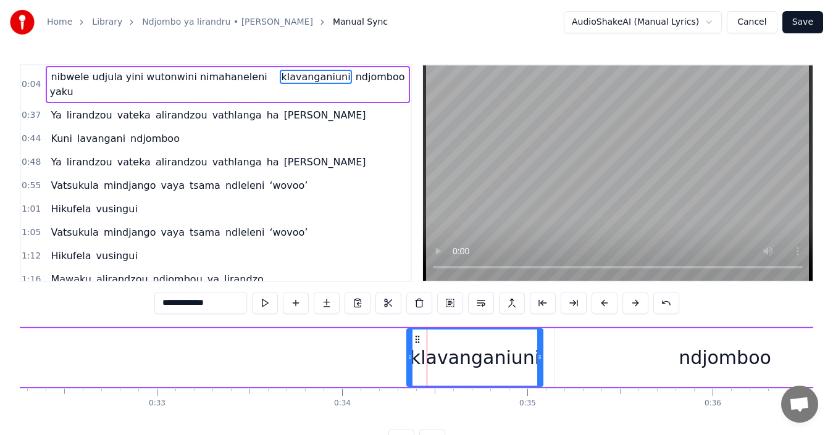
drag, startPoint x: 225, startPoint y: 303, endPoint x: 155, endPoint y: 304, distance: 69.8
click at [155, 304] on input "**********" at bounding box center [200, 303] width 93 height 22
click at [178, 305] on input "**********" at bounding box center [200, 303] width 93 height 22
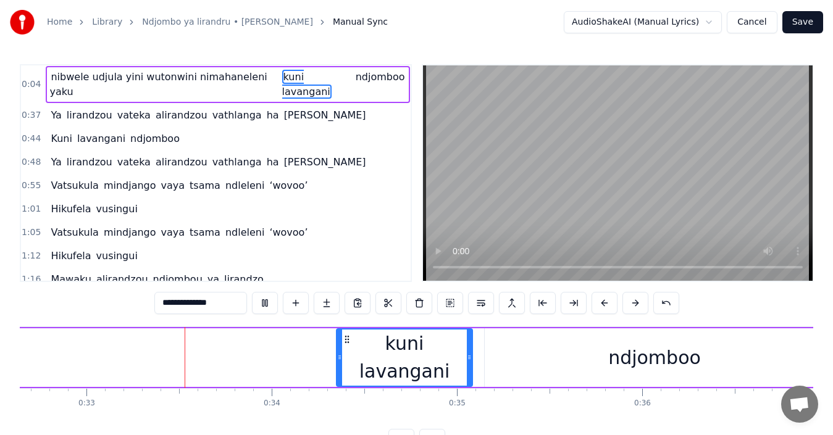
scroll to position [0, 6060]
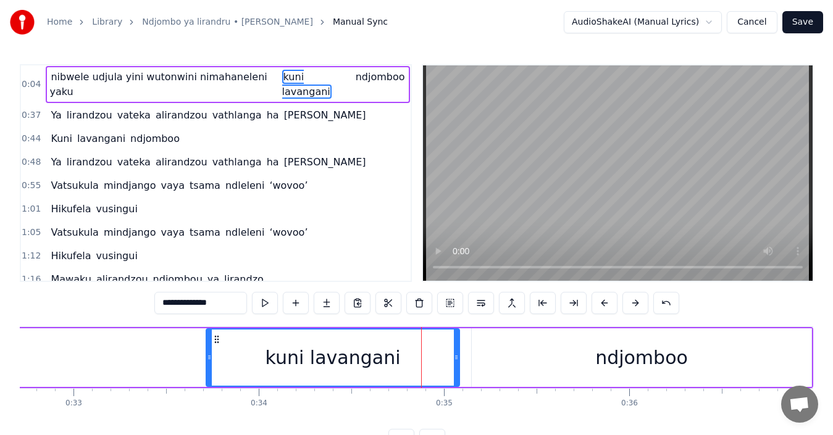
drag, startPoint x: 325, startPoint y: 363, endPoint x: 208, endPoint y: 367, distance: 117.4
click at [208, 367] on div at bounding box center [209, 358] width 5 height 56
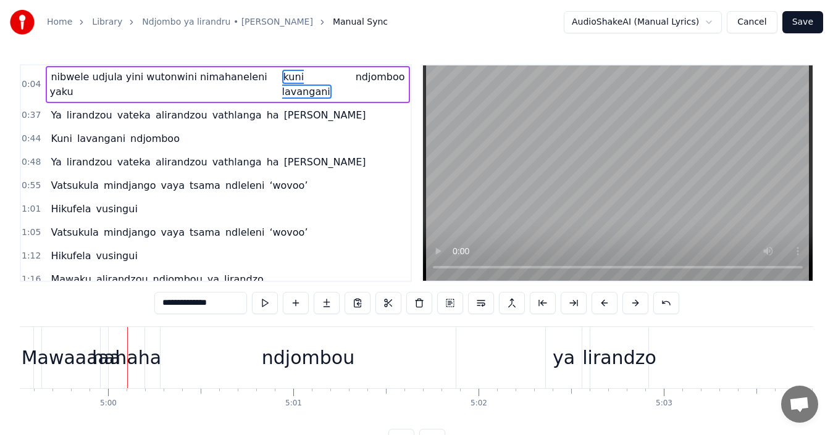
scroll to position [0, 55495]
click at [31, 366] on div "Mawaaaaa" at bounding box center [68, 358] width 99 height 28
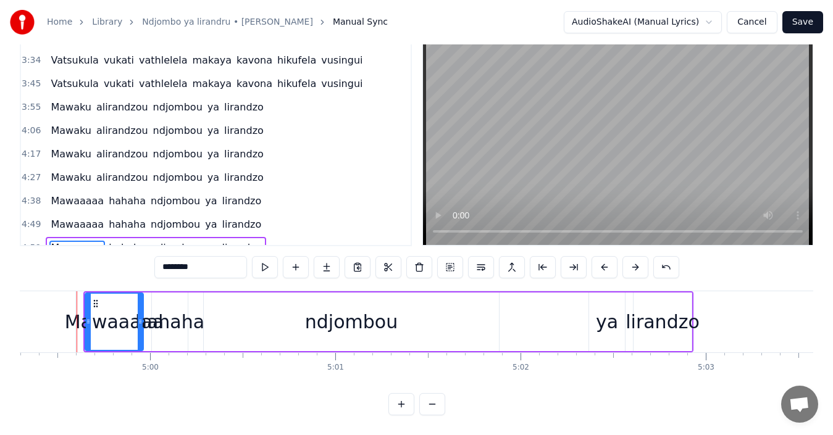
scroll to position [0, 55445]
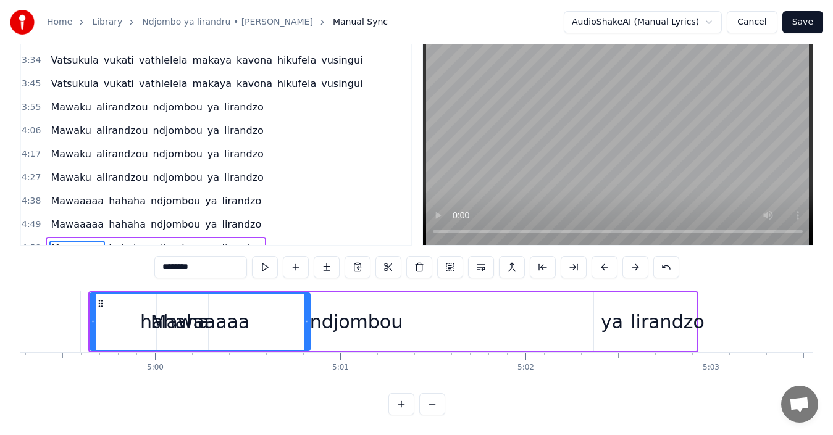
drag, startPoint x: 145, startPoint y: 322, endPoint x: 306, endPoint y: 314, distance: 162.0
click at [306, 314] on div at bounding box center [306, 322] width 5 height 56
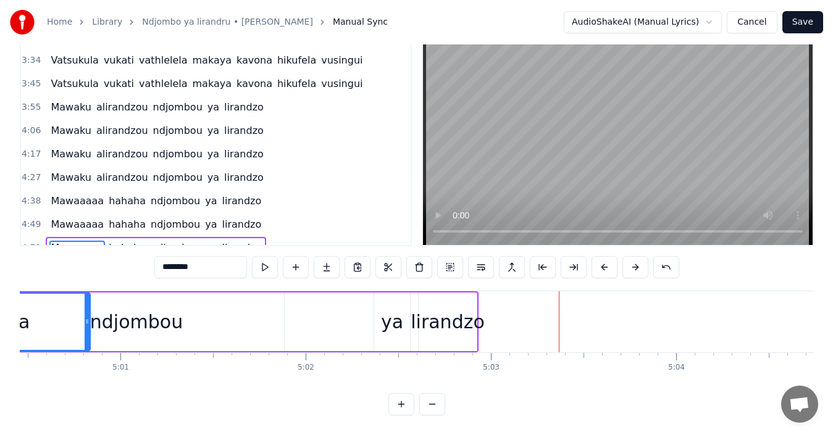
scroll to position [0, 55659]
click at [161, 327] on div "ndjombou" at bounding box center [141, 322] width 295 height 59
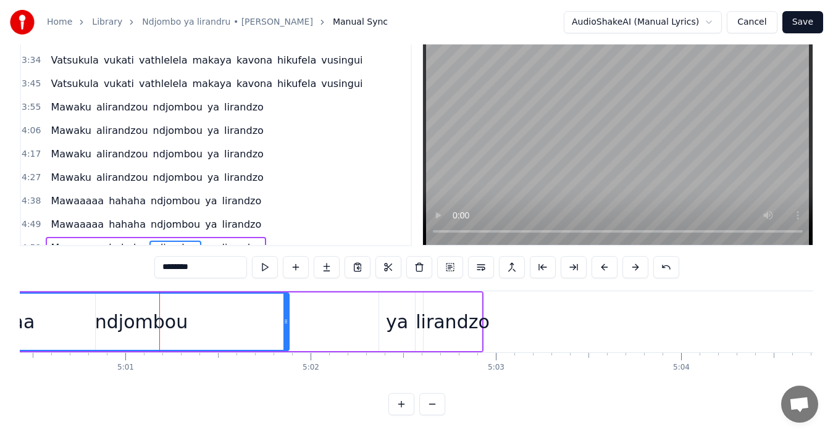
click at [102, 312] on div "ndjombou" at bounding box center [141, 322] width 93 height 28
click at [135, 310] on div "ndjombou" at bounding box center [141, 322] width 93 height 28
click at [108, 309] on div "ndjombou" at bounding box center [141, 322] width 93 height 28
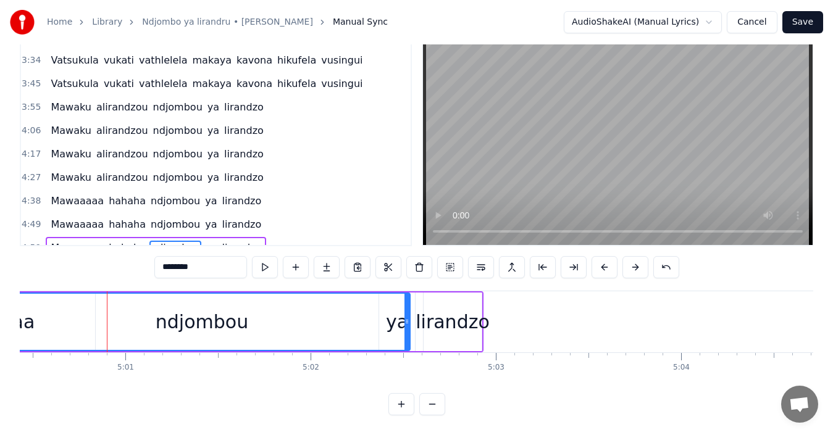
drag, startPoint x: 288, startPoint y: 325, endPoint x: 409, endPoint y: 337, distance: 121.7
click at [409, 337] on div at bounding box center [406, 322] width 5 height 56
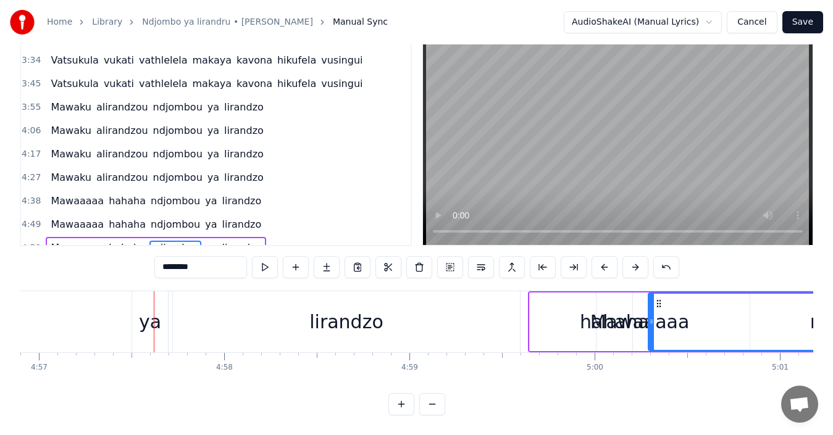
scroll to position [0, 55016]
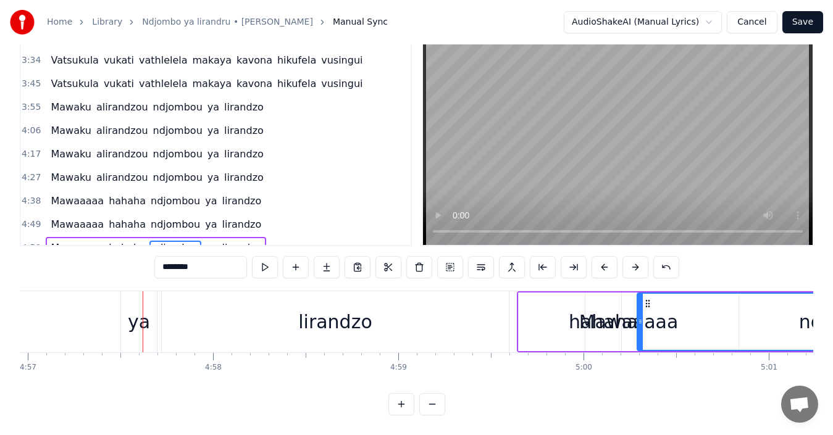
click at [153, 314] on div "ya" at bounding box center [139, 321] width 36 height 61
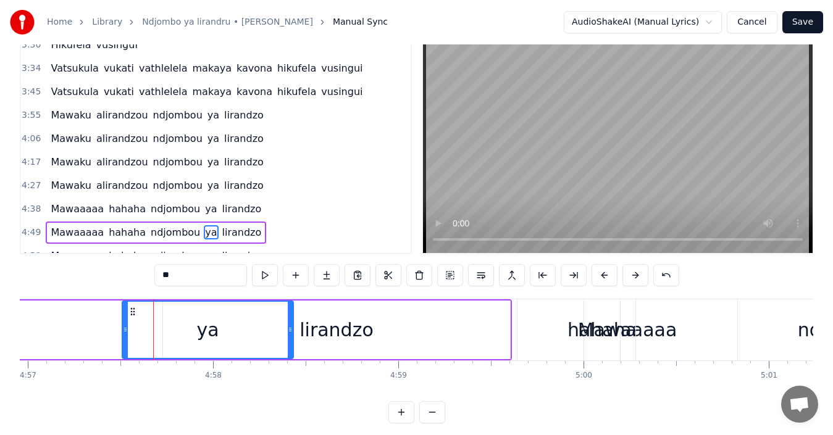
drag, startPoint x: 157, startPoint y: 328, endPoint x: 292, endPoint y: 342, distance: 135.9
click at [292, 342] on div at bounding box center [290, 330] width 5 height 56
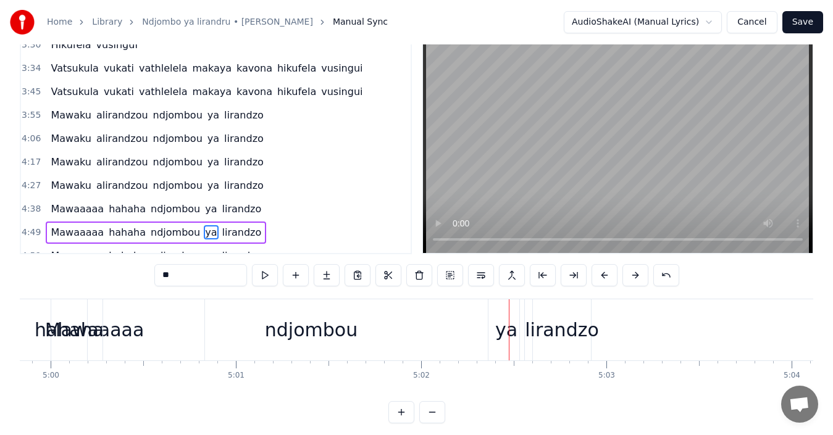
scroll to position [0, 55529]
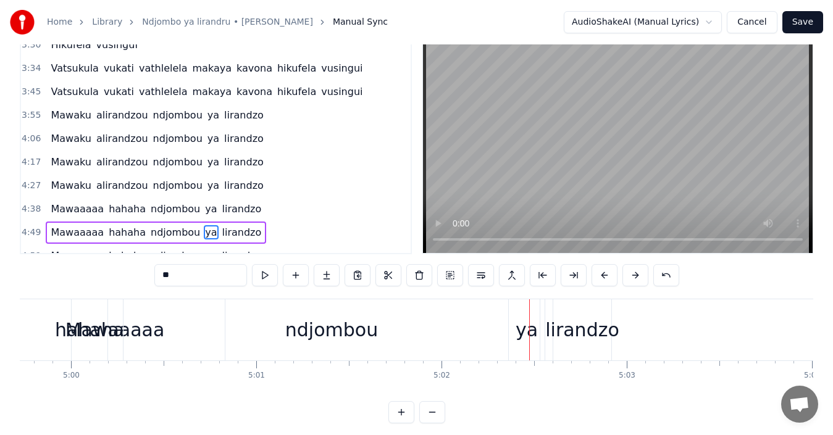
click at [155, 333] on div "ndjombou" at bounding box center [332, 330] width 416 height 61
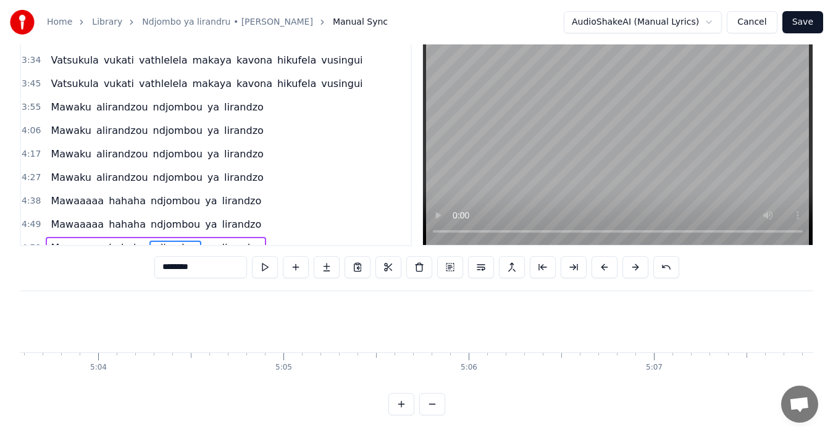
scroll to position [0, 56255]
click at [223, 241] on span "lirandzo" at bounding box center [242, 248] width 42 height 14
type input "********"
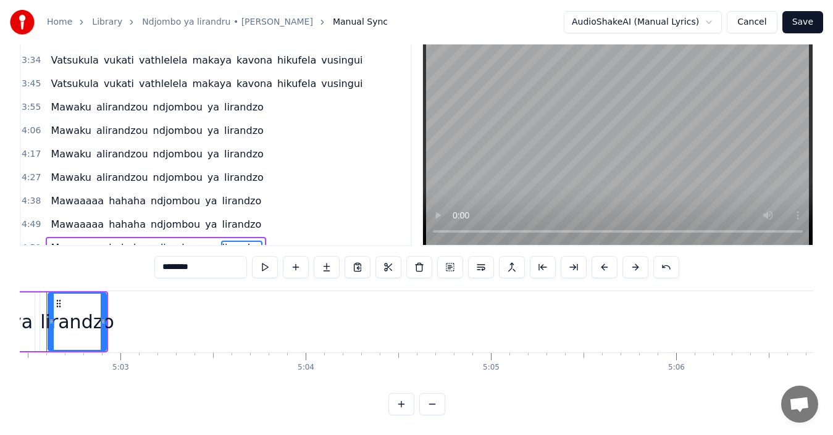
scroll to position [0, 56000]
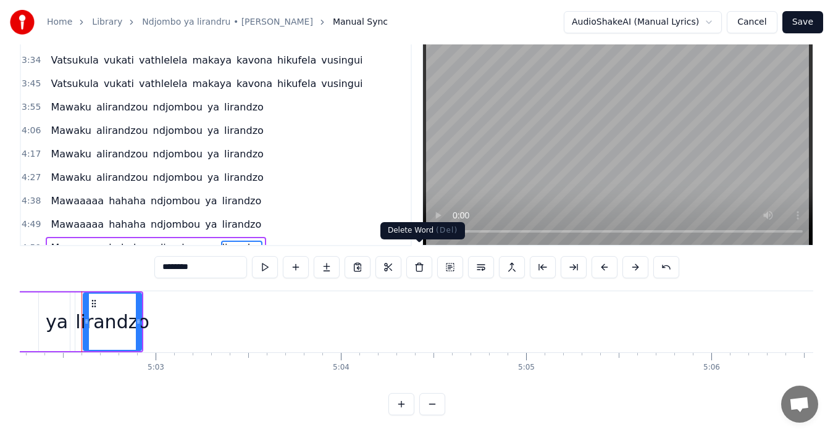
click at [422, 261] on button at bounding box center [419, 267] width 26 height 22
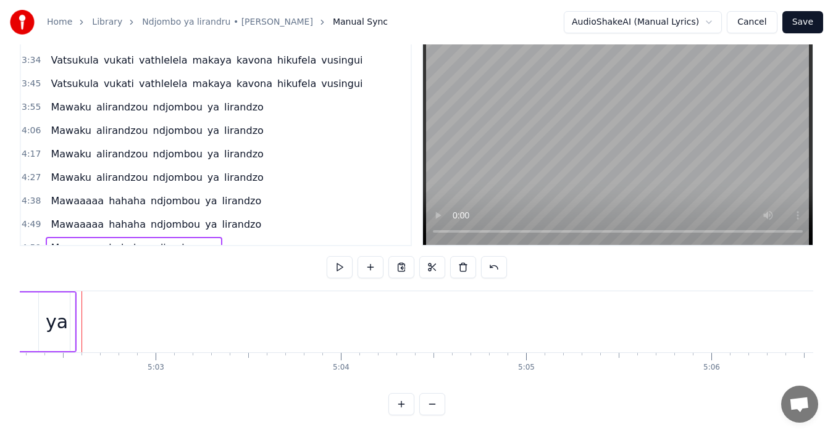
click at [204, 241] on span "ya" at bounding box center [211, 248] width 14 height 14
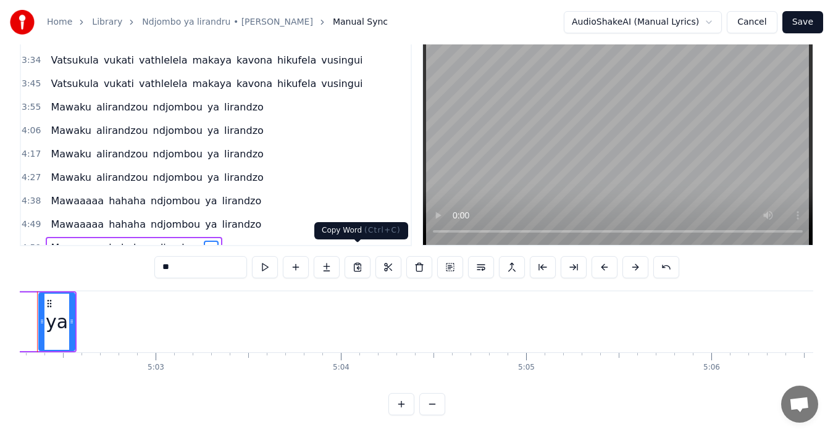
scroll to position [0, 55955]
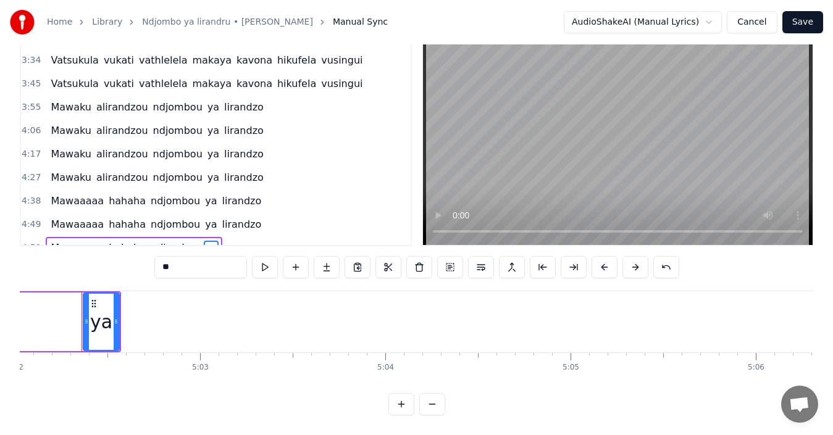
click at [417, 257] on button at bounding box center [419, 267] width 26 height 22
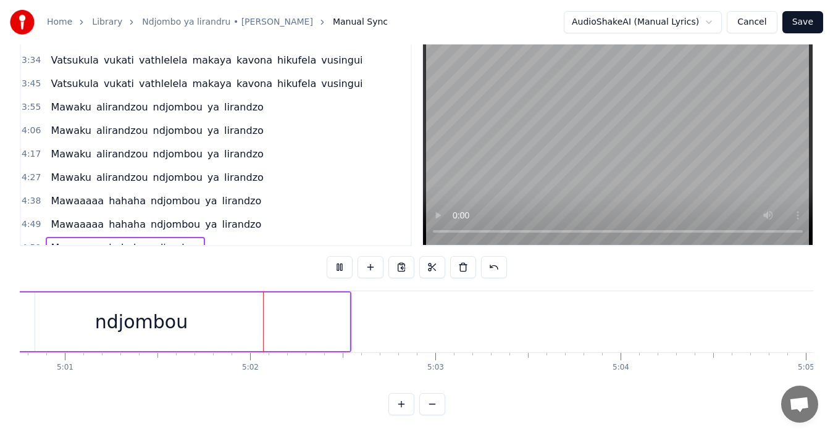
scroll to position [0, 55796]
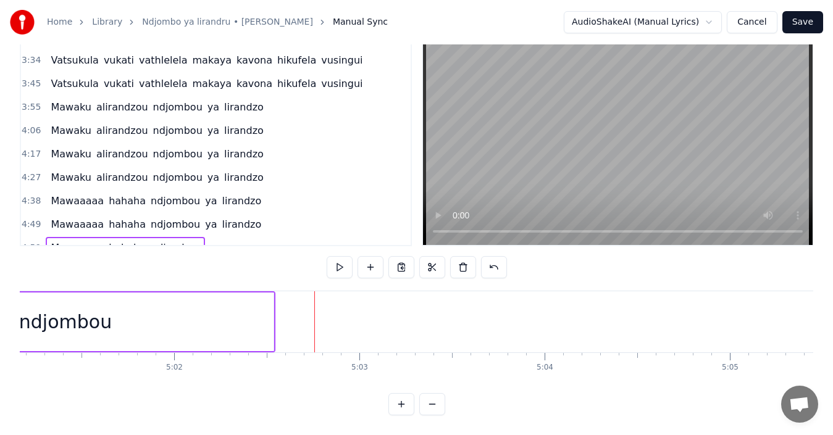
click at [161, 241] on span "ndjombou" at bounding box center [175, 248] width 52 height 14
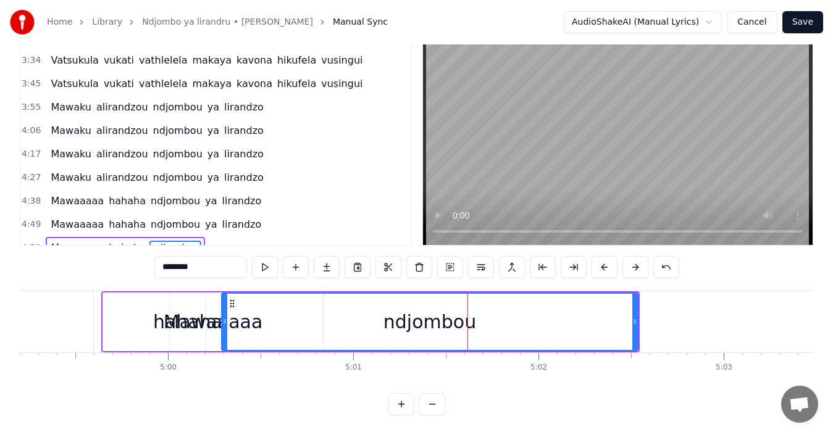
scroll to position [0, 55407]
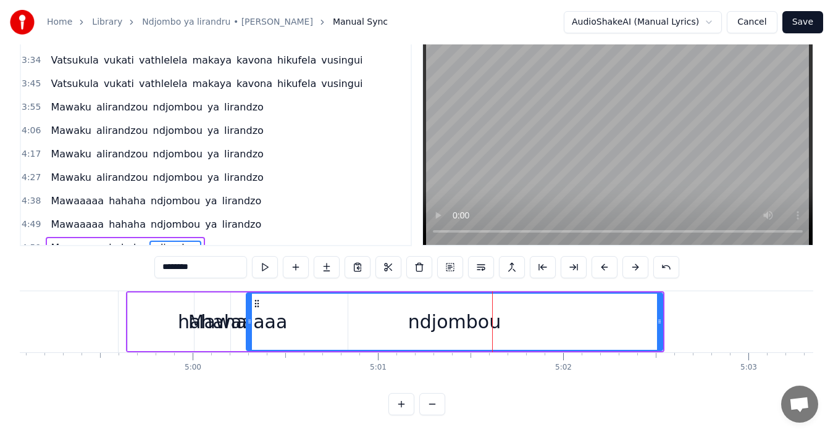
click at [167, 296] on div "Mawaaaaa" at bounding box center [238, 322] width 220 height 59
type input "********"
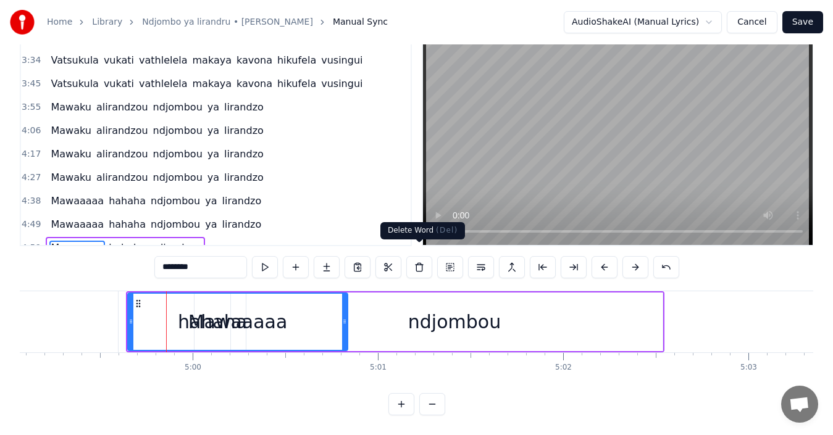
click at [416, 256] on button at bounding box center [419, 267] width 26 height 22
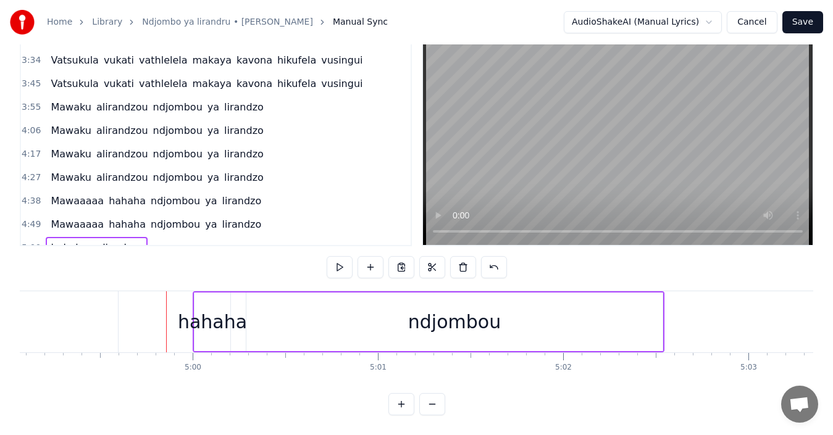
click at [74, 241] on span "hahaha" at bounding box center [69, 248] width 40 height 14
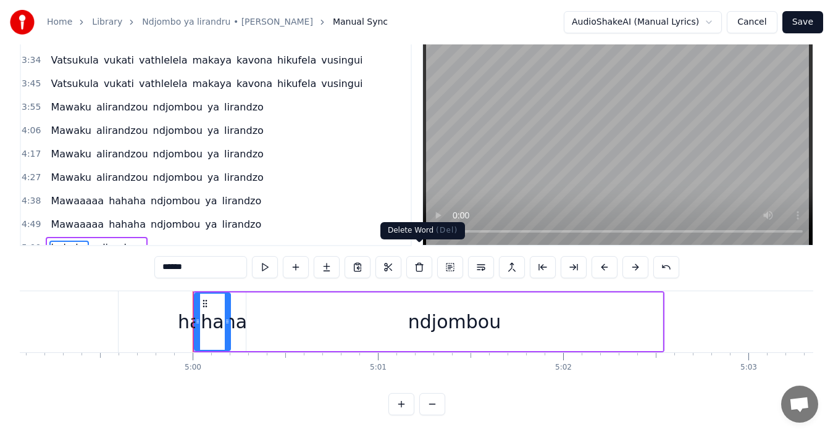
click at [419, 256] on button at bounding box center [419, 267] width 26 height 22
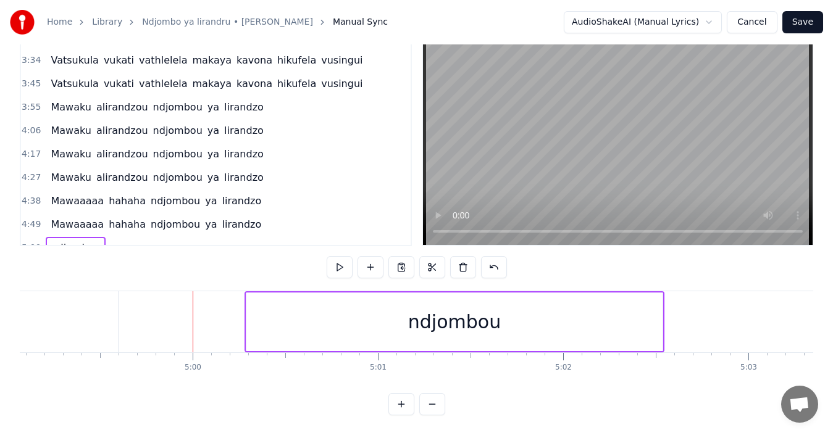
click at [445, 296] on div "ndjombou" at bounding box center [454, 322] width 416 height 59
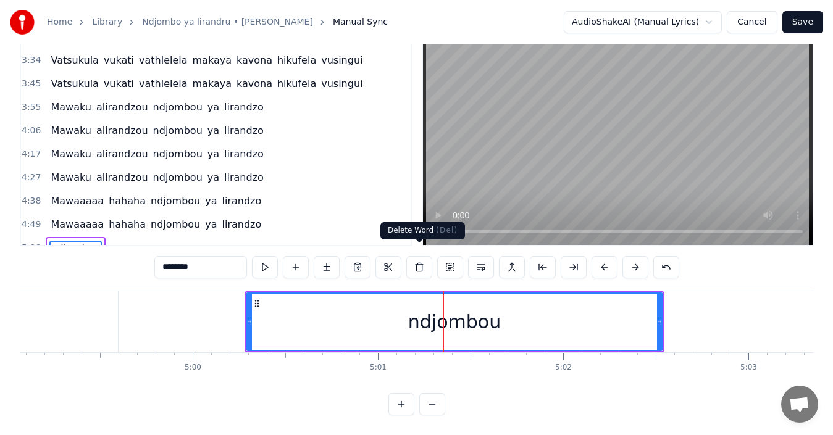
click at [422, 259] on button at bounding box center [419, 267] width 26 height 22
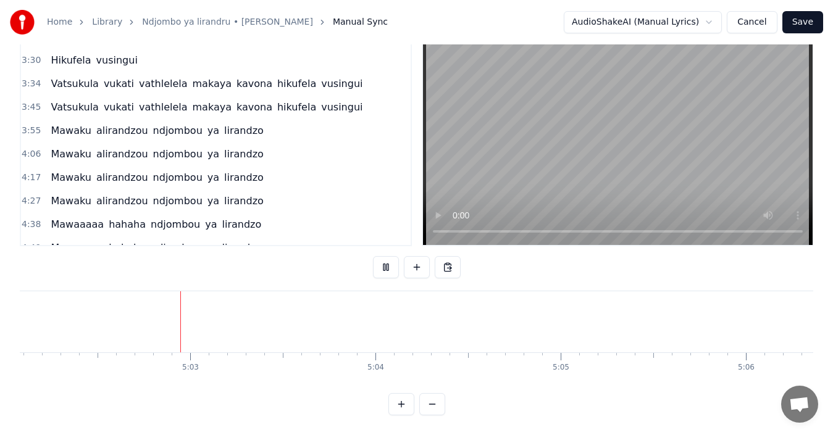
scroll to position [0, 55973]
click at [808, 20] on button "Save" at bounding box center [802, 22] width 41 height 22
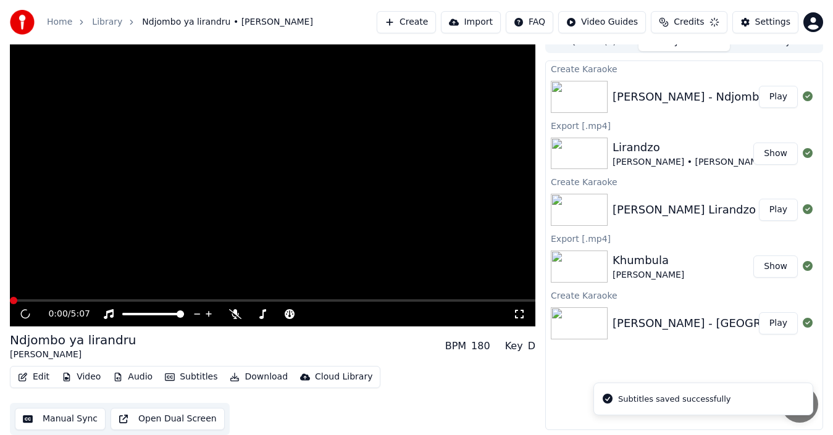
scroll to position [14, 0]
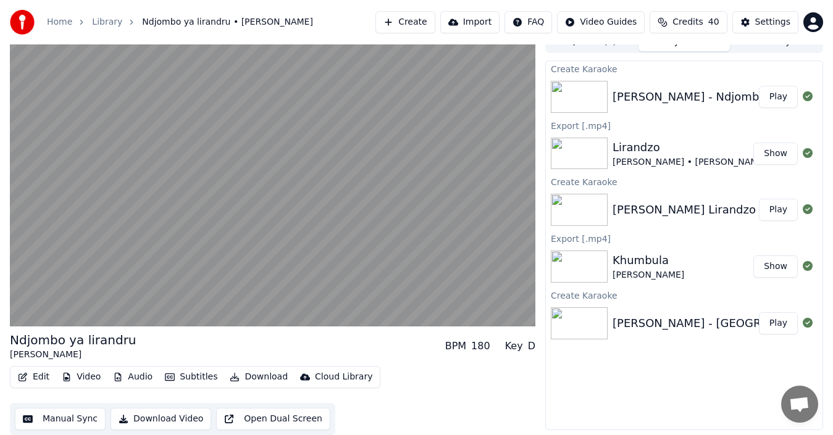
click at [775, 96] on button "Play" at bounding box center [778, 97] width 39 height 22
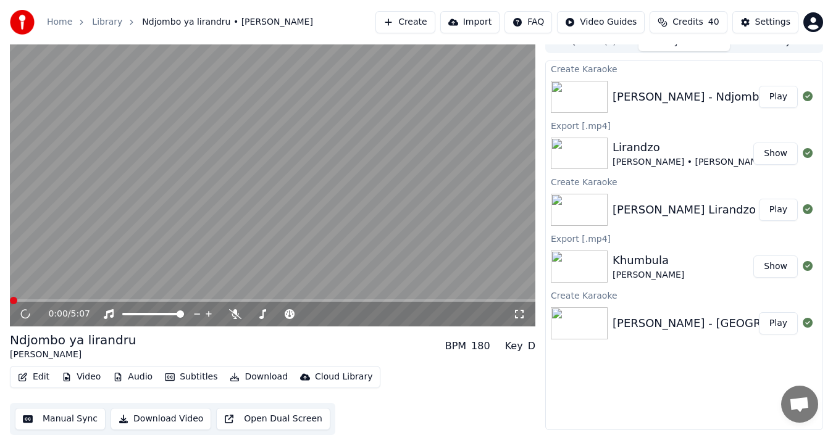
click at [775, 96] on button "Play" at bounding box center [778, 97] width 39 height 22
click at [257, 375] on button "Download" at bounding box center [259, 377] width 68 height 17
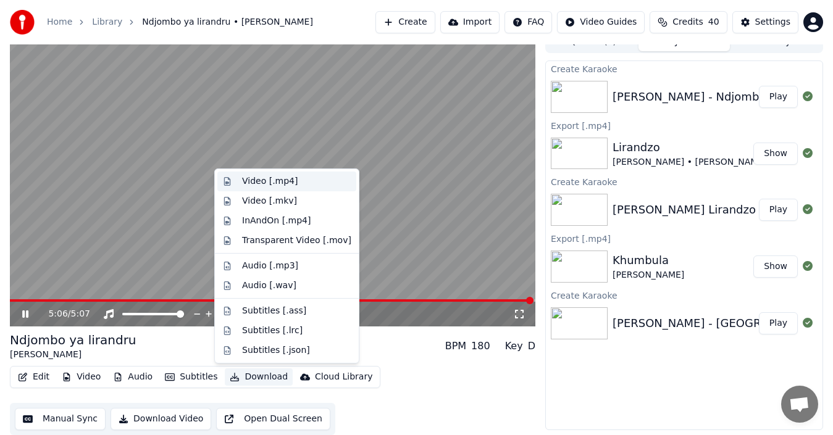
click at [267, 179] on div "Video [.mp4]" at bounding box center [270, 181] width 56 height 12
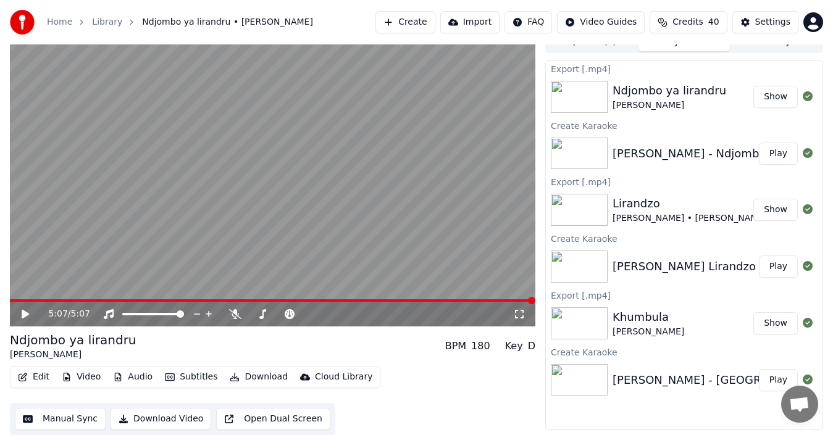
click at [770, 99] on button "Show" at bounding box center [775, 97] width 44 height 22
